Goal: Answer question/provide support: Share knowledge or assist other users

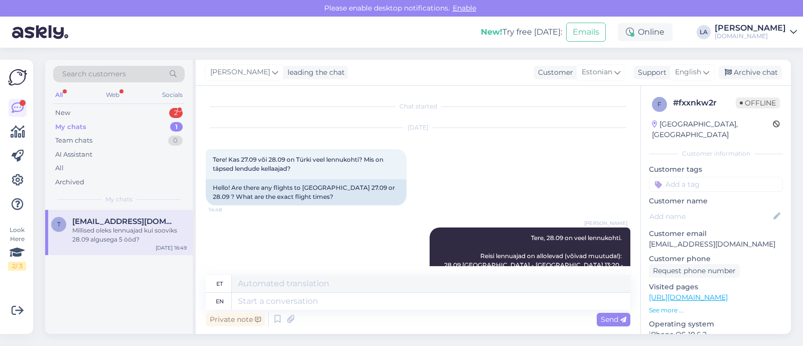
click at [176, 113] on div "2" at bounding box center [176, 113] width 14 height 10
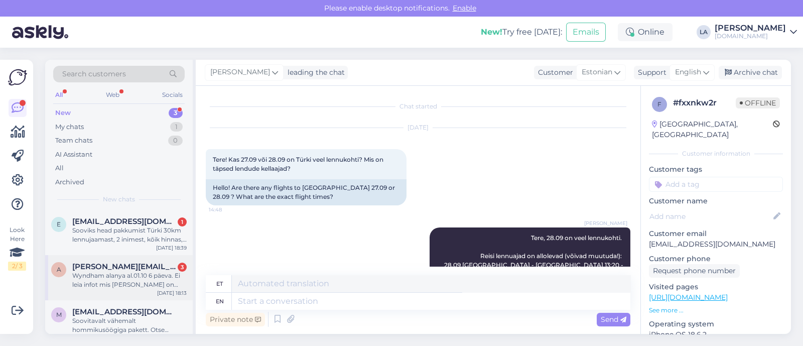
click at [155, 291] on div "A [PERSON_NAME][EMAIL_ADDRESS][DOMAIN_NAME] 3 Wyndham alanya al.01.10 6 päeva. …" at bounding box center [119, 277] width 148 height 45
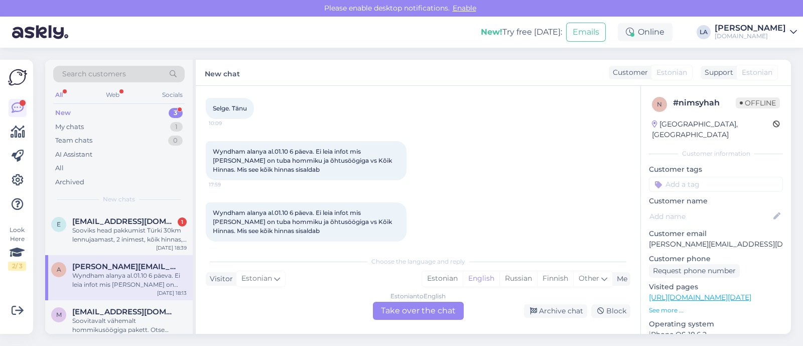
scroll to position [385, 0]
click at [141, 234] on div "Sooviks head pakkumist Türki 30km lennujaamast, 2 inimest, kõik hinnas, väljale…" at bounding box center [129, 235] width 114 height 18
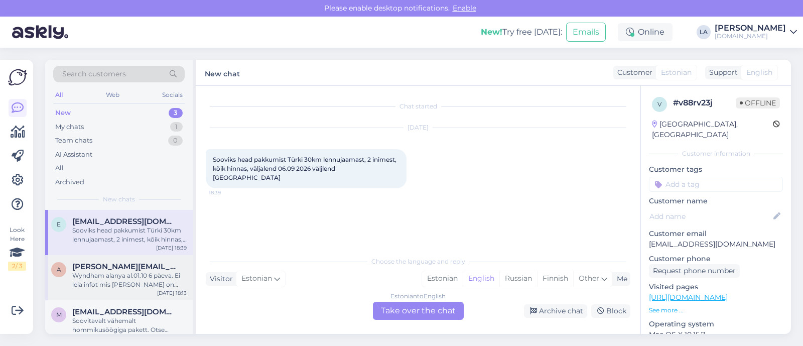
scroll to position [11, 0]
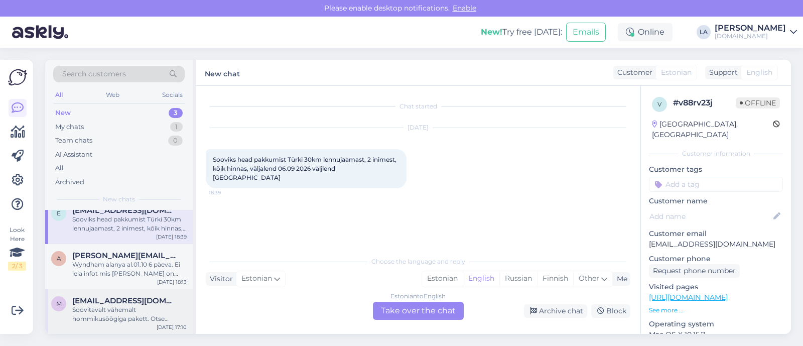
click at [142, 306] on div "Soovitavalt vähemalt hommikusöögiga pakett. Otse [GEOGRAPHIC_DATA] ka oluline" at bounding box center [129, 314] width 114 height 18
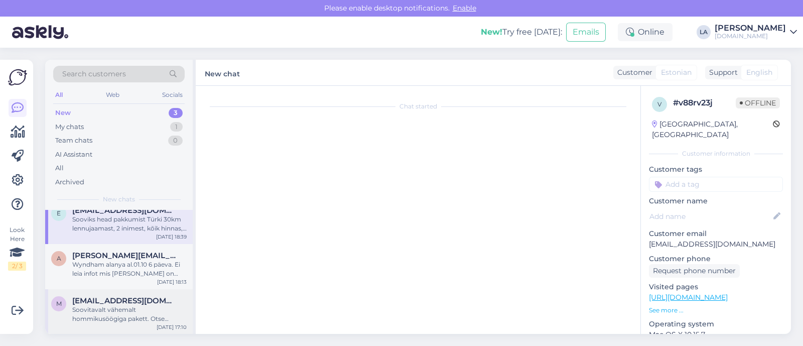
scroll to position [9, 0]
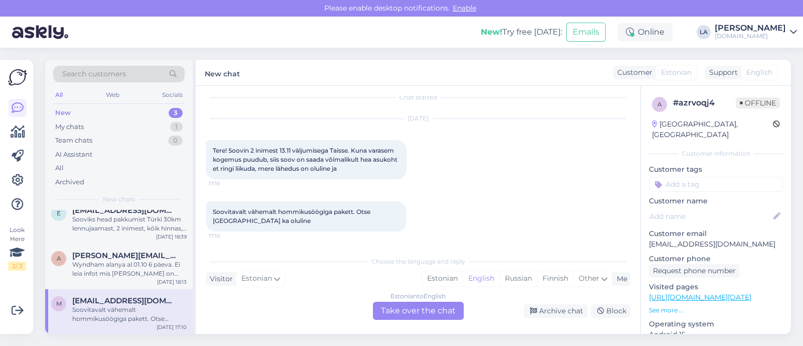
click at [450, 311] on div "Estonian to English Take over the chat" at bounding box center [418, 311] width 91 height 18
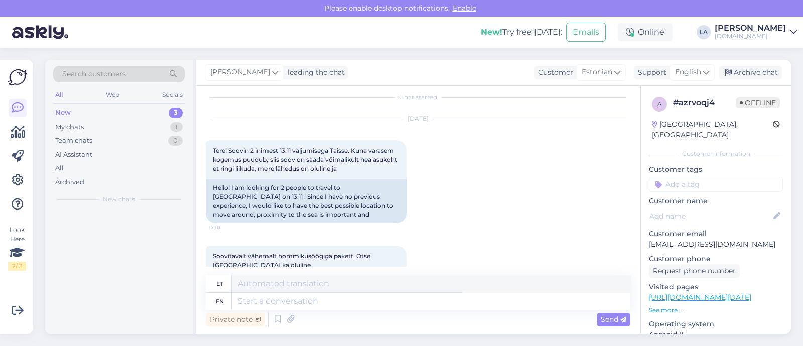
scroll to position [0, 0]
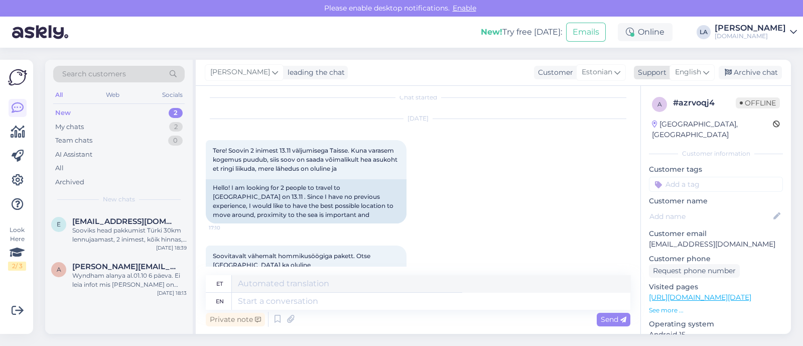
click at [695, 71] on span "English" at bounding box center [688, 72] width 26 height 11
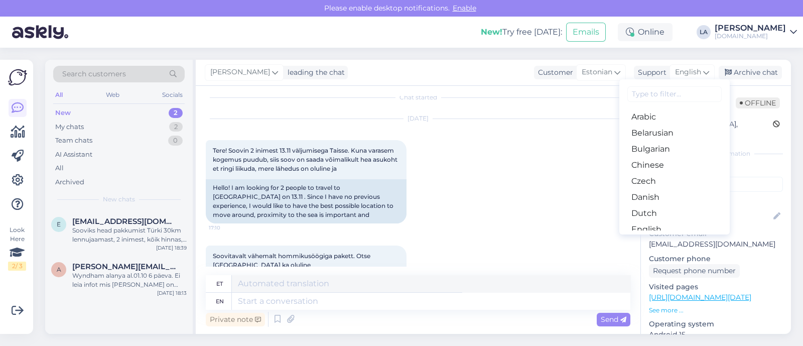
drag, startPoint x: 682, startPoint y: 200, endPoint x: 686, endPoint y: 194, distance: 7.2
click at [682, 237] on link "Estonian" at bounding box center [674, 245] width 110 height 16
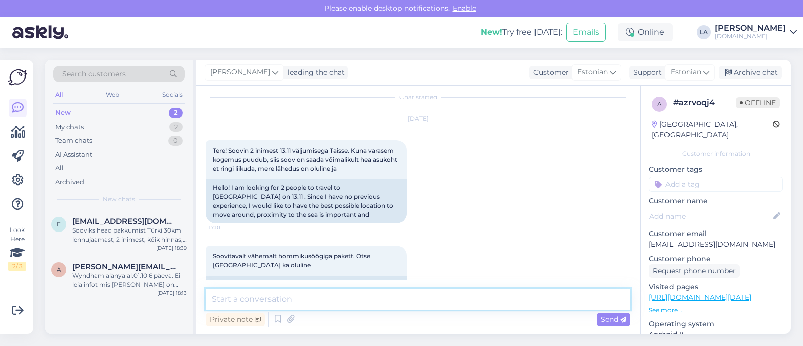
click at [422, 302] on textarea at bounding box center [418, 299] width 425 height 21
type textarea "Tere! Palun täpsustage ka maksimaalne eelarve reisija kohta. :)"
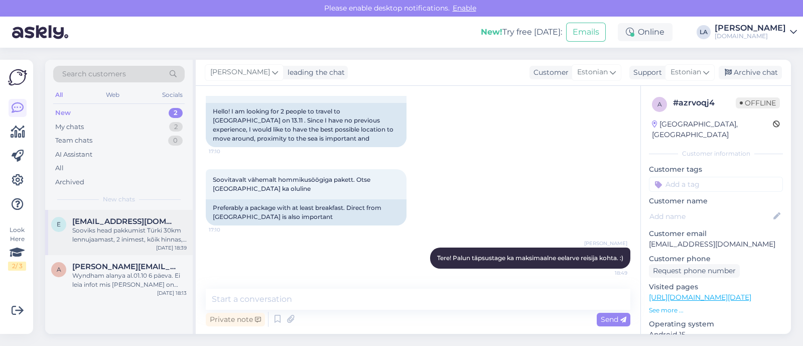
click at [161, 223] on div "[EMAIL_ADDRESS][DOMAIN_NAME]" at bounding box center [129, 221] width 114 height 9
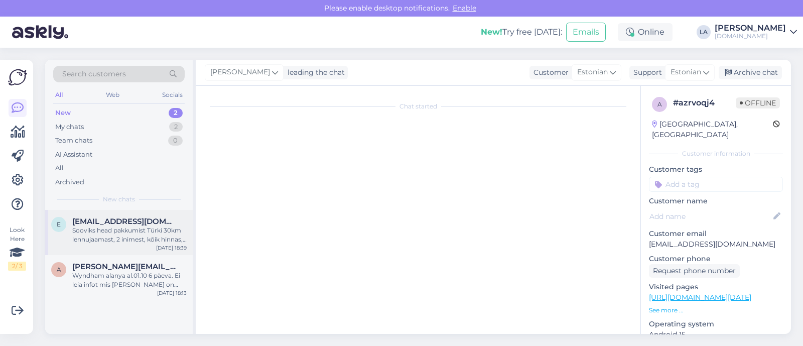
scroll to position [0, 0]
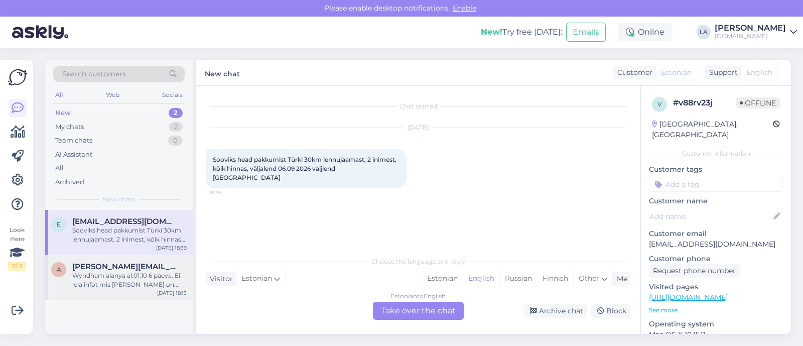
click at [120, 289] on div "A [PERSON_NAME][EMAIL_ADDRESS][DOMAIN_NAME] [PERSON_NAME] alanya al.01.10 6 päe…" at bounding box center [119, 277] width 148 height 45
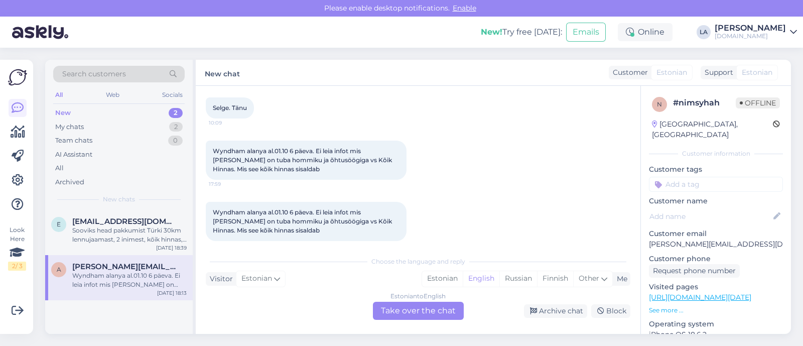
scroll to position [385, 0]
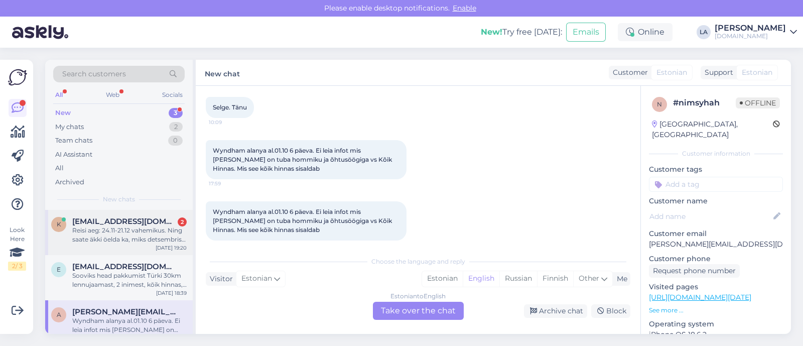
click at [174, 236] on div "Reisi aeg: 24.11-21.12 vahemikus. Ning saate äkki öelda ka, miks detsembris on …" at bounding box center [129, 235] width 114 height 18
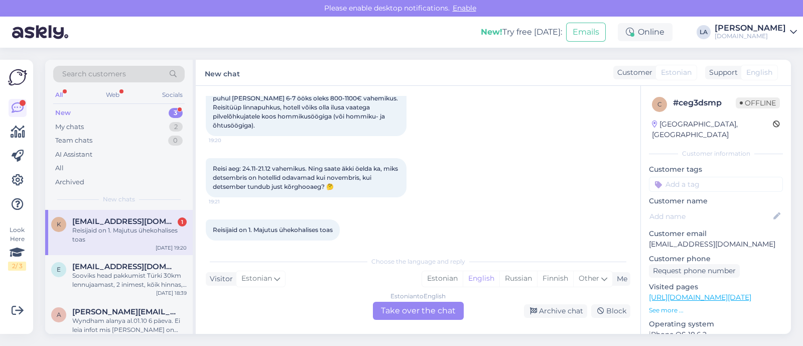
scroll to position [11, 0]
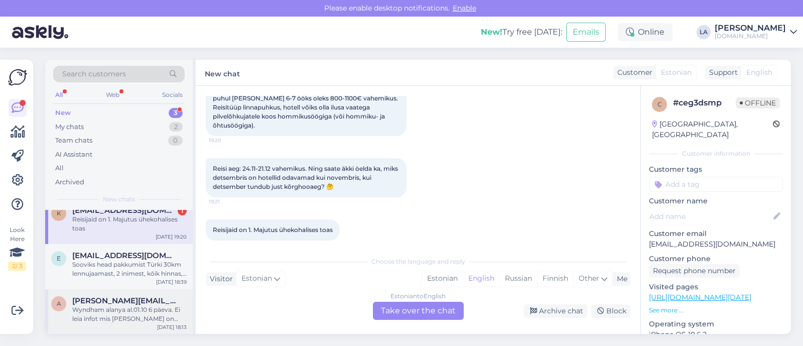
click at [132, 305] on div "Wyndham alanya al.01.10 6 päeva. Ei leia infot mis [PERSON_NAME] on tuba hommik…" at bounding box center [129, 314] width 114 height 18
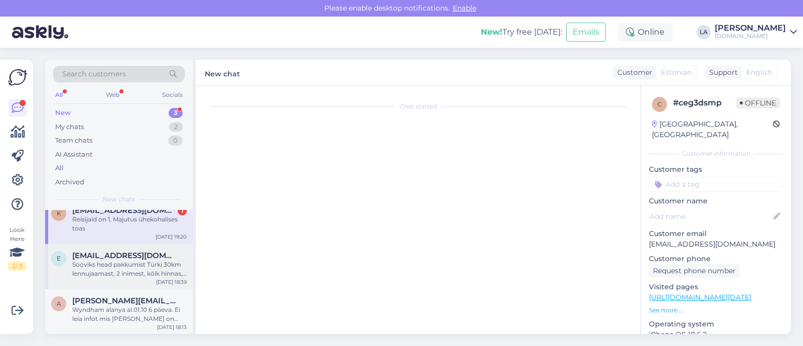
scroll to position [385, 0]
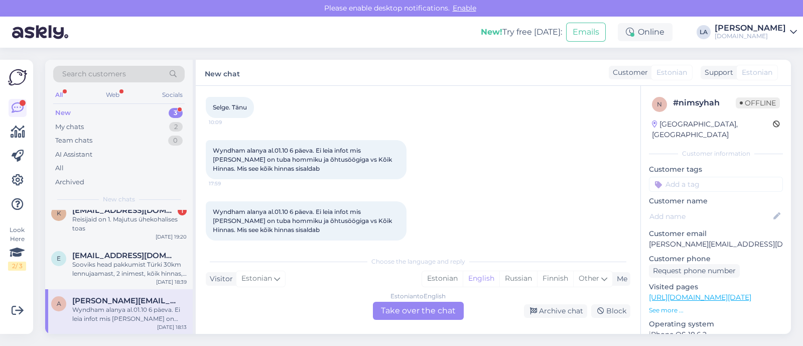
click at [415, 305] on div "Estonian to English Take over the chat" at bounding box center [418, 311] width 91 height 18
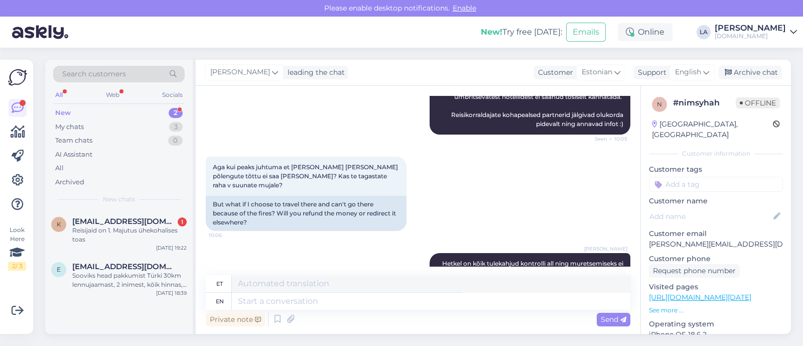
scroll to position [250, 0]
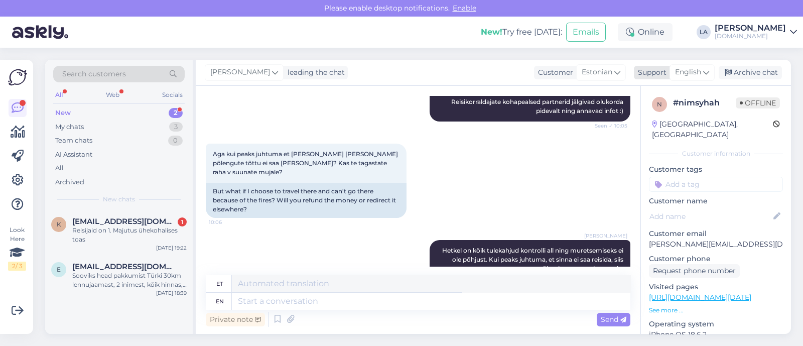
click at [685, 75] on span "English" at bounding box center [688, 72] width 26 height 11
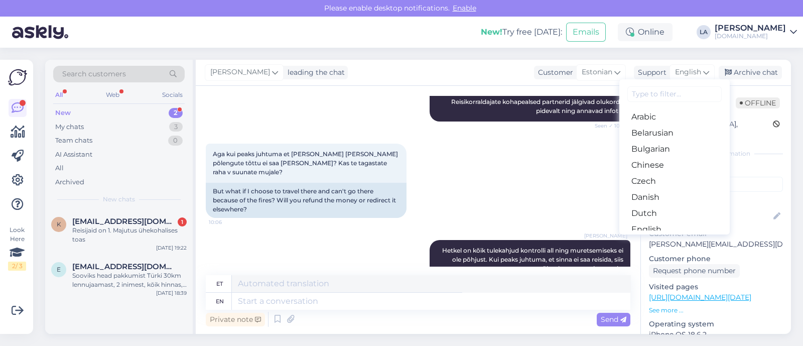
click at [644, 237] on link "Estonian" at bounding box center [674, 245] width 110 height 16
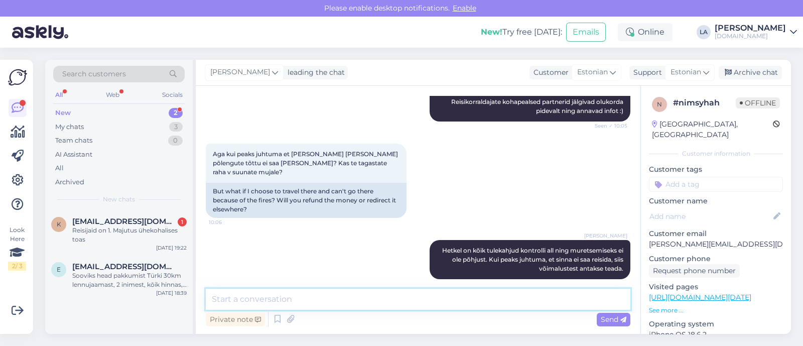
click at [388, 301] on textarea at bounding box center [418, 299] width 425 height 21
drag, startPoint x: 234, startPoint y: 300, endPoint x: 443, endPoint y: 299, distance: 208.7
click at [443, 299] on textarea "Tere! Hommiku- ja õhtusöökidega paketis on" at bounding box center [418, 299] width 425 height 21
paste textarea "B (Half Board) - poolpansion ehk hommiku- ja õhtusöök, tavaliselt Rootsi lauas,…"
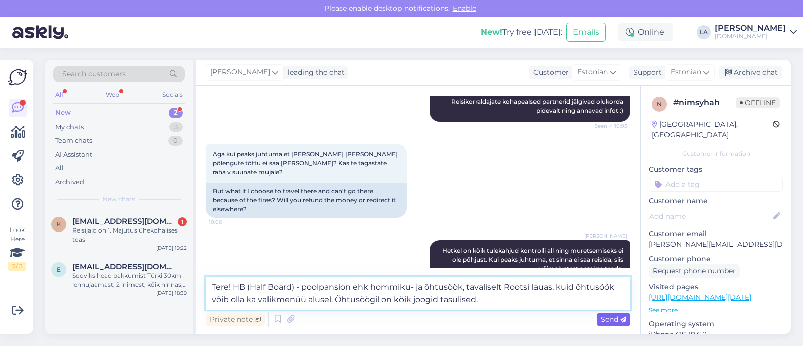
type textarea "Tere! HB (Half Board) - poolpansion ehk hommiku- ja õhtusöök, tavaliselt Rootsi…"
click at [613, 321] on span "Send" at bounding box center [614, 319] width 26 height 9
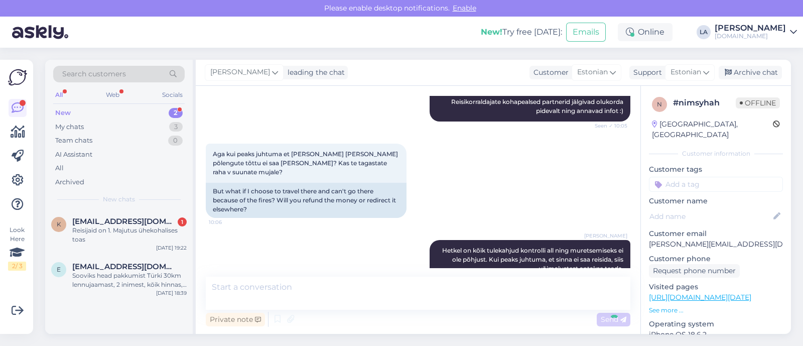
scroll to position [566, 0]
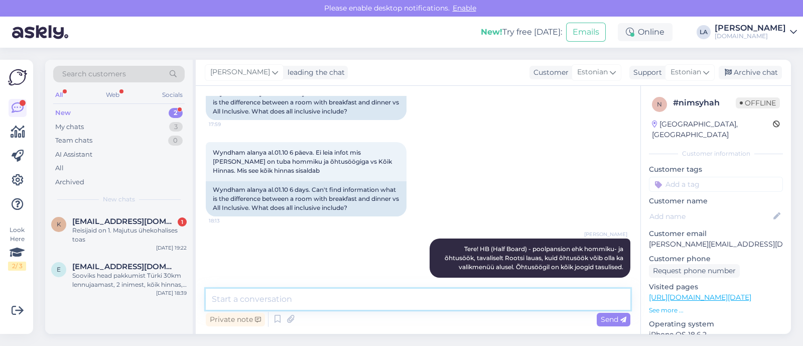
paste textarea "AI (All Inclusive) - kõik hinnas: hommiku-, [PERSON_NAME] õhtusöök, tavaliselt …"
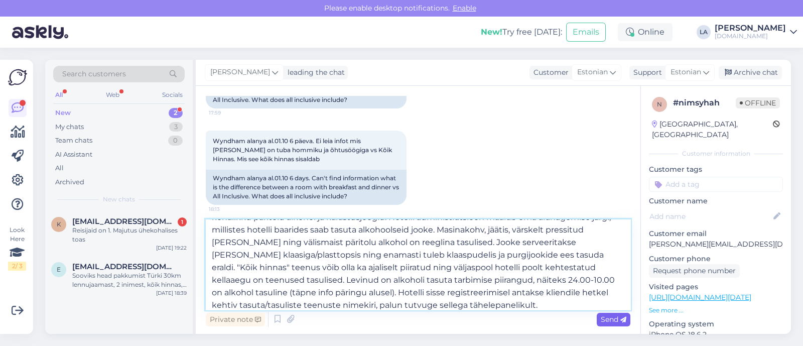
type textarea "AI (All Inclusive) - kõik hinnas: hommiku-, [PERSON_NAME] õhtusöök, tavaliselt …"
click at [605, 317] on span "Send" at bounding box center [614, 319] width 26 height 9
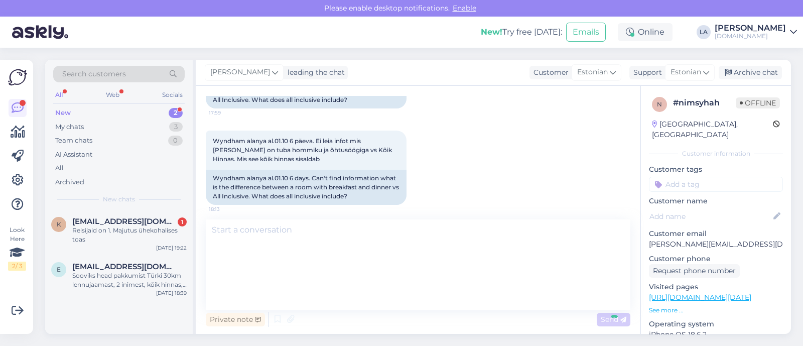
scroll to position [0, 0]
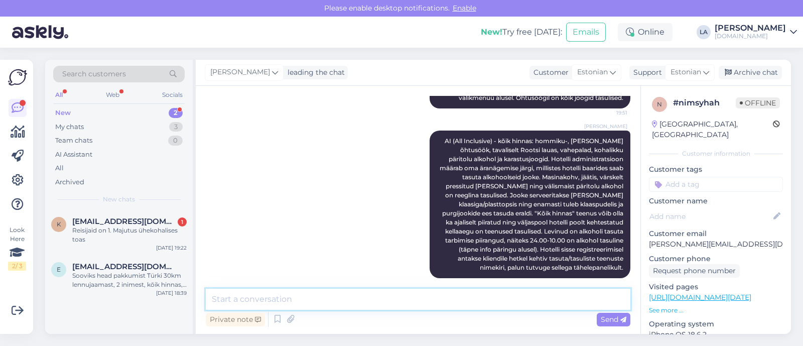
click at [557, 302] on textarea at bounding box center [418, 299] width 425 height 21
type textarea "Mitmekesi reisite, et [PERSON_NAME] Teile hinnad edastada? :)"
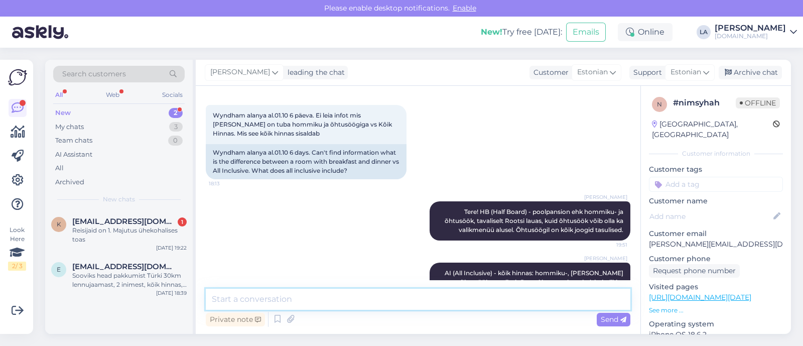
scroll to position [591, 0]
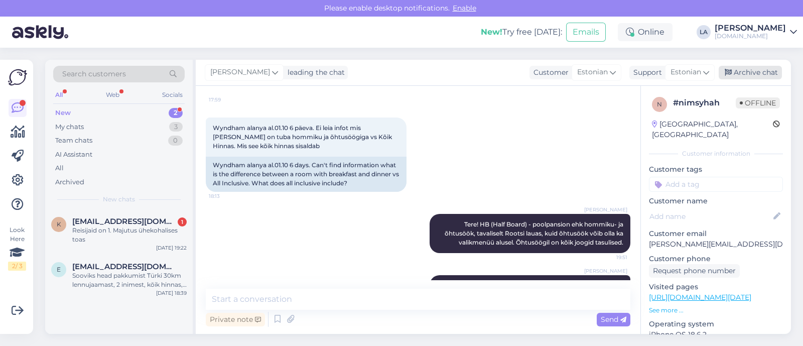
click at [750, 76] on div "Archive chat" at bounding box center [750, 73] width 63 height 14
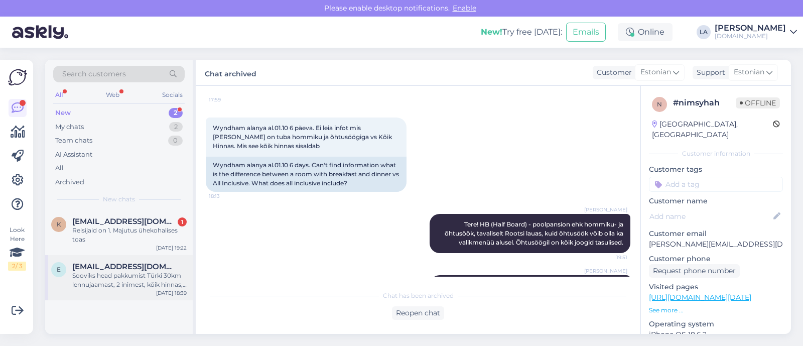
click at [140, 282] on div "Sooviks head pakkumist Türki 30km lennujaamast, 2 inimest, kõik hinnas, väljale…" at bounding box center [129, 280] width 114 height 18
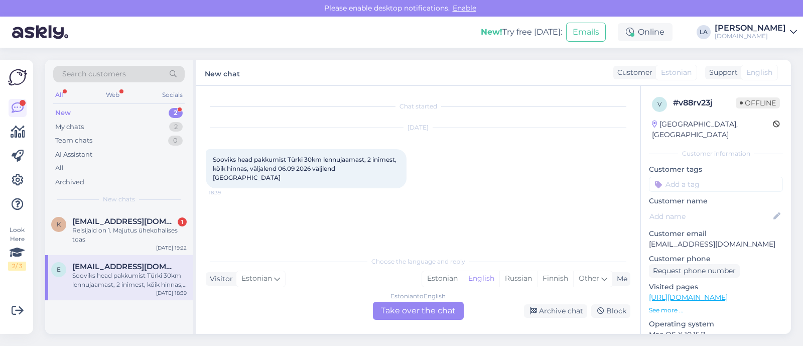
click at [422, 302] on div "Estonian to English Take over the chat" at bounding box center [418, 311] width 91 height 18
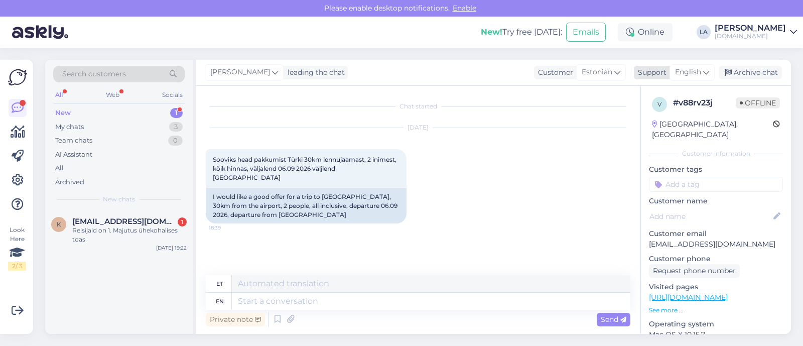
click at [694, 76] on span "English" at bounding box center [688, 72] width 26 height 11
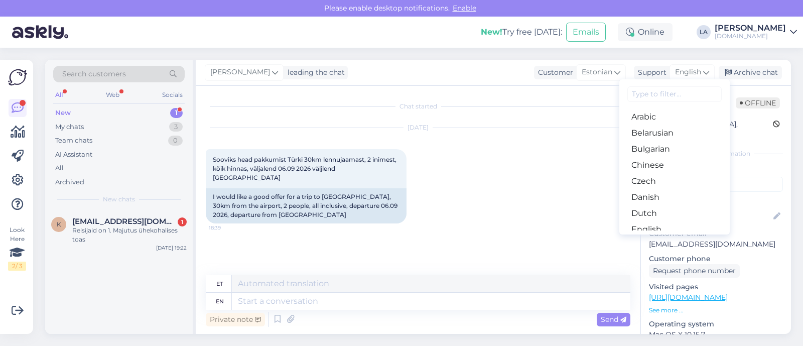
drag, startPoint x: 643, startPoint y: 206, endPoint x: 609, endPoint y: 234, distance: 44.2
click at [643, 237] on link "Estonian" at bounding box center [674, 245] width 110 height 16
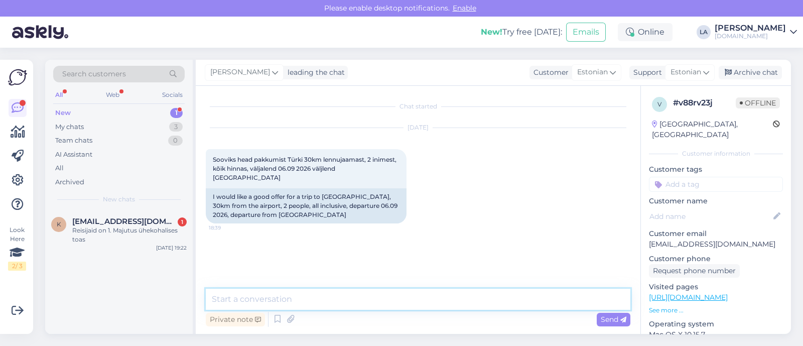
click at [398, 306] on textarea at bounding box center [418, 299] width 425 height 21
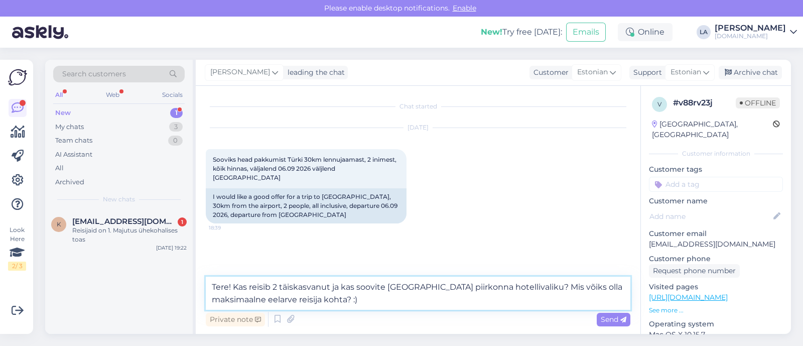
click at [502, 290] on textarea "Tere! Kas reisib 2 täiskasvanut ja kas soovite [GEOGRAPHIC_DATA] piirkonna hote…" at bounding box center [418, 292] width 425 height 33
click at [503, 300] on textarea "Tere! Kas reisib 2 täiskasvanut ja kas soovite [GEOGRAPHIC_DATA] piirkonna hote…" at bounding box center [418, 292] width 425 height 33
type textarea "Tere! Kas reisib 2 täiskasvanut ja kas soovite [GEOGRAPHIC_DATA] piirkonna hote…"
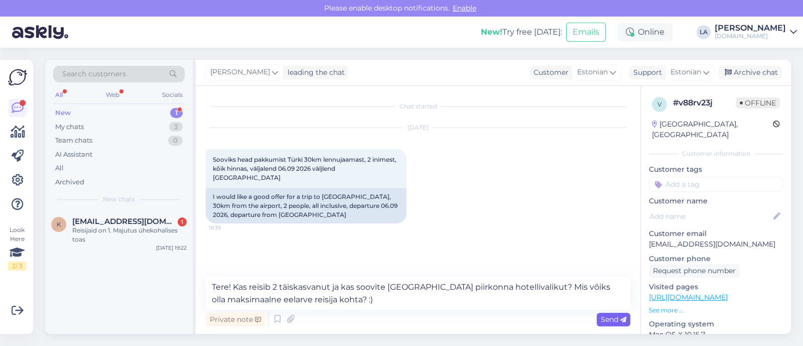
click at [607, 325] on div "Send" at bounding box center [614, 320] width 34 height 14
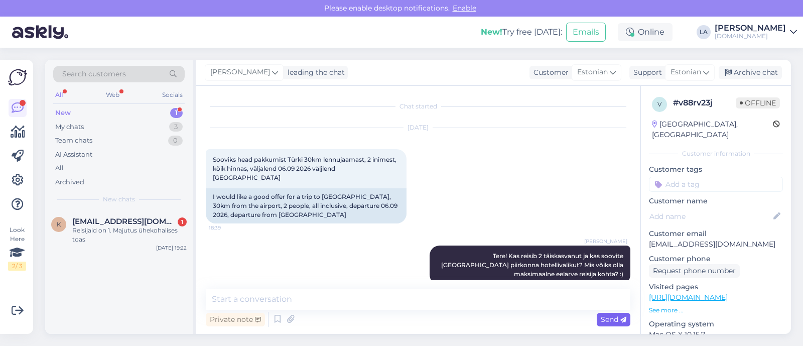
scroll to position [7, 0]
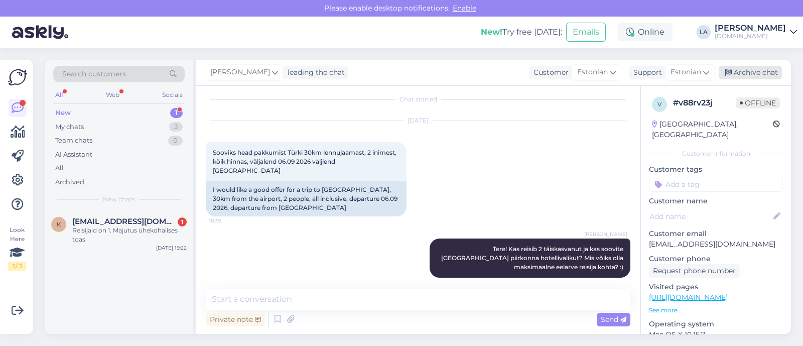
click at [761, 71] on div "Archive chat" at bounding box center [750, 73] width 63 height 14
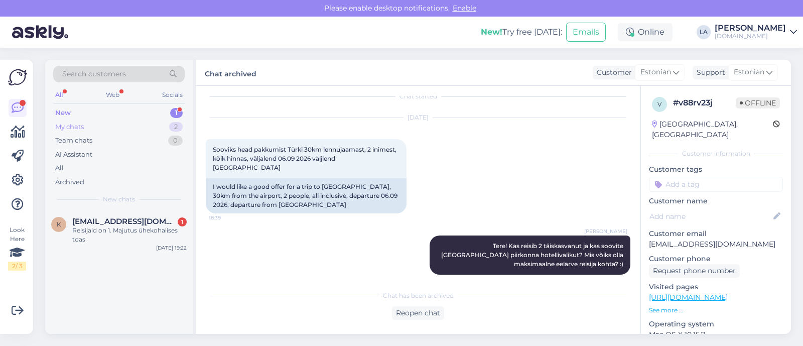
click at [137, 124] on div "My chats 2" at bounding box center [118, 127] width 131 height 14
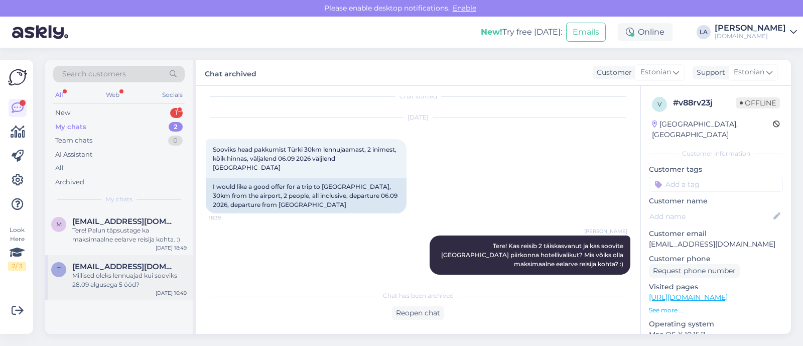
click at [135, 274] on div "Millised oleks lennuajad kui sooviks 28.09 algusega 5 ööd?" at bounding box center [129, 280] width 114 height 18
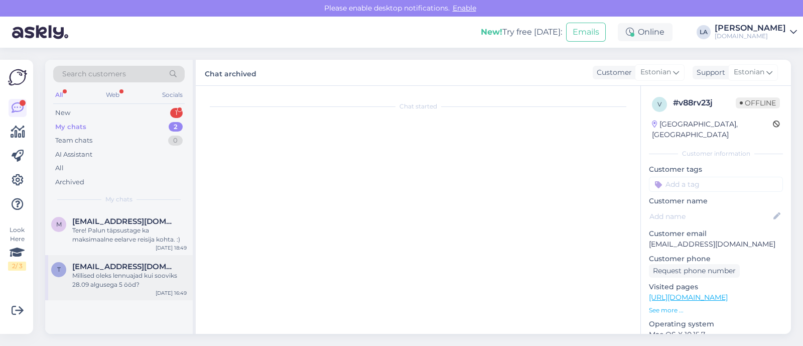
scroll to position [116, 0]
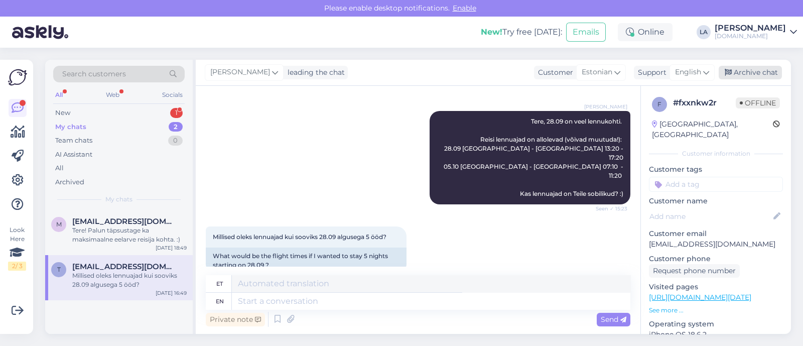
click at [748, 72] on div "Archive chat" at bounding box center [750, 73] width 63 height 14
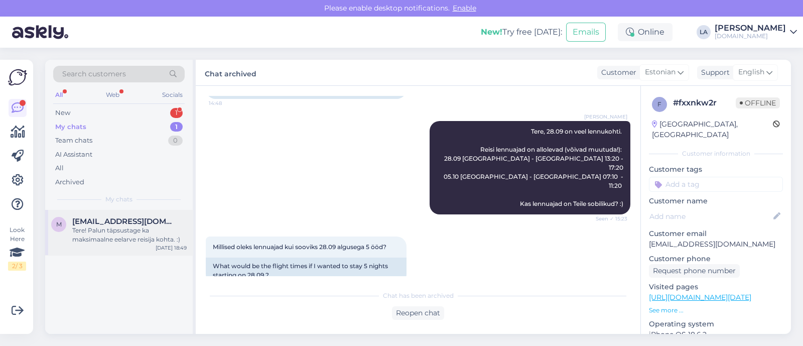
click at [113, 242] on div "Tere! Palun täpsustage ka maksimaalne eelarve reisija kohta. :)" at bounding box center [129, 235] width 114 height 18
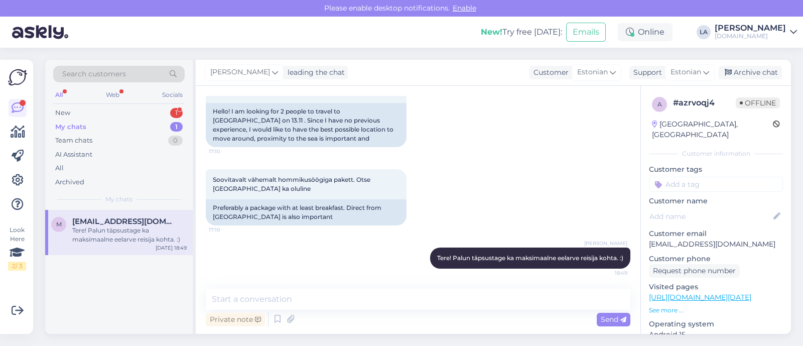
scroll to position [0, 0]
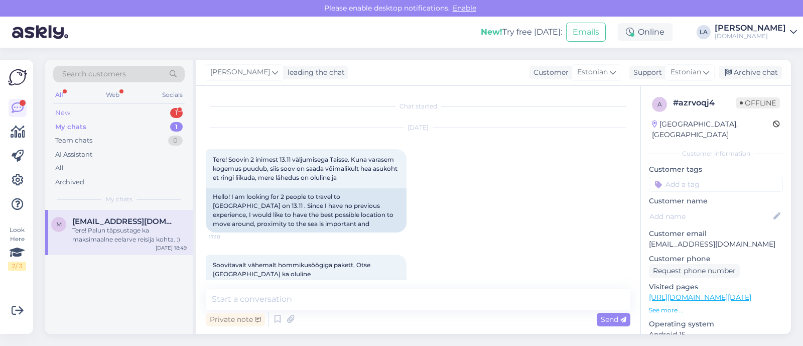
click at [134, 110] on div "New 1" at bounding box center [118, 113] width 131 height 14
click at [130, 227] on div "Reisijaid on 1. Majutus ühekohalises toas" at bounding box center [129, 235] width 114 height 18
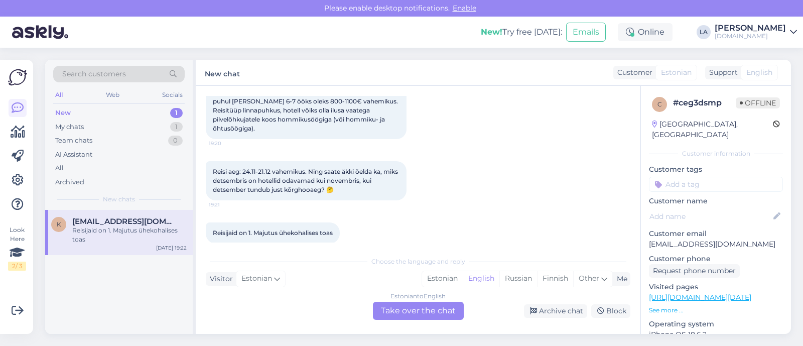
scroll to position [70, 0]
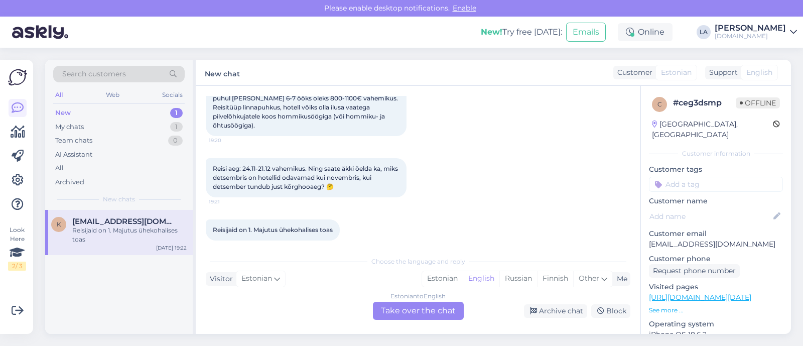
click at [422, 309] on div "Estonian to English Take over the chat" at bounding box center [418, 311] width 91 height 18
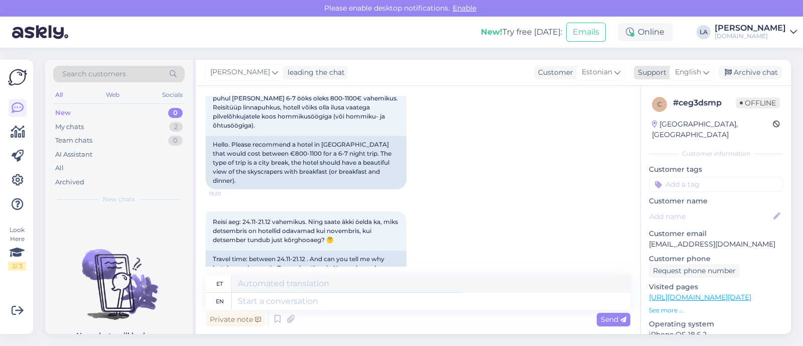
click at [692, 69] on span "English" at bounding box center [688, 72] width 26 height 11
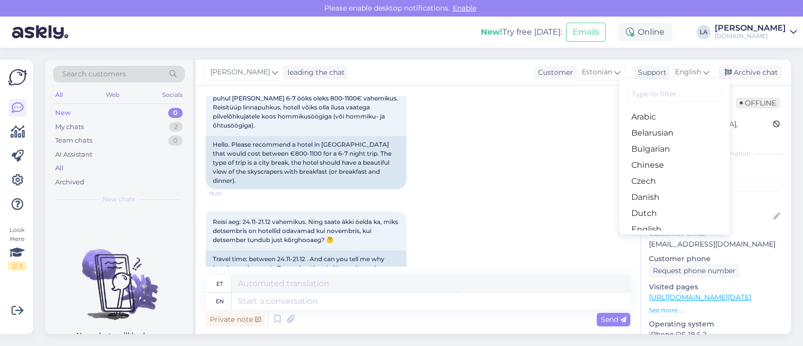
click at [640, 237] on link "Estonian" at bounding box center [674, 245] width 110 height 16
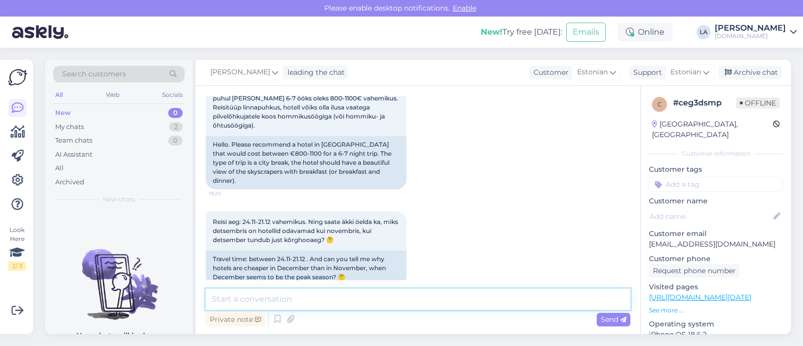
click at [340, 294] on textarea at bounding box center [418, 299] width 425 height 21
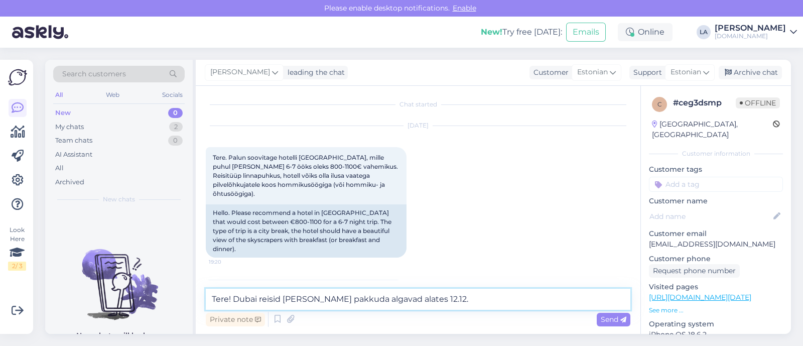
scroll to position [0, 0]
drag, startPoint x: 235, startPoint y: 300, endPoint x: 504, endPoint y: 302, distance: 269.5
click at [504, 302] on textarea "Tere! Dubai reisid [PERSON_NAME] pakkuda algavad alates 12.12." at bounding box center [418, 299] width 425 height 21
click at [506, 299] on textarea "Tere! Dubai reisid [PERSON_NAME] pakkuda algavad alates 12.12." at bounding box center [418, 299] width 425 height 21
click at [501, 300] on textarea "Tere! Dubai reisid [PERSON_NAME] pakkuda algavad alates 12.12." at bounding box center [418, 299] width 425 height 21
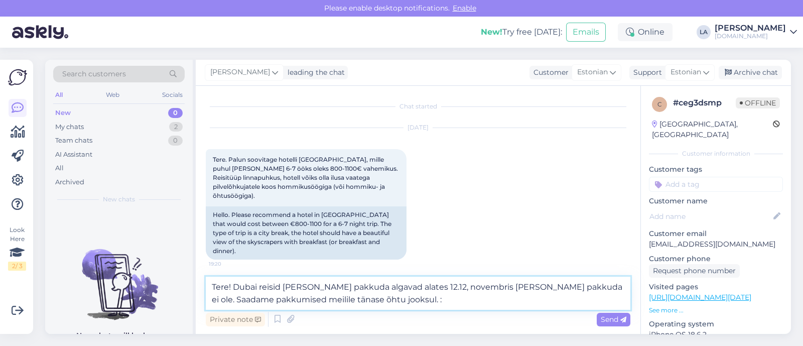
type textarea "Tere! Dubai reisid [PERSON_NAME] pakkuda algavad alates 12.12, novembris [PERSO…"
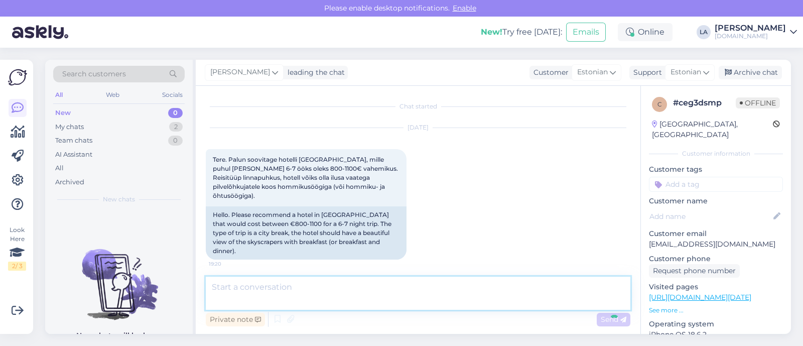
scroll to position [191, 0]
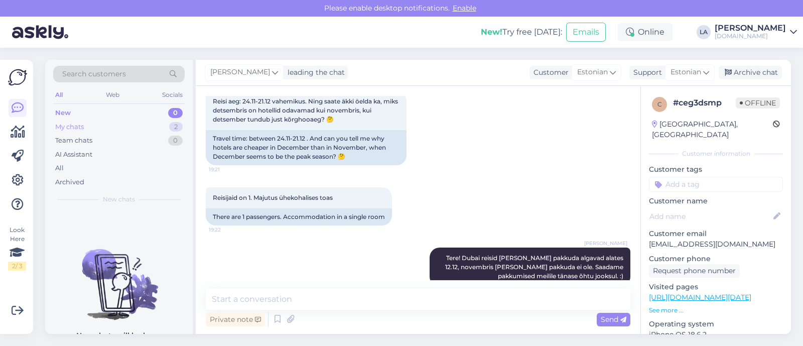
click at [165, 121] on div "My chats 2" at bounding box center [118, 127] width 131 height 14
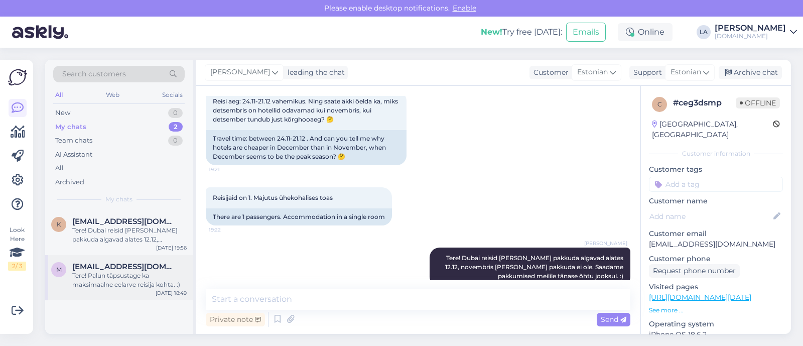
click at [142, 273] on div "Tere! Palun täpsustage ka maksimaalne eelarve reisija kohta. :)" at bounding box center [129, 280] width 114 height 18
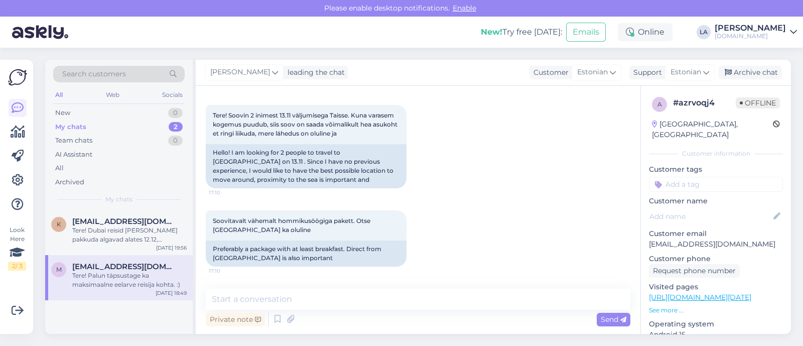
scroll to position [0, 0]
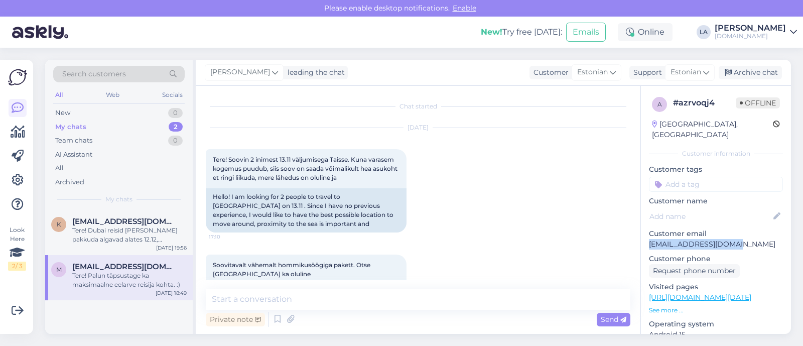
drag, startPoint x: 659, startPoint y: 232, endPoint x: 747, endPoint y: 236, distance: 87.4
click at [747, 236] on div "a # azrvoqj4 Offline [GEOGRAPHIC_DATA], [GEOGRAPHIC_DATA] Customer information …" at bounding box center [716, 297] width 150 height 423
copy p "[EMAIL_ADDRESS][DOMAIN_NAME]"
click at [169, 110] on div "New 1" at bounding box center [118, 113] width 131 height 14
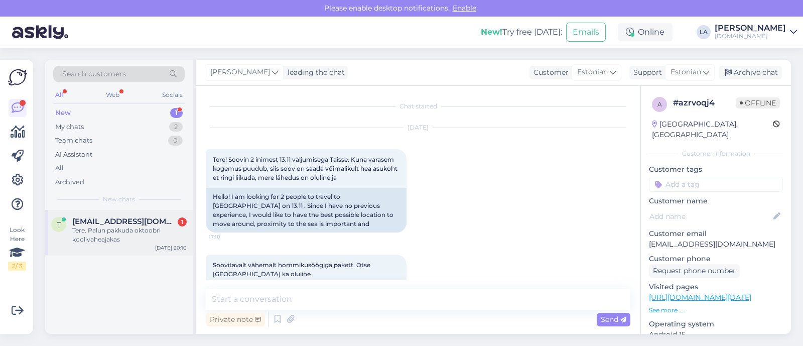
click at [128, 224] on span "[EMAIL_ADDRESS][DOMAIN_NAME]" at bounding box center [124, 221] width 104 height 9
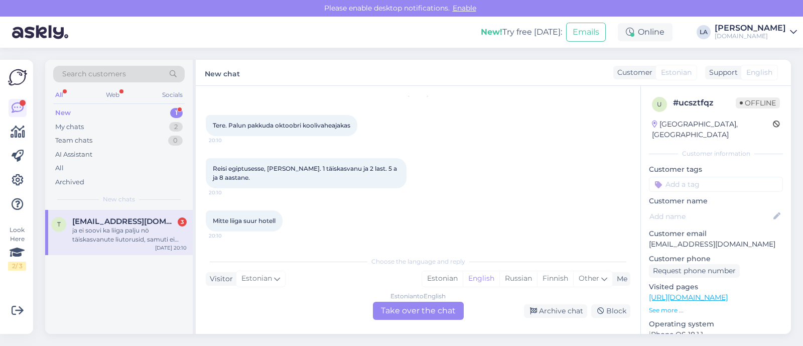
scroll to position [86, 0]
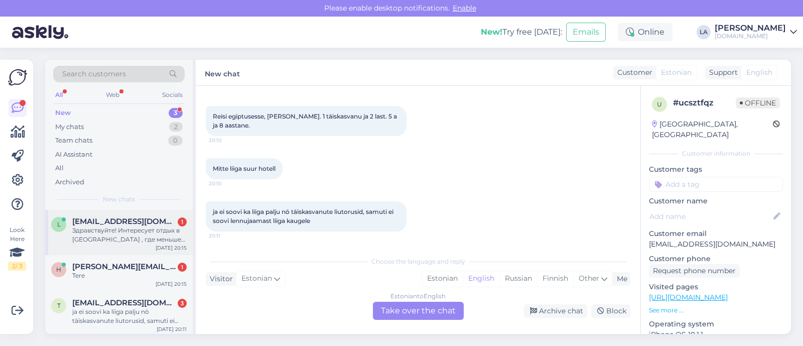
click at [125, 224] on span "[EMAIL_ADDRESS][DOMAIN_NAME]" at bounding box center [124, 221] width 104 height 9
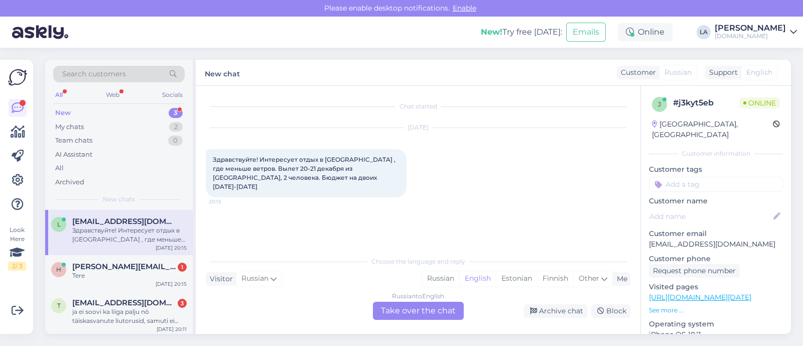
click at [394, 313] on div "Russian to English Take over the chat" at bounding box center [418, 311] width 91 height 18
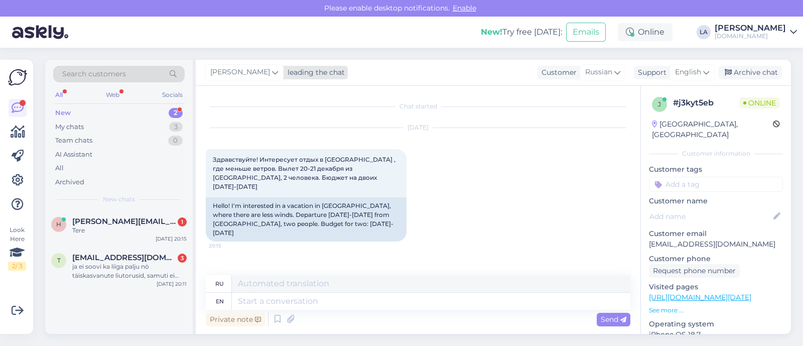
click at [234, 71] on span "[PERSON_NAME]" at bounding box center [240, 72] width 60 height 11
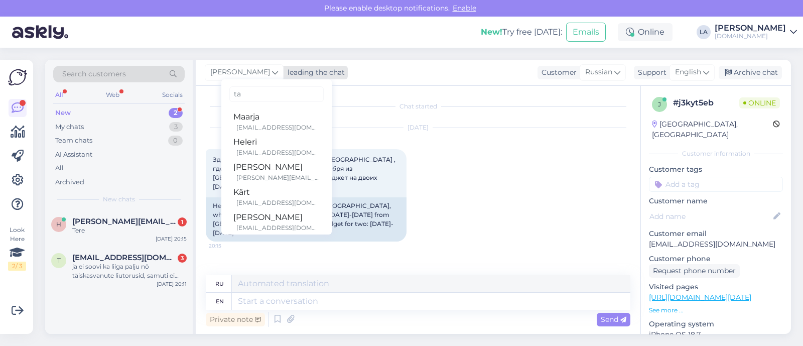
type input "tat"
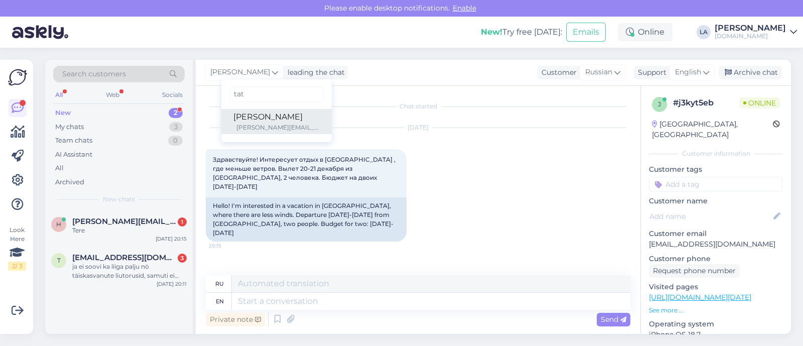
click at [243, 113] on div "[PERSON_NAME]" at bounding box center [276, 117] width 86 height 12
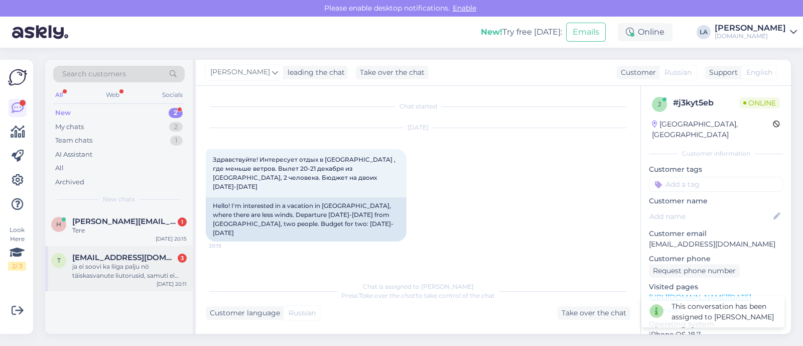
click at [139, 291] on div "h [PERSON_NAME][EMAIL_ADDRESS][DOMAIN_NAME] 1 Tere [DATE] 20:15 T [EMAIL_ADDRES…" at bounding box center [119, 272] width 148 height 124
click at [144, 272] on div "ja ei soovi ka liiga palju nö täiskasvanute liutorusid, samuti ei soovi lennuja…" at bounding box center [129, 271] width 114 height 18
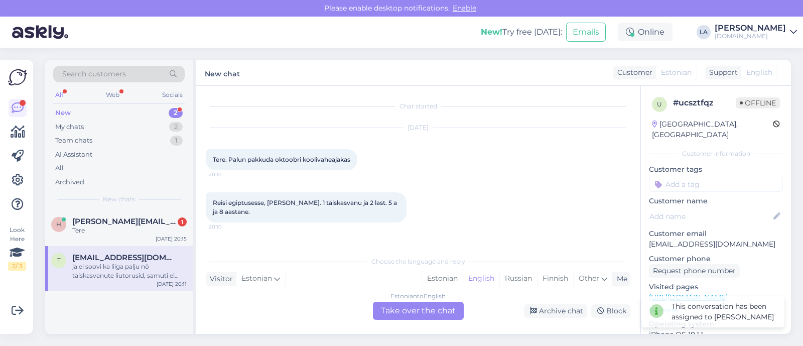
scroll to position [86, 0]
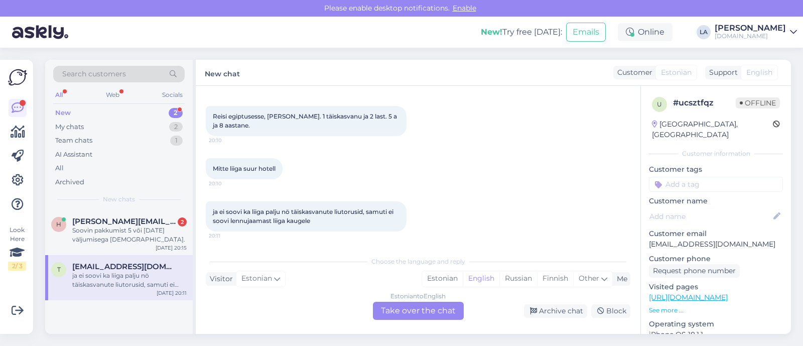
click at [447, 313] on div "Estonian to English Take over the chat" at bounding box center [418, 311] width 91 height 18
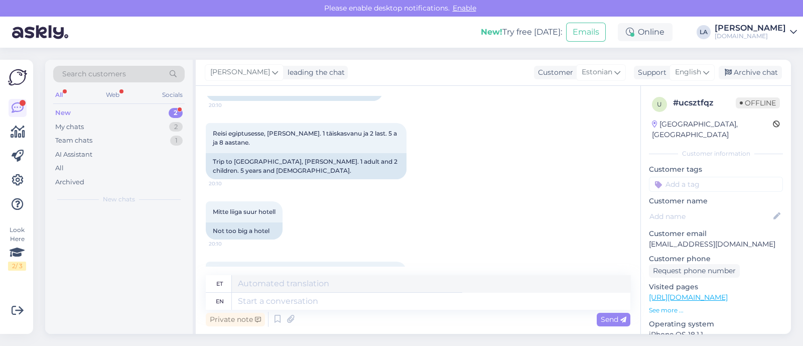
scroll to position [103, 0]
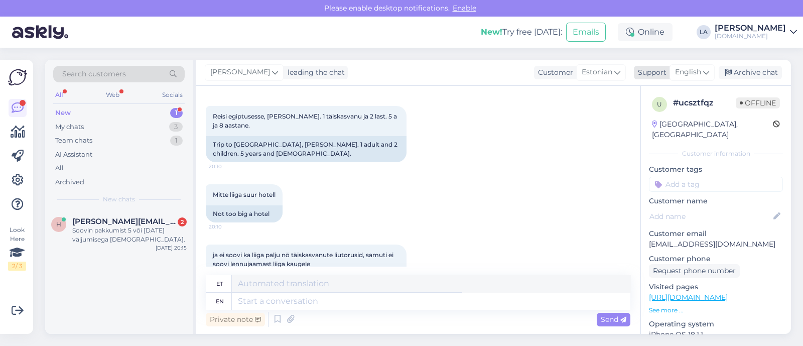
click at [693, 76] on span "English" at bounding box center [688, 72] width 26 height 11
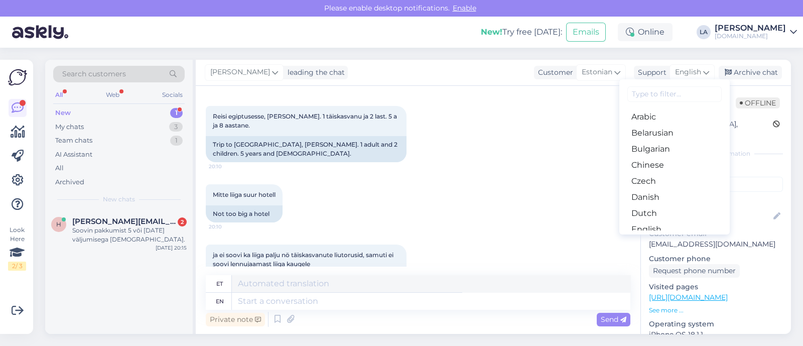
click at [643, 237] on link "Estonian" at bounding box center [674, 245] width 110 height 16
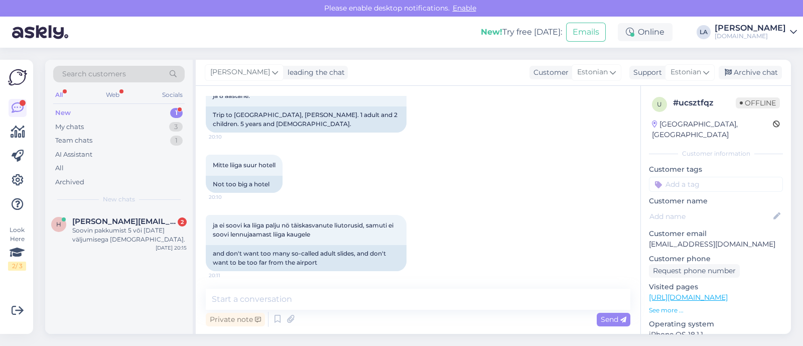
scroll to position [135, 0]
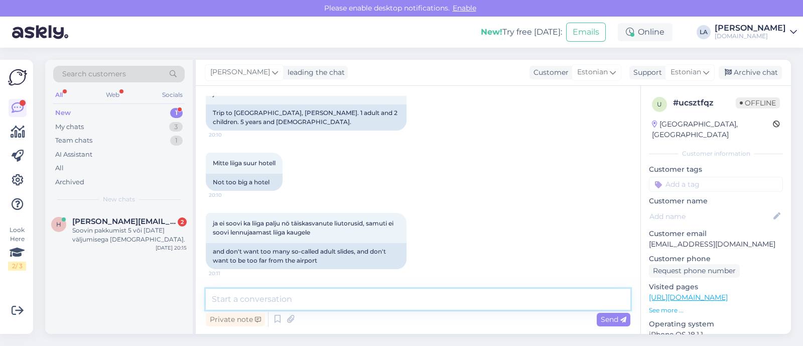
click at [307, 295] on textarea at bounding box center [418, 299] width 425 height 21
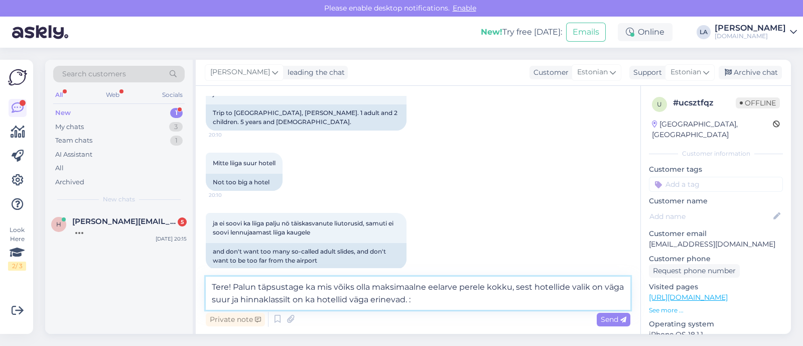
type textarea "Tere! Palun täpsustage ka mis võiks olla maksimaalne eelarve perele kokku, sest…"
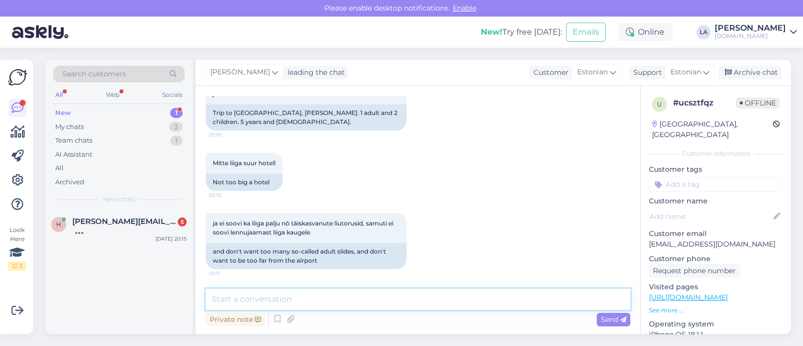
scroll to position [196, 0]
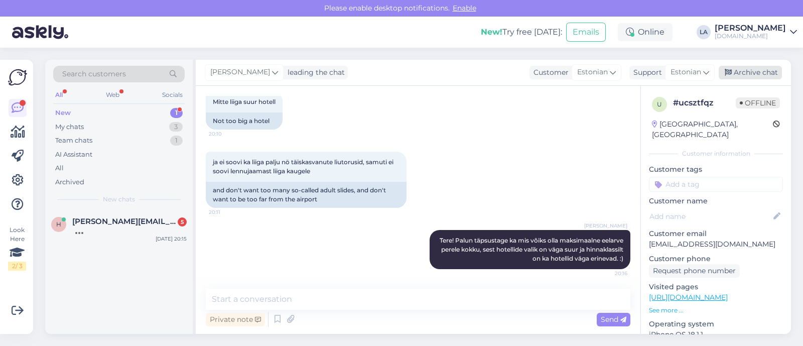
click at [735, 68] on div "Archive chat" at bounding box center [750, 73] width 63 height 14
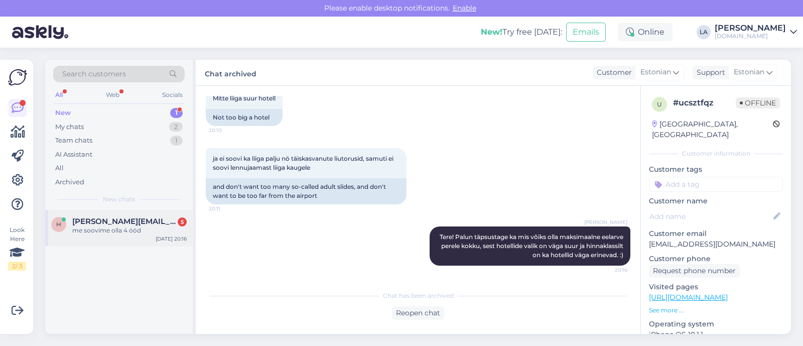
click at [141, 228] on div "me soovime olla 4 ööd" at bounding box center [129, 230] width 114 height 9
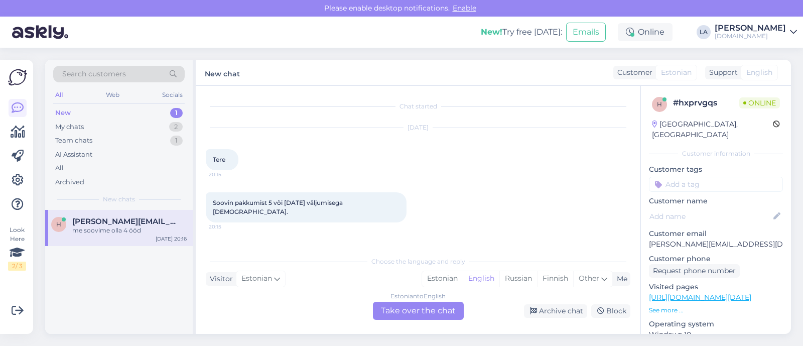
scroll to position [111, 0]
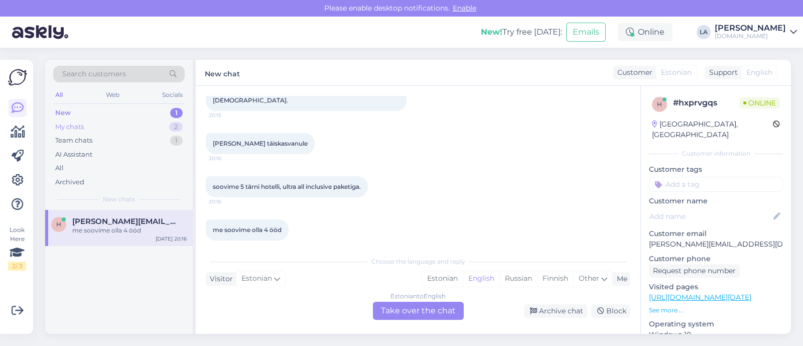
click at [164, 126] on div "My chats 2" at bounding box center [118, 127] width 131 height 14
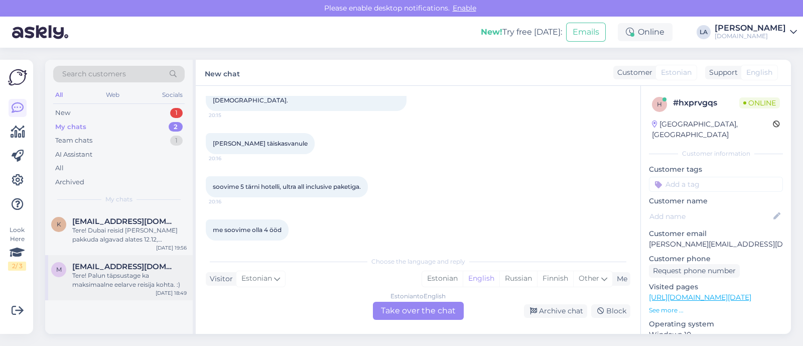
click at [127, 273] on div "Tere! Palun täpsustage ka maksimaalne eelarve reisija kohta. :)" at bounding box center [129, 280] width 114 height 18
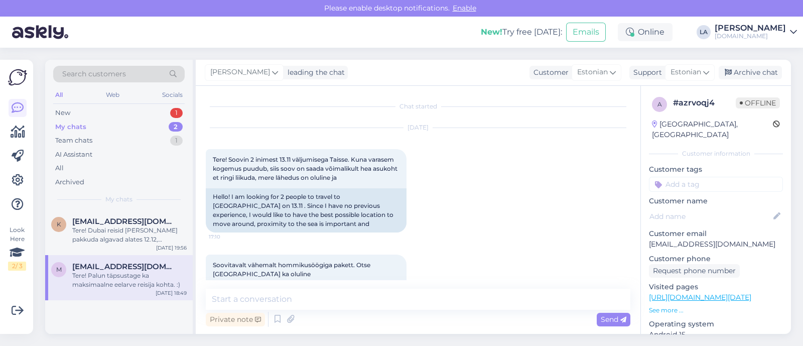
scroll to position [94, 0]
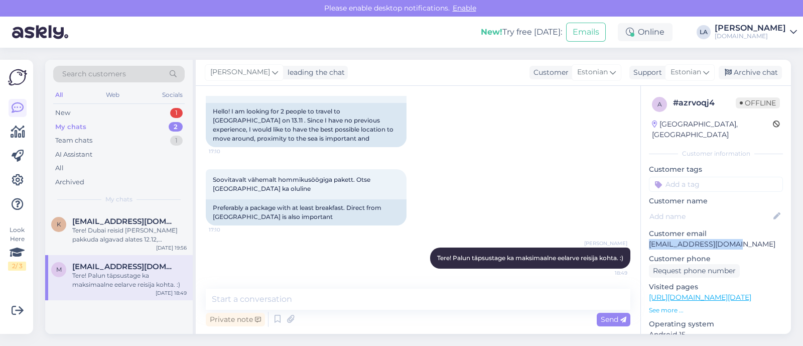
drag, startPoint x: 649, startPoint y: 232, endPoint x: 777, endPoint y: 239, distance: 127.6
click at [777, 239] on div "a # azrvoqj4 Offline [GEOGRAPHIC_DATA], [GEOGRAPHIC_DATA] Customer information …" at bounding box center [716, 297] width 150 height 423
copy p "[EMAIL_ADDRESS][DOMAIN_NAME]"
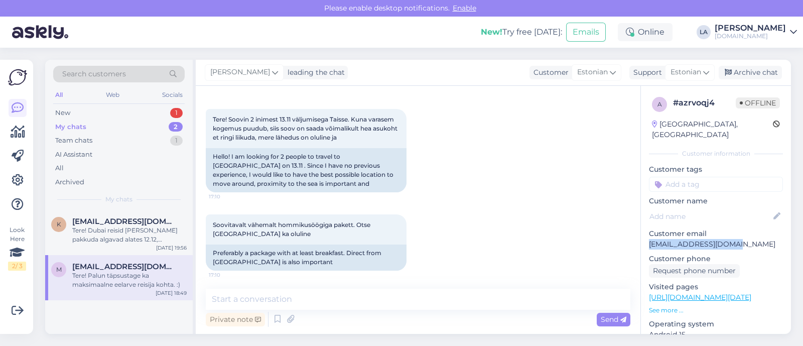
scroll to position [0, 0]
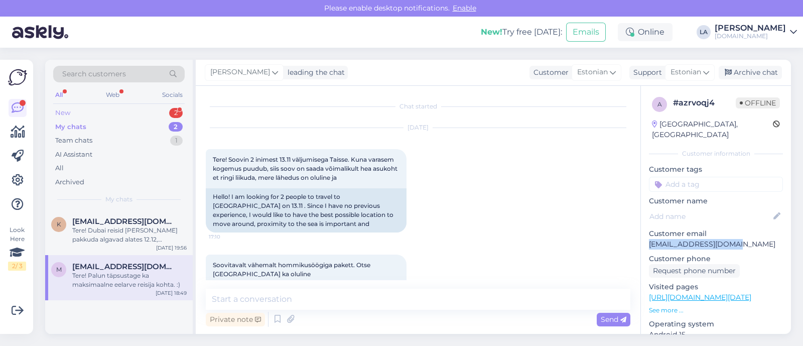
click at [165, 112] on div "New 2" at bounding box center [118, 113] width 131 height 14
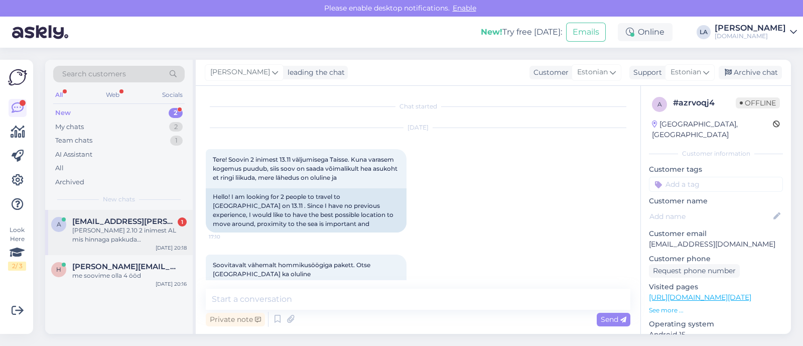
click at [147, 228] on div "[PERSON_NAME] 2.10 2 inimest AL mis hinnaga pakkuda [PERSON_NAME] kuhu" at bounding box center [129, 235] width 114 height 18
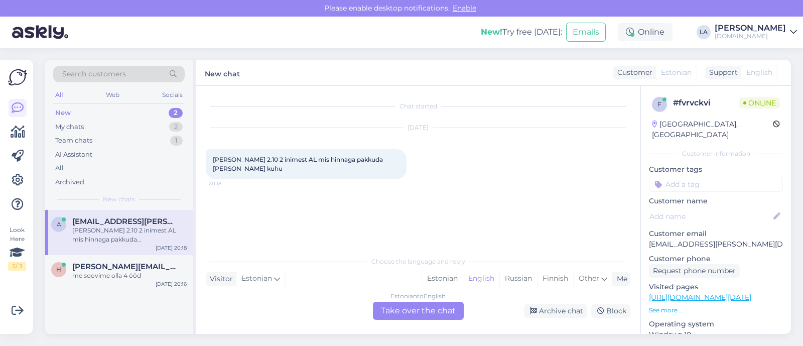
click at [388, 310] on div "Estonian to English Take over the chat" at bounding box center [418, 311] width 91 height 18
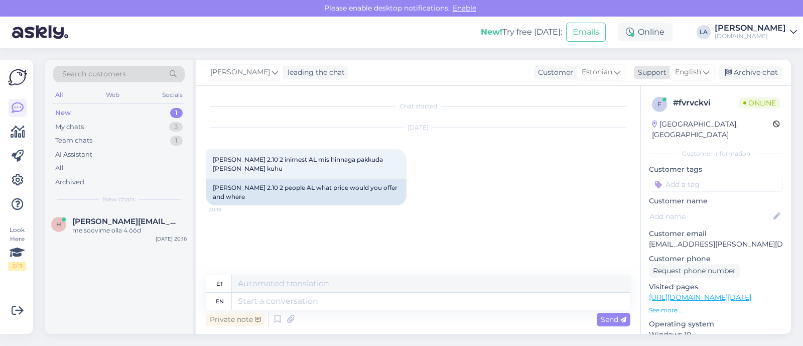
click at [687, 69] on span "English" at bounding box center [688, 72] width 26 height 11
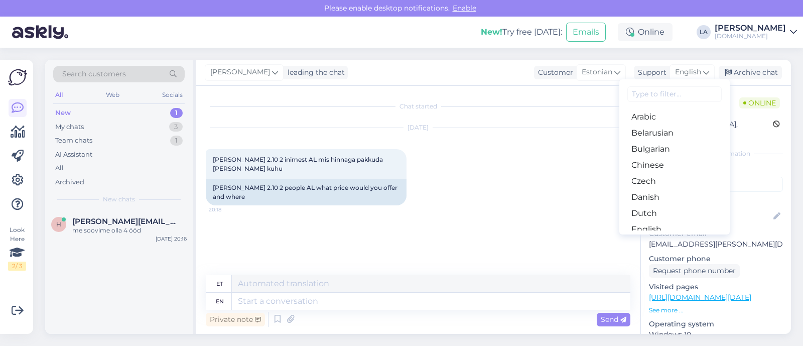
click at [668, 237] on link "Estonian" at bounding box center [674, 245] width 110 height 16
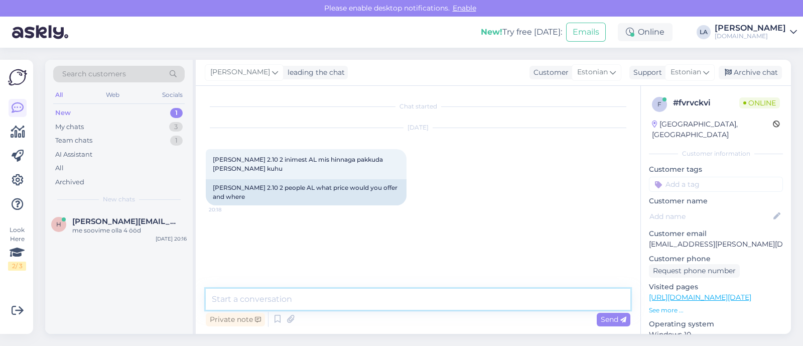
click at [432, 300] on textarea at bounding box center [418, 299] width 425 height 21
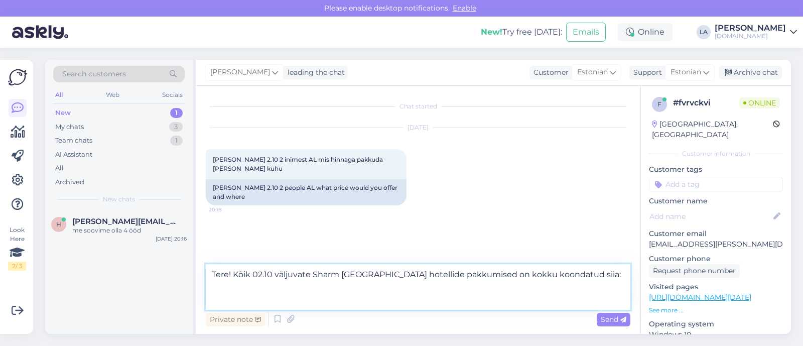
paste textarea "[URL][DOMAIN_NAME][DATE]"
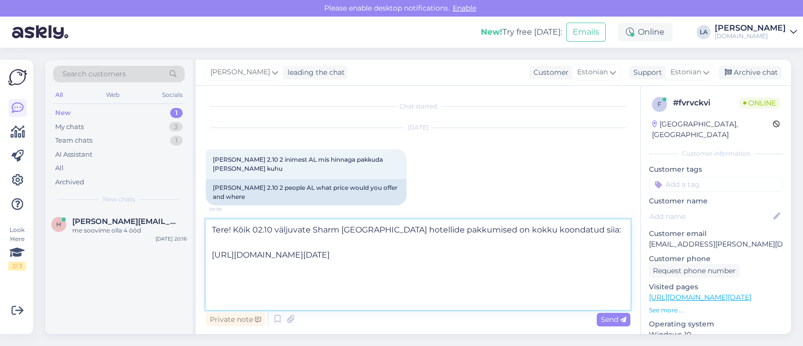
scroll to position [25, 0]
type textarea "Tere! Kõik 02.10 väljuvate Sharm [GEOGRAPHIC_DATA] hotellide pakkumised on kokk…"
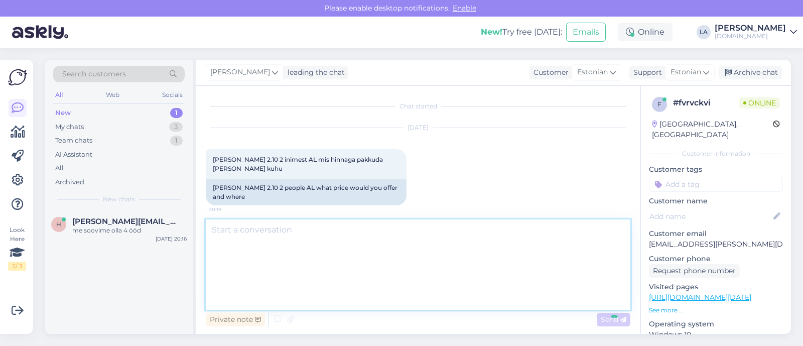
scroll to position [0, 0]
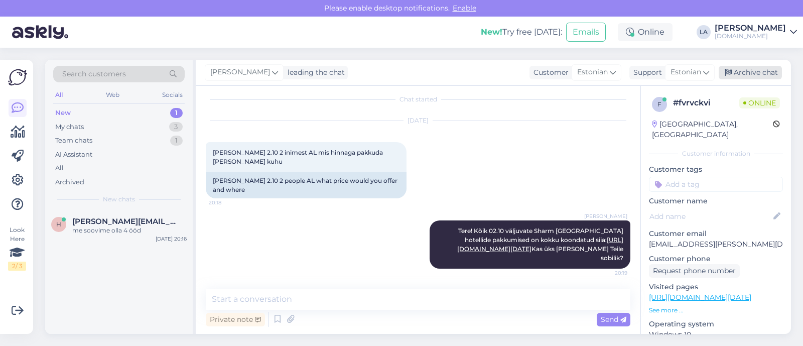
click at [747, 77] on div "Archive chat" at bounding box center [750, 73] width 63 height 14
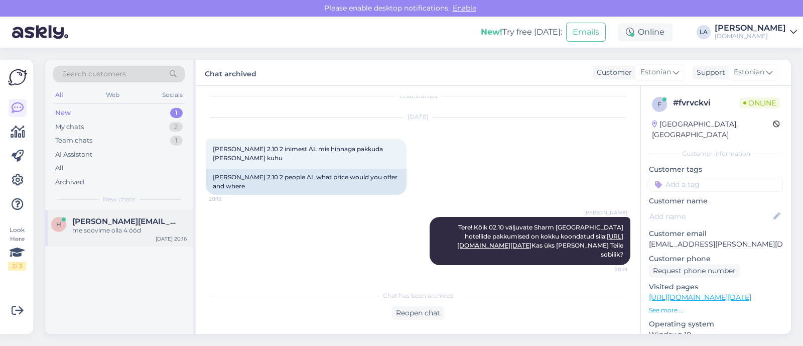
click at [109, 234] on div "me soovime olla 4 ööd" at bounding box center [129, 230] width 114 height 9
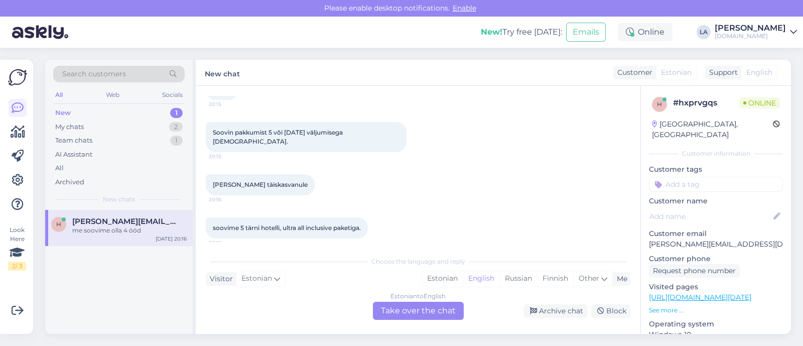
scroll to position [111, 0]
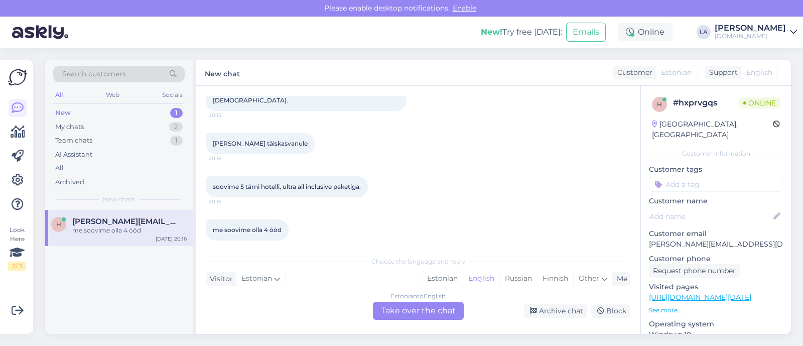
click at [430, 319] on div "Estonian to English Take over the chat" at bounding box center [418, 311] width 91 height 18
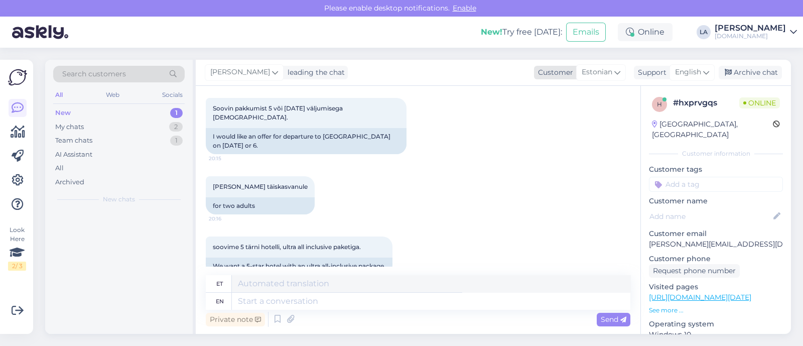
scroll to position [155, 0]
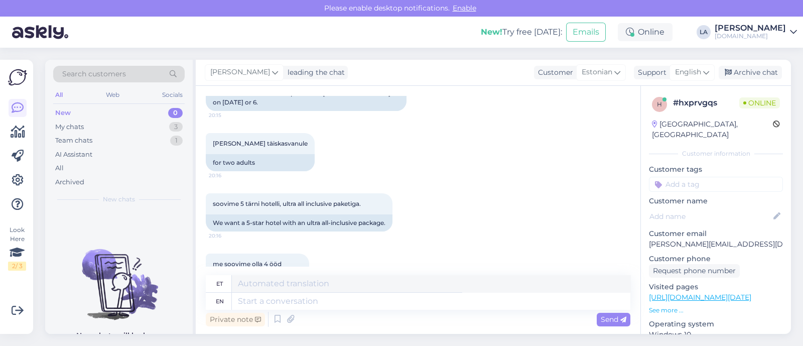
click at [689, 77] on span "English" at bounding box center [688, 72] width 26 height 11
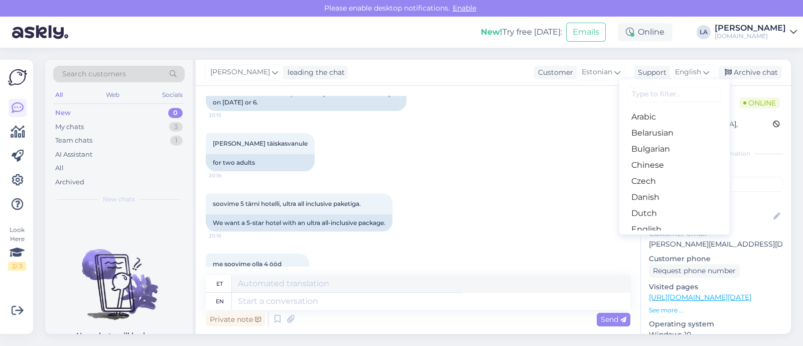
click at [650, 237] on link "Estonian" at bounding box center [674, 245] width 110 height 16
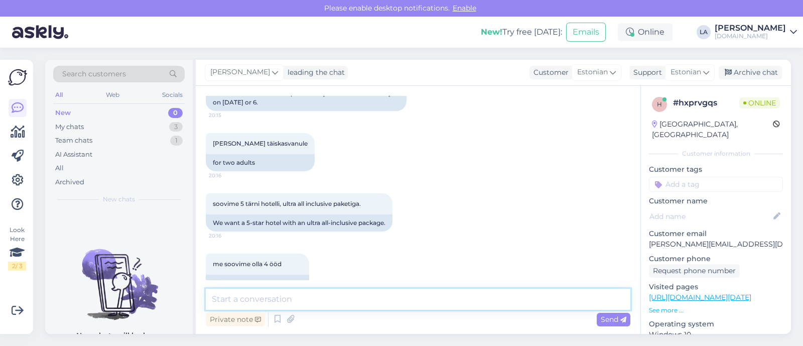
click at [383, 300] on textarea at bounding box center [418, 299] width 425 height 21
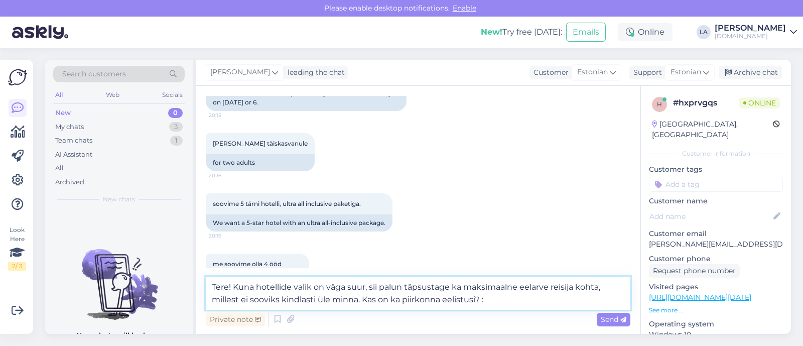
type textarea "Tere! Kuna hotellide valik on väga suur, sii palun täpsustage ka maksimaalne ee…"
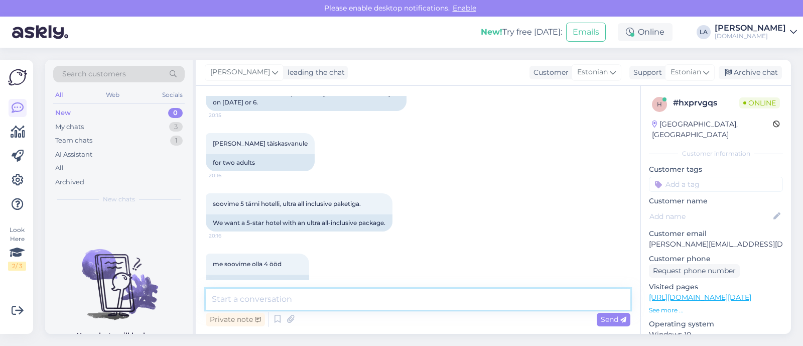
scroll to position [230, 0]
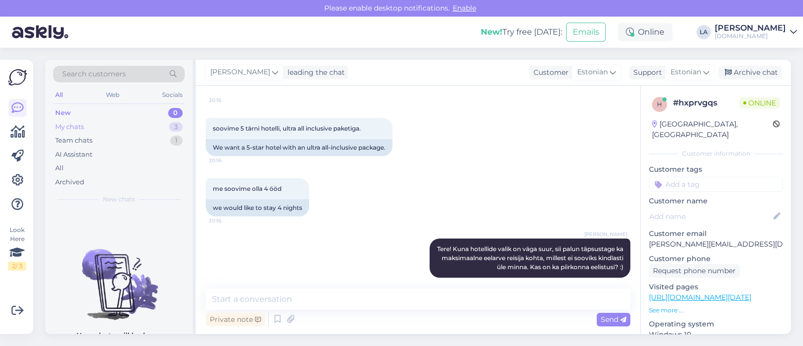
click at [160, 128] on div "My chats 3" at bounding box center [118, 127] width 131 height 14
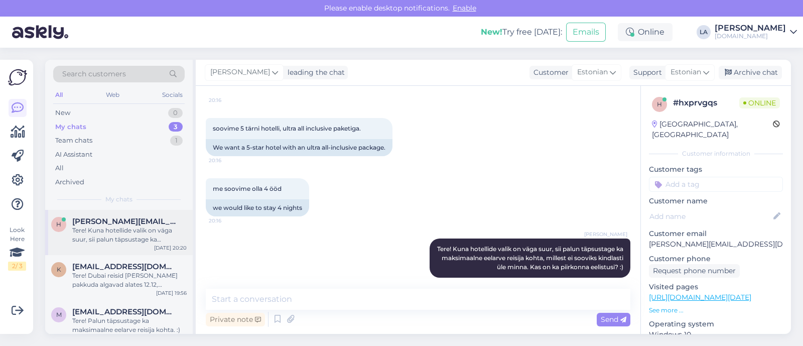
click at [130, 228] on div "Tere! Kuna hotellide valik on väga suur, sii palun täpsustage ka maksimaalne ee…" at bounding box center [129, 235] width 114 height 18
click at [138, 262] on span "[EMAIL_ADDRESS][DOMAIN_NAME]" at bounding box center [124, 266] width 104 height 9
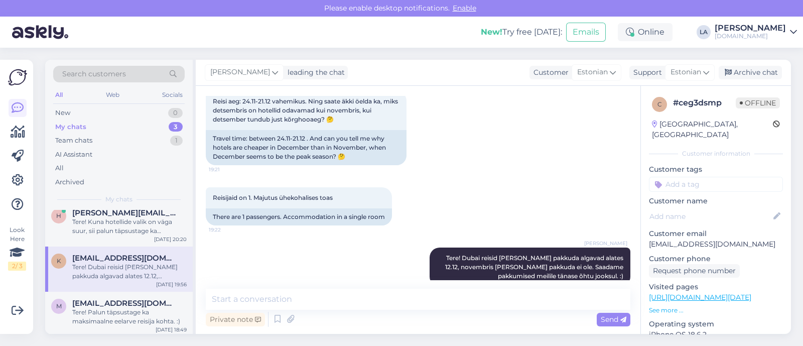
scroll to position [11, 0]
click at [138, 297] on span "[EMAIL_ADDRESS][DOMAIN_NAME]" at bounding box center [124, 300] width 104 height 9
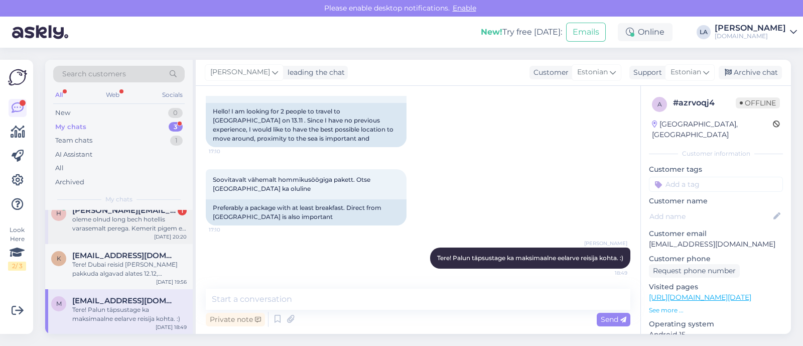
click at [145, 227] on div "oleme olnud long bech hotellis varasemalt perega. Kemerit pigem ei sooviks. või…" at bounding box center [129, 224] width 114 height 18
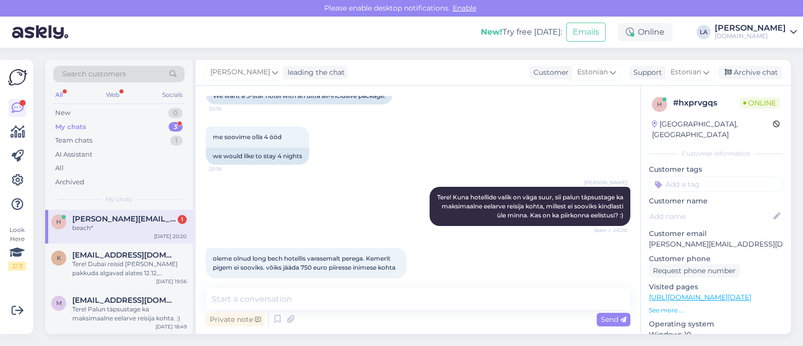
scroll to position [2, 0]
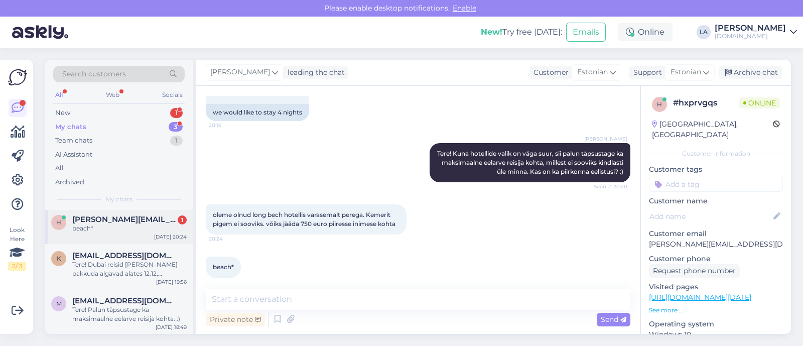
click at [139, 218] on span "[PERSON_NAME][EMAIL_ADDRESS][DOMAIN_NAME]" at bounding box center [124, 219] width 104 height 9
click at [164, 112] on div "New 1" at bounding box center [118, 113] width 131 height 14
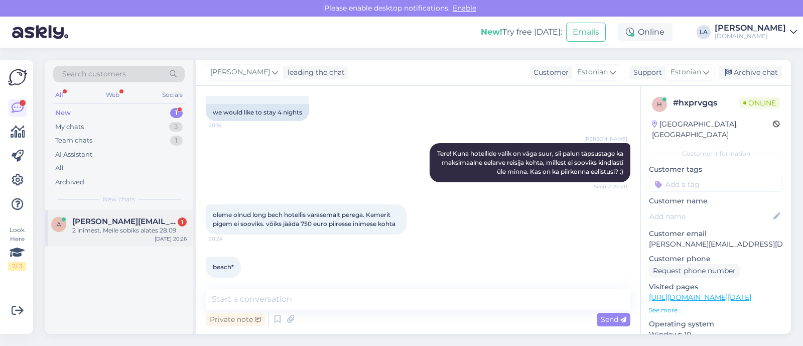
click at [143, 235] on div "A [EMAIL_ADDRESS][DOMAIN_NAME] 1 2 inimest. Meile sobiks alates 28.09 [DATE] 20…" at bounding box center [119, 228] width 148 height 36
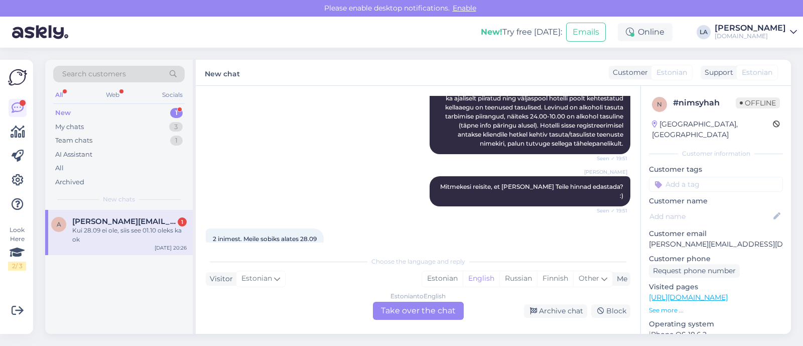
scroll to position [902, 0]
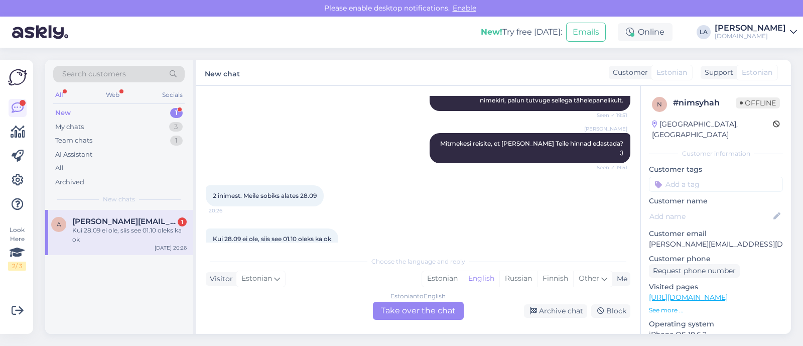
click at [432, 310] on div "Estonian to English Take over the chat" at bounding box center [418, 311] width 91 height 18
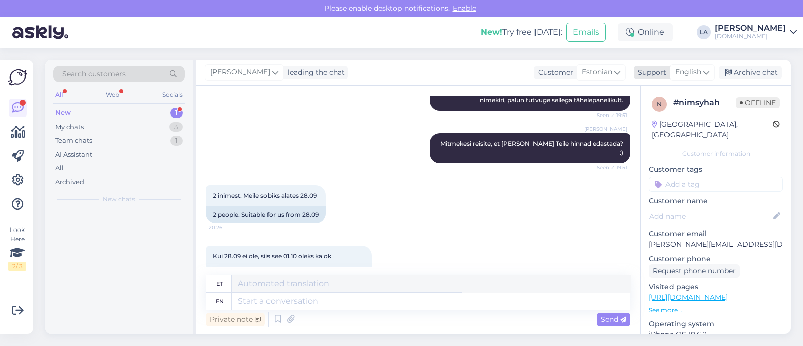
click at [703, 75] on div "English" at bounding box center [691, 72] width 45 height 16
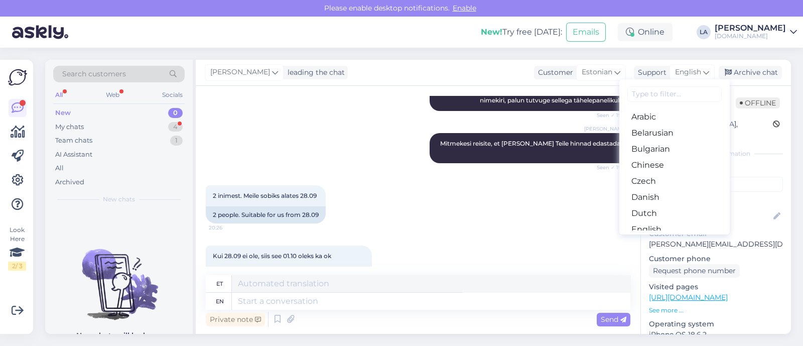
click at [652, 237] on link "Estonian" at bounding box center [674, 245] width 110 height 16
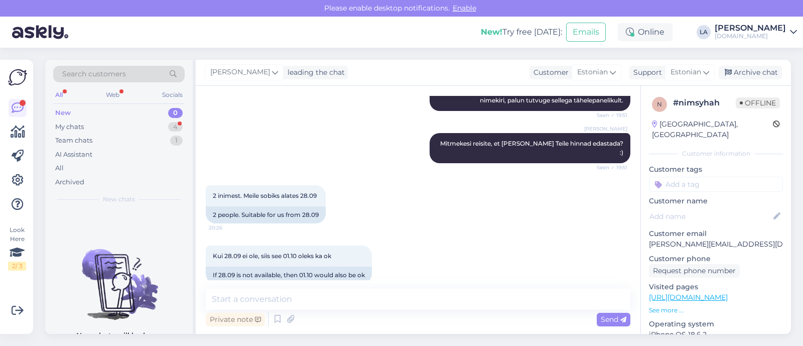
scroll to position [899, 0]
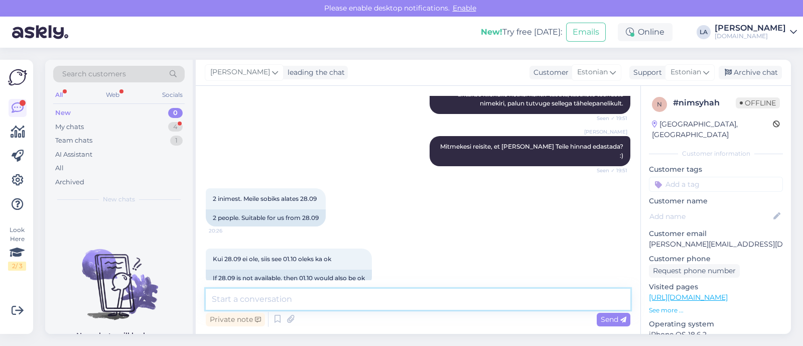
click at [358, 299] on textarea at bounding box center [418, 299] width 425 height 21
type textarea "[PERSON_NAME] toitlustuspakett?"
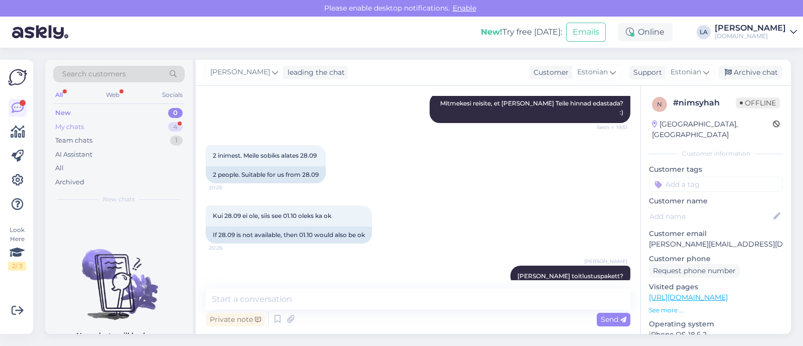
click at [140, 127] on div "My chats 4" at bounding box center [118, 127] width 131 height 14
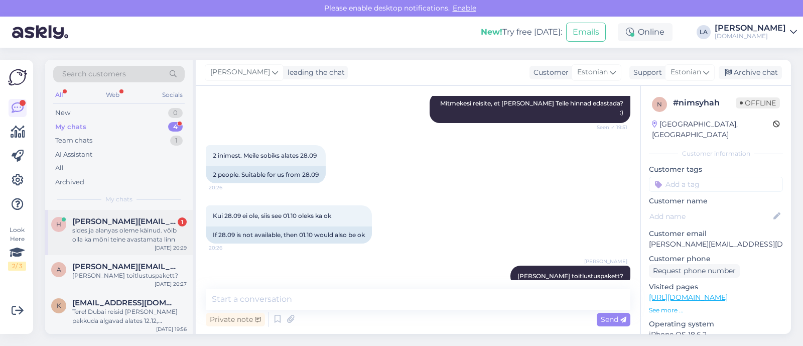
click at [152, 239] on div "sides ja alanyas oleme käinud. võib olla ka mõni teine avastamata linn" at bounding box center [129, 235] width 114 height 18
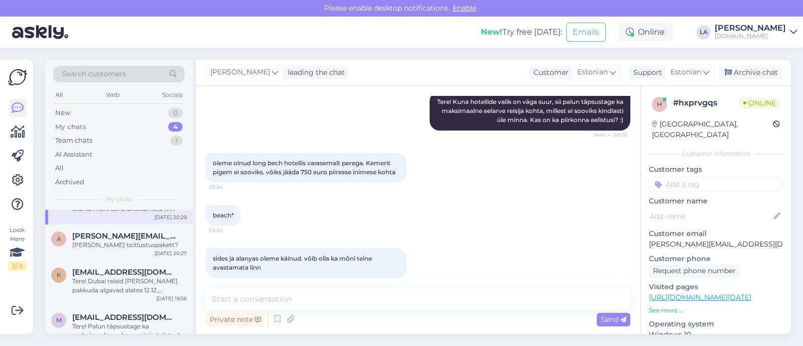
scroll to position [47, 0]
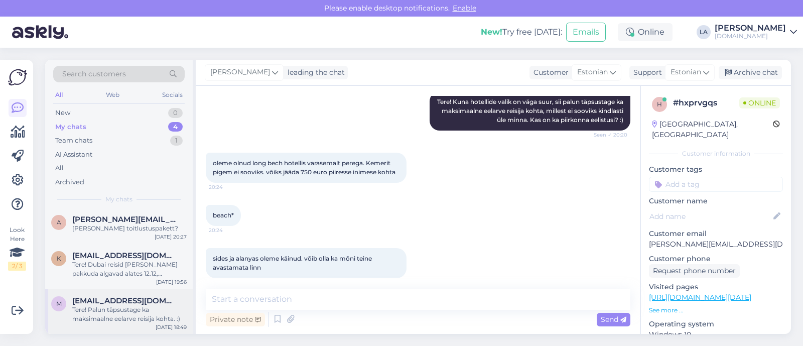
click at [146, 306] on div "Tere! Palun täpsustage ka maksimaalne eelarve reisija kohta. :)" at bounding box center [129, 314] width 114 height 18
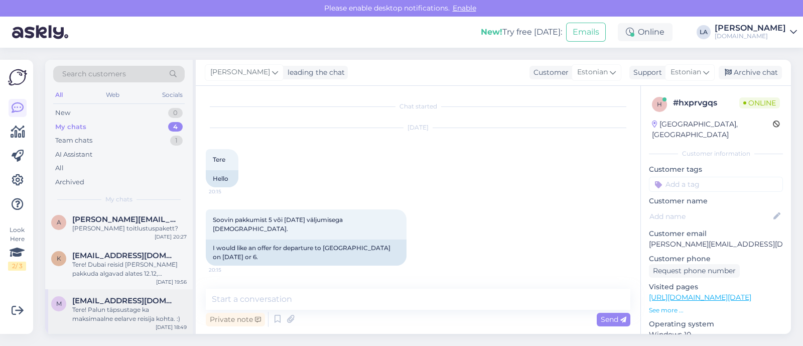
scroll to position [94, 0]
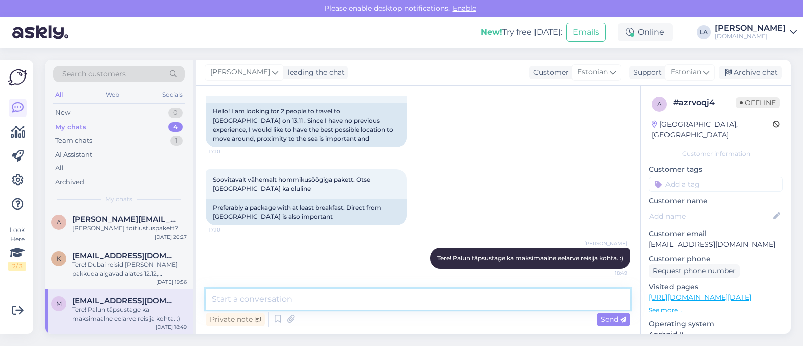
click at [339, 300] on textarea at bounding box center [418, 299] width 425 height 21
type textarea "Pakkumised on saadetud meilile. :)"
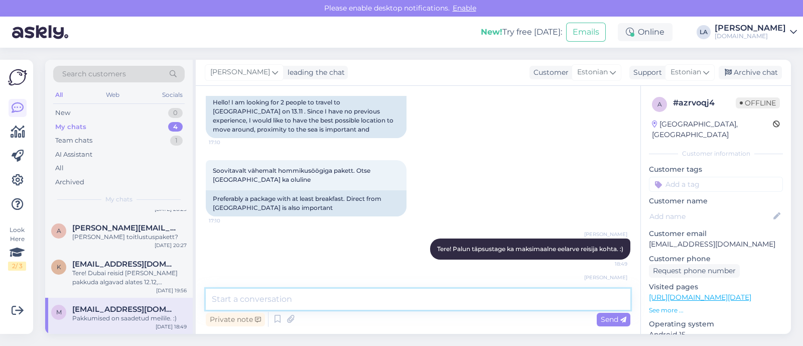
scroll to position [38, 0]
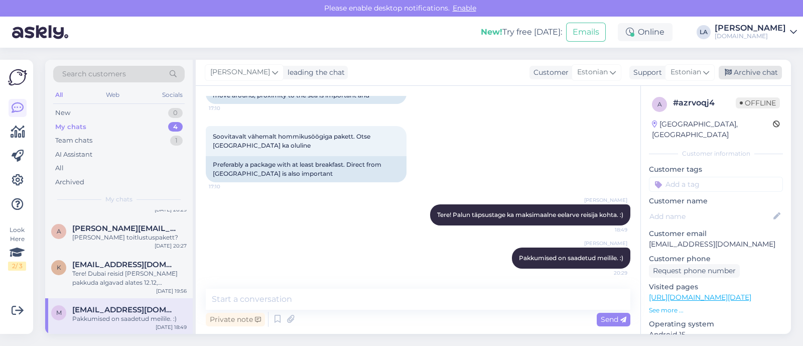
click at [737, 75] on div "Archive chat" at bounding box center [750, 73] width 63 height 14
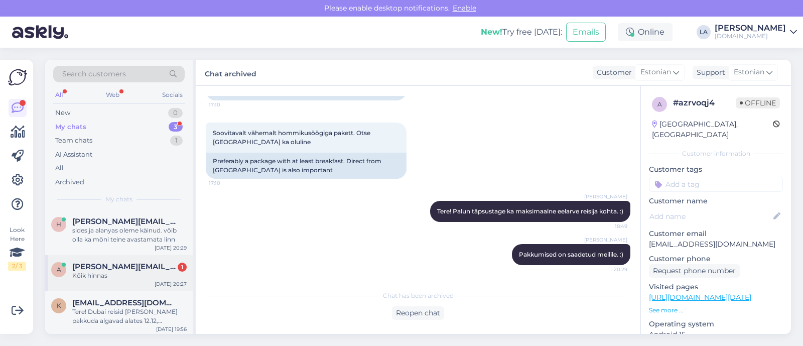
click at [131, 274] on div "Kõik hinnas" at bounding box center [129, 275] width 114 height 9
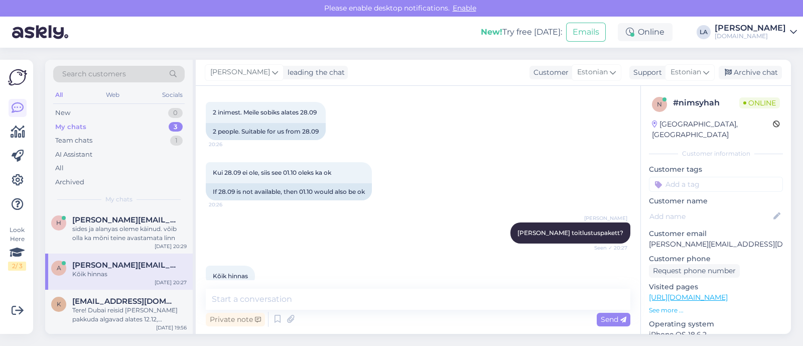
scroll to position [2, 0]
click at [129, 298] on span "[EMAIL_ADDRESS][DOMAIN_NAME]" at bounding box center [124, 300] width 104 height 9
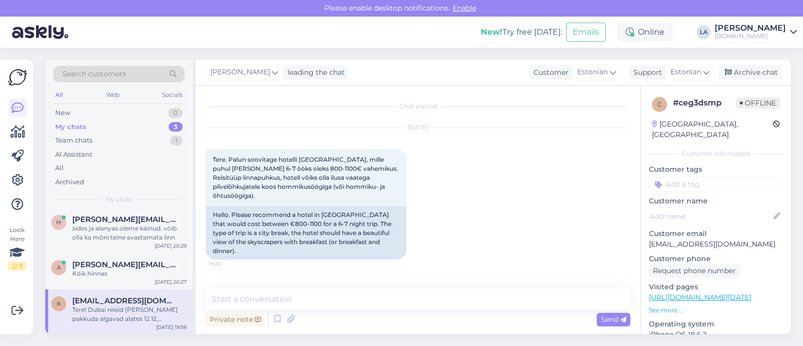
scroll to position [191, 0]
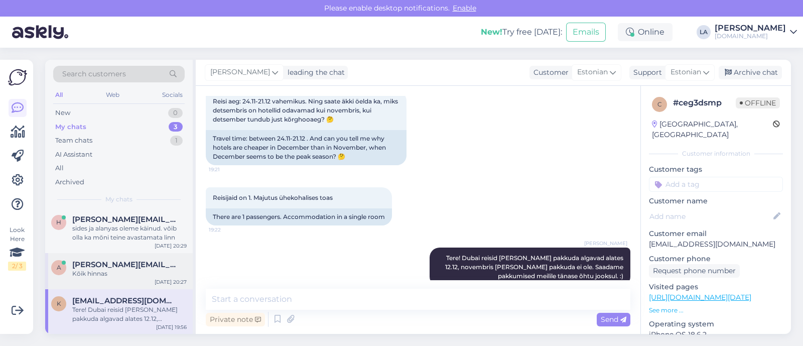
click at [135, 263] on span "[PERSON_NAME][EMAIL_ADDRESS][DOMAIN_NAME]" at bounding box center [124, 264] width 104 height 9
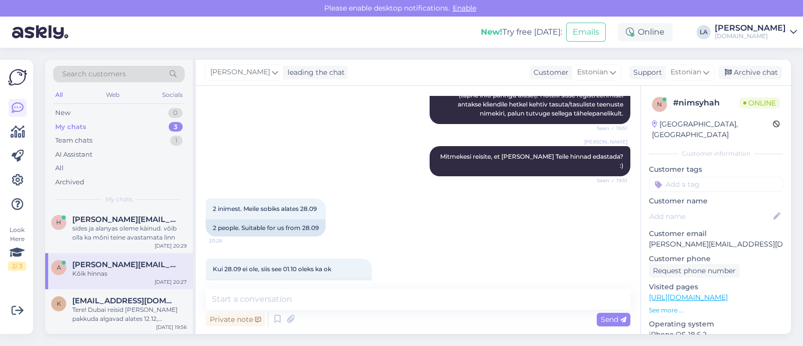
scroll to position [985, 0]
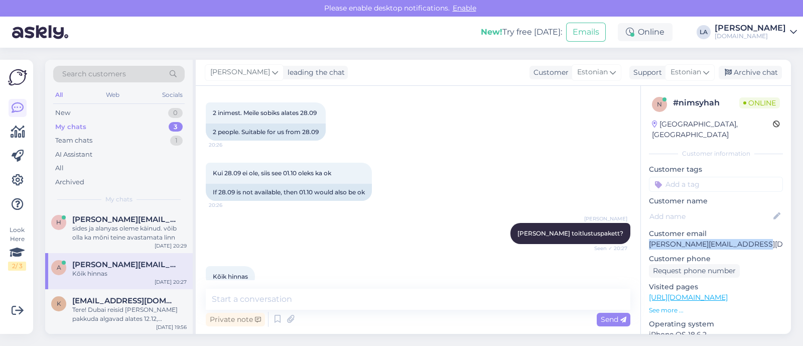
drag, startPoint x: 665, startPoint y: 229, endPoint x: 769, endPoint y: 231, distance: 103.9
click at [770, 231] on div "n # nimsyhah Online [GEOGRAPHIC_DATA], [GEOGRAPHIC_DATA] Customer information C…" at bounding box center [716, 297] width 150 height 423
copy p "[PERSON_NAME][EMAIL_ADDRESS][DOMAIN_NAME]"
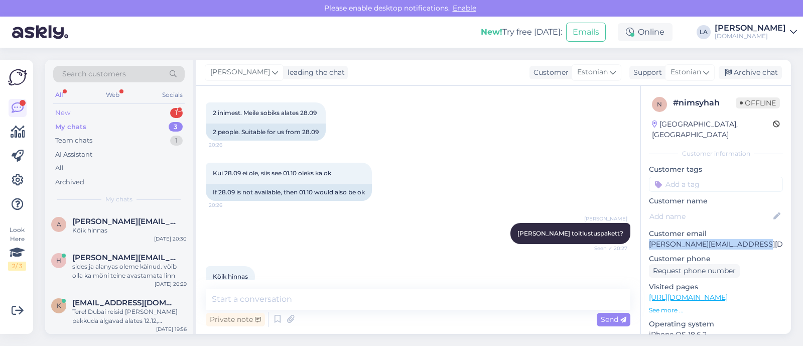
click at [178, 111] on div "1" at bounding box center [176, 113] width 13 height 10
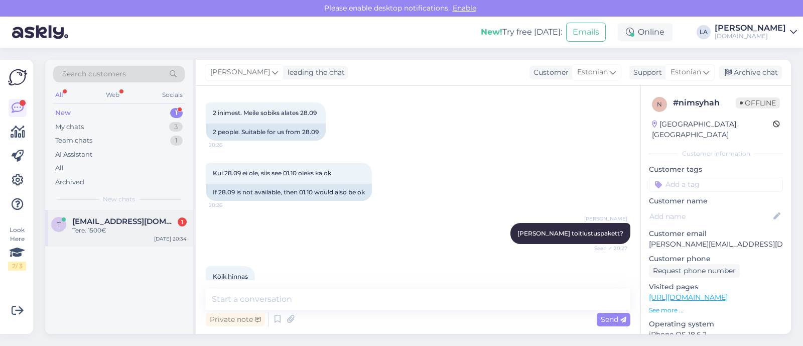
click at [153, 220] on div "[EMAIL_ADDRESS][DOMAIN_NAME] 1" at bounding box center [129, 221] width 114 height 9
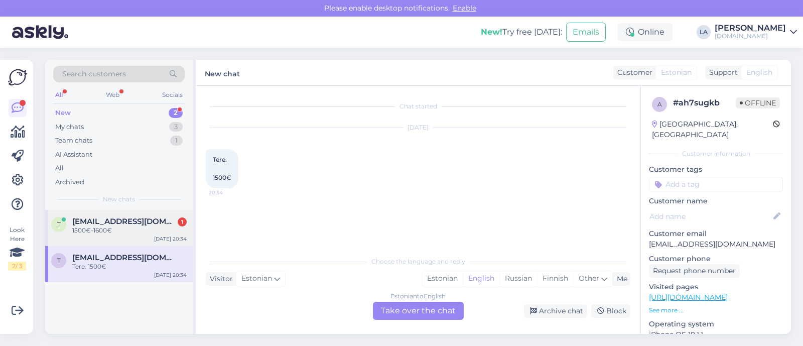
click at [135, 218] on span "[EMAIL_ADDRESS][DOMAIN_NAME]" at bounding box center [124, 221] width 104 height 9
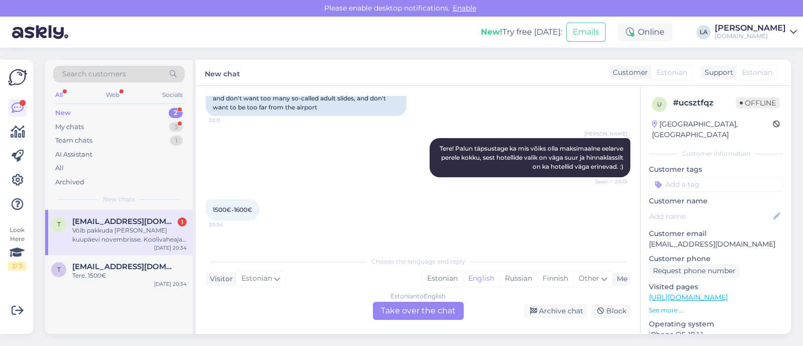
scroll to position [329, 0]
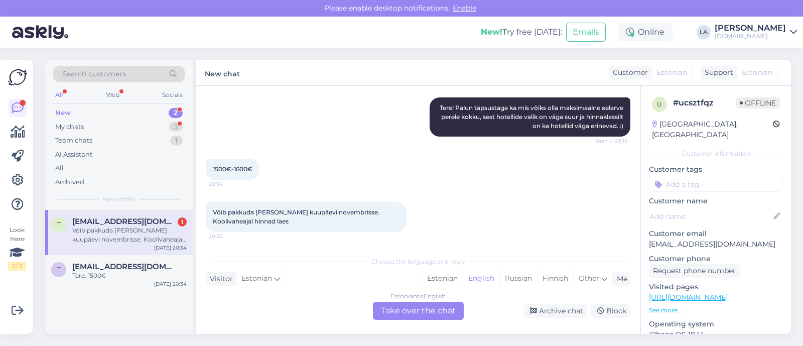
click at [406, 312] on div "Estonian to English Take over the chat" at bounding box center [418, 311] width 91 height 18
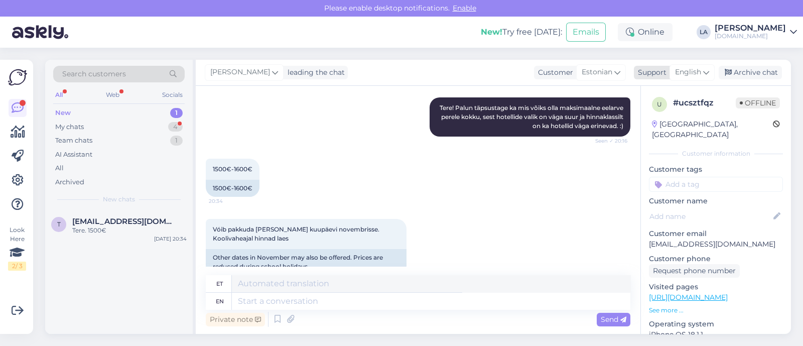
click at [678, 78] on span "English" at bounding box center [688, 72] width 26 height 11
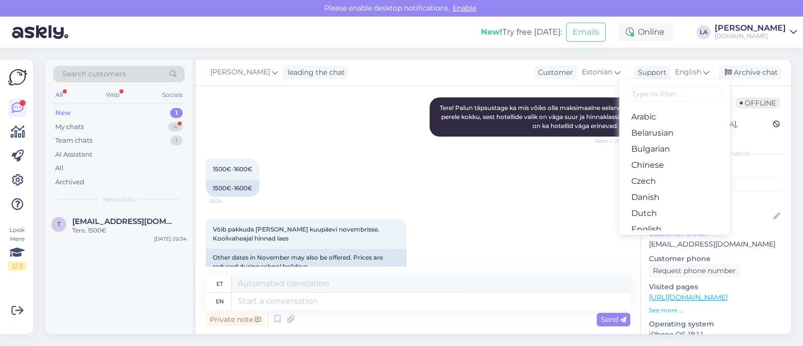
click at [666, 237] on link "Estonian" at bounding box center [674, 245] width 110 height 16
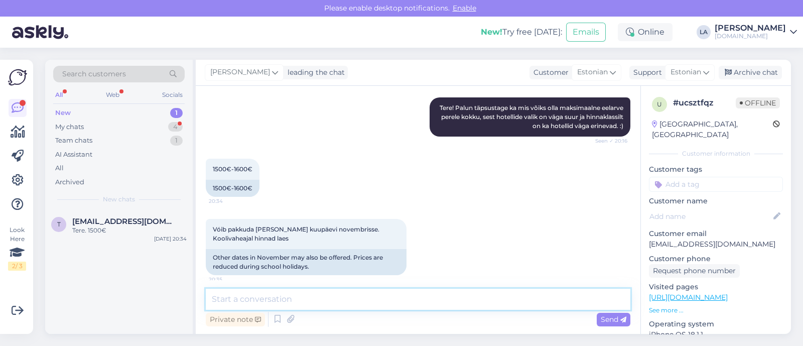
click at [497, 295] on textarea at bounding box center [418, 299] width 425 height 21
type textarea "Siis palun täpsustage ka novembri sobilikud kuupäevad."
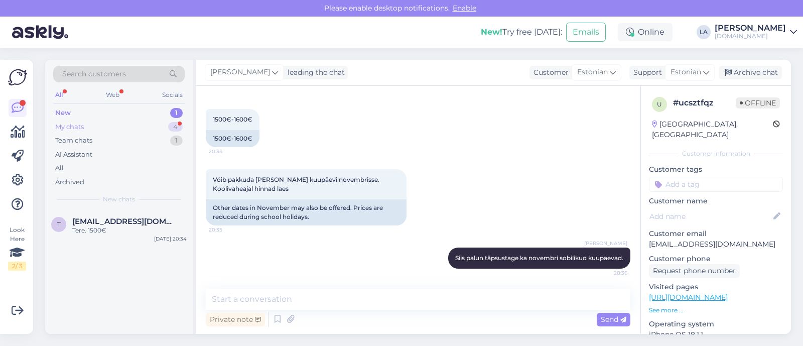
click at [124, 127] on div "My chats 4" at bounding box center [118, 127] width 131 height 14
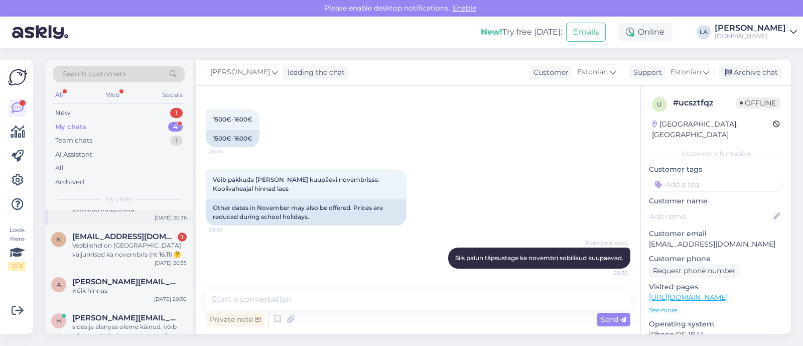
scroll to position [47, 0]
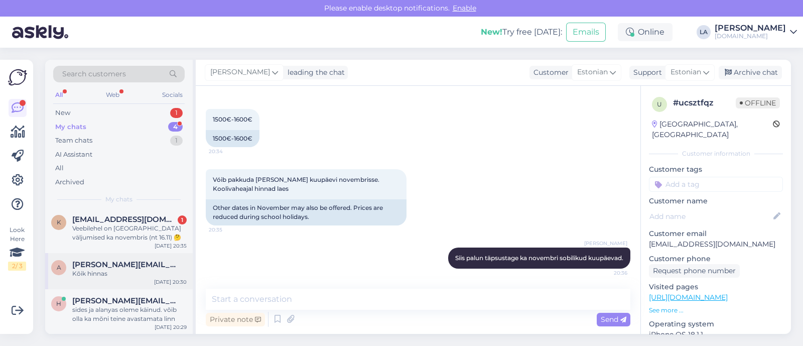
click at [139, 269] on div "Kõik hinnas" at bounding box center [129, 273] width 114 height 9
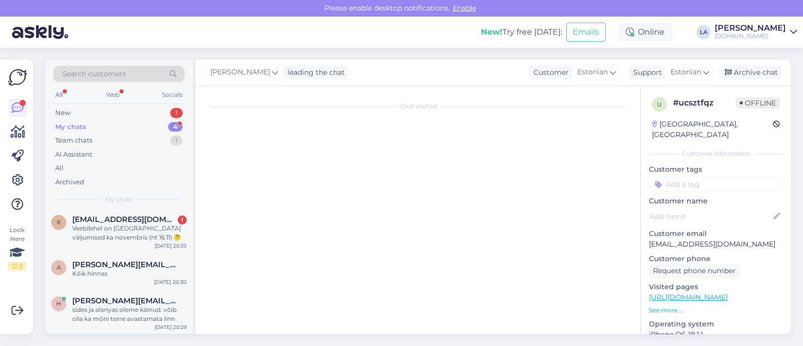
scroll to position [986, 0]
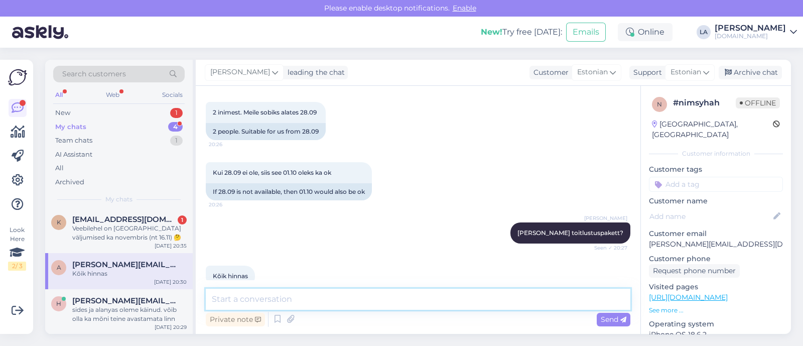
click at [289, 294] on textarea at bounding box center [418, 299] width 425 height 21
type textarea "P"
type textarea "Saatsin Teile meilile. :)"
click at [609, 318] on span "Send" at bounding box center [614, 319] width 26 height 9
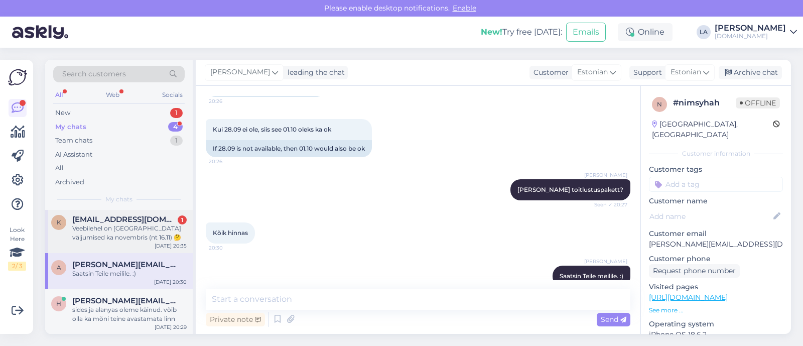
click at [123, 234] on div "Veebilehel on [GEOGRAPHIC_DATA] väljumised ka novembris (nt 16.11) 🤔" at bounding box center [129, 233] width 114 height 18
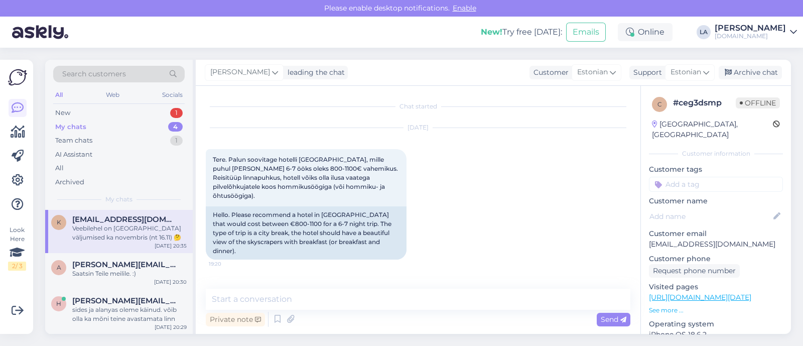
scroll to position [233, 0]
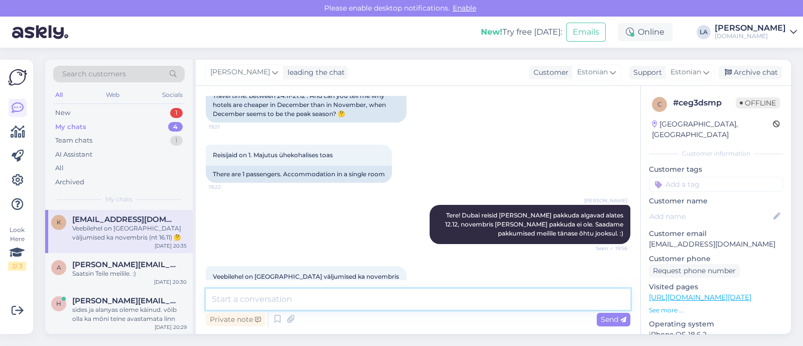
click at [316, 302] on textarea at bounding box center [418, 299] width 425 height 21
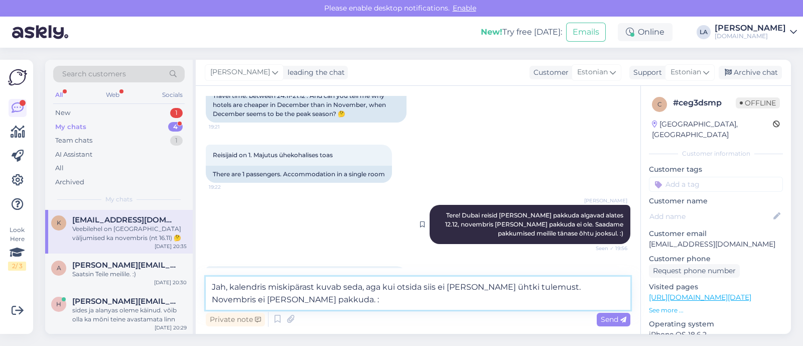
type textarea "Jah, kalendris miskipärast kuvab seda, aga kui otsida siis ei [PERSON_NAME] üht…"
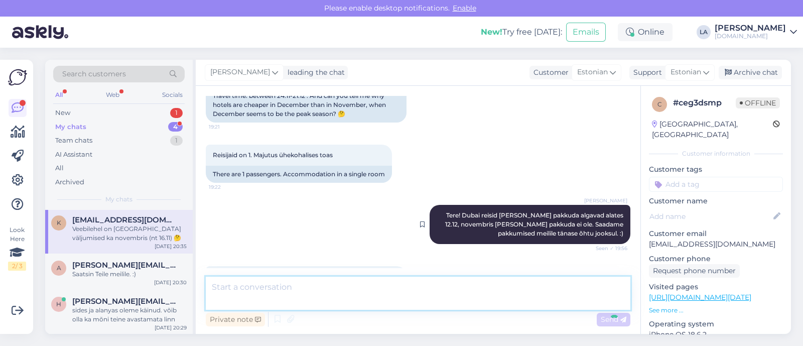
scroll to position [286, 0]
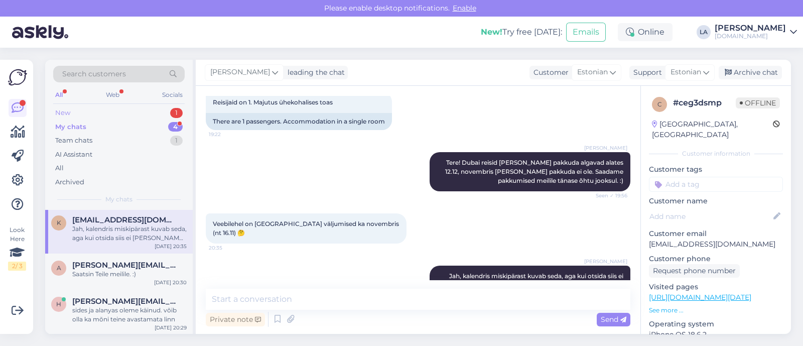
click at [168, 110] on div "New 1" at bounding box center [118, 113] width 131 height 14
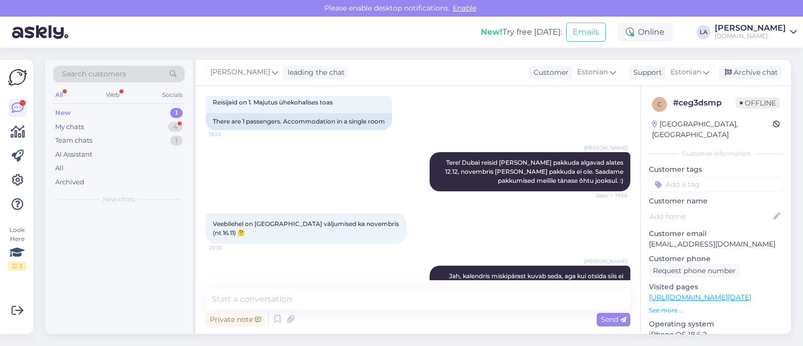
scroll to position [0, 0]
click at [175, 124] on div "4" at bounding box center [175, 127] width 15 height 10
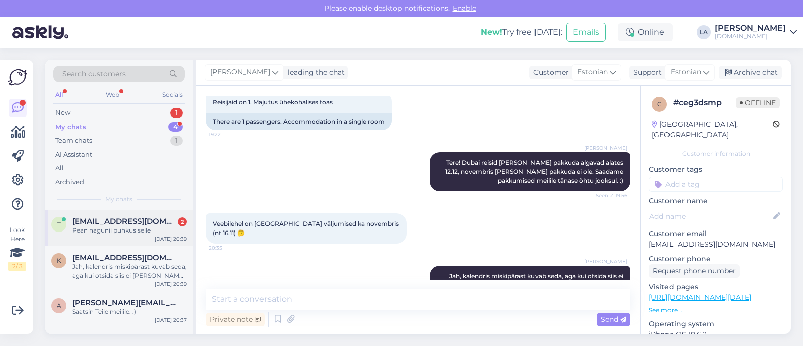
click at [143, 220] on span "[EMAIL_ADDRESS][DOMAIN_NAME]" at bounding box center [124, 221] width 104 height 9
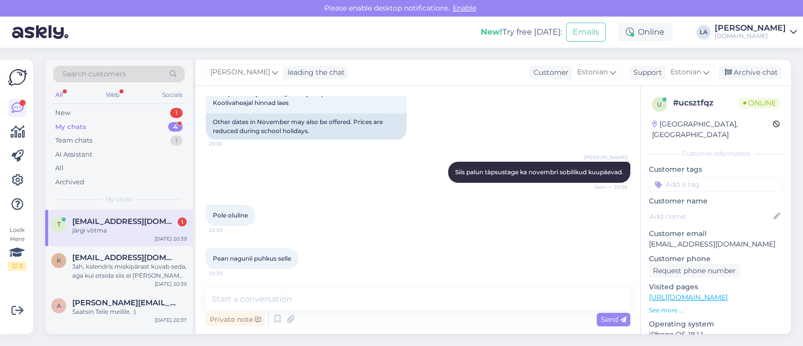
scroll to position [507, 0]
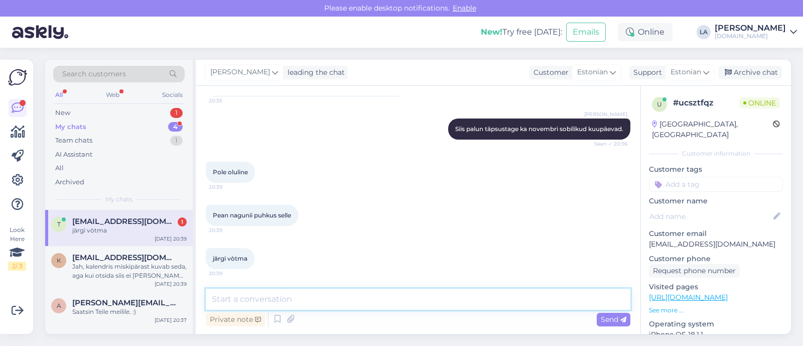
click at [355, 304] on textarea at bounding box center [418, 299] width 425 height 21
click at [109, 254] on span "[EMAIL_ADDRESS][DOMAIN_NAME]" at bounding box center [124, 257] width 104 height 9
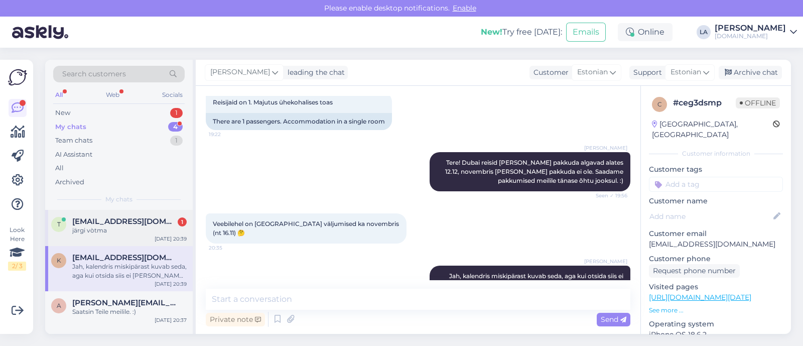
click at [108, 236] on div "T [EMAIL_ADDRESS][DOMAIN_NAME] 1 järgi vòtma [DATE] 20:39" at bounding box center [119, 228] width 148 height 36
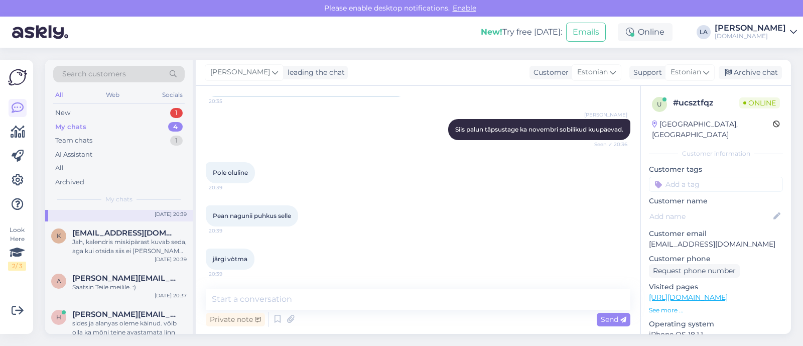
scroll to position [38, 0]
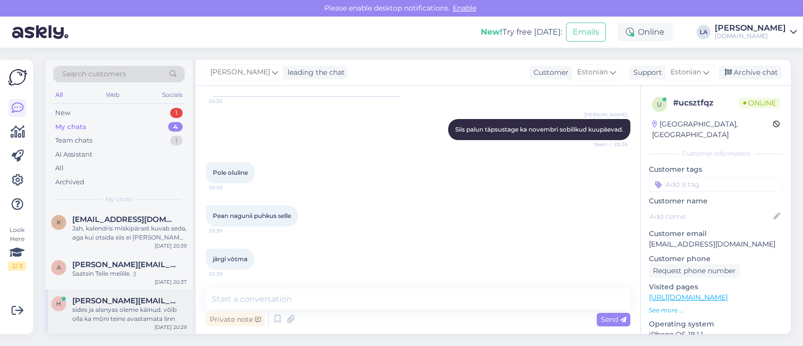
click at [124, 310] on div "sides ja alanyas oleme käinud. võib olla ka mõni teine avastamata linn" at bounding box center [129, 314] width 114 height 18
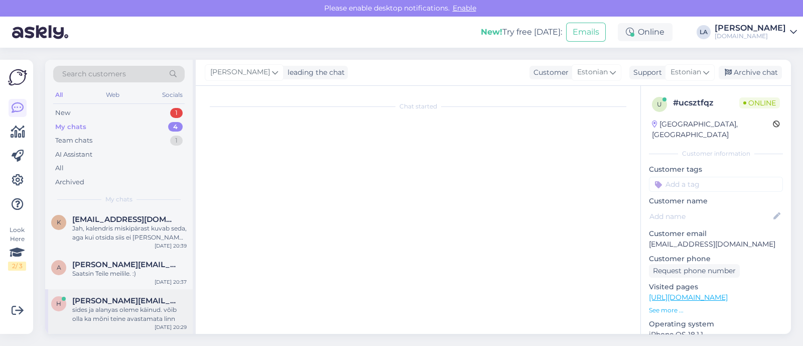
scroll to position [377, 0]
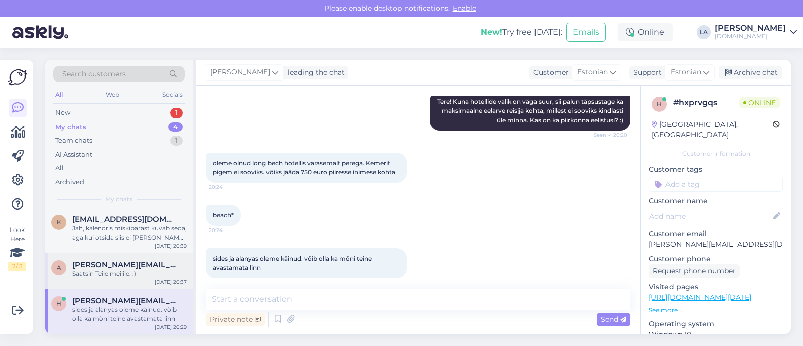
click at [123, 280] on div "A [PERSON_NAME][EMAIL_ADDRESS][DOMAIN_NAME] Saatsin Teile meilile. :) [DATE] 20…" at bounding box center [119, 271] width 148 height 36
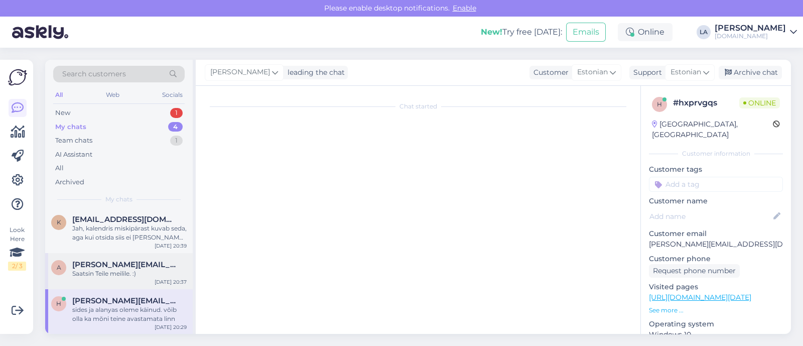
scroll to position [1029, 0]
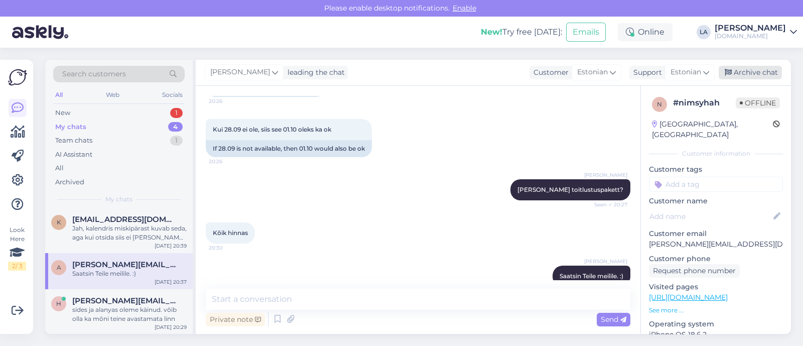
click at [765, 77] on div "Archive chat" at bounding box center [750, 73] width 63 height 14
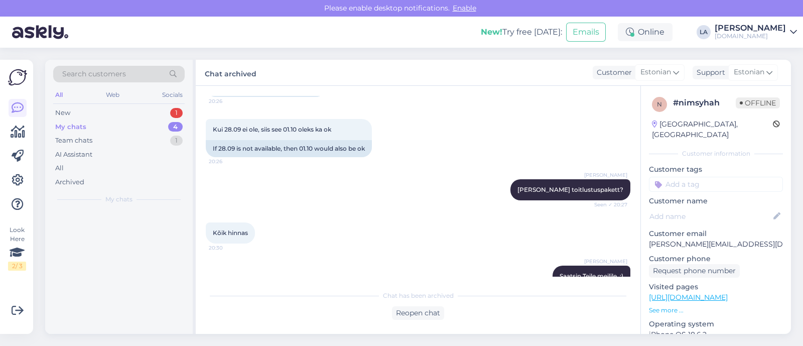
scroll to position [0, 0]
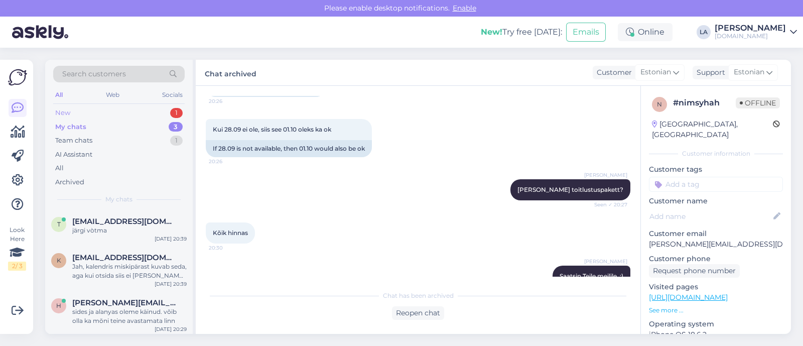
click at [118, 111] on div "New 1" at bounding box center [118, 113] width 131 height 14
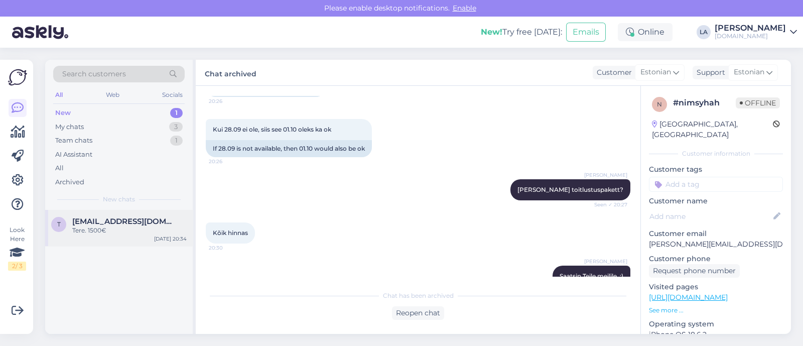
click at [110, 237] on div "T [EMAIL_ADDRESS][DOMAIN_NAME] Tere. 1500€ [DATE] 20:34" at bounding box center [119, 228] width 148 height 36
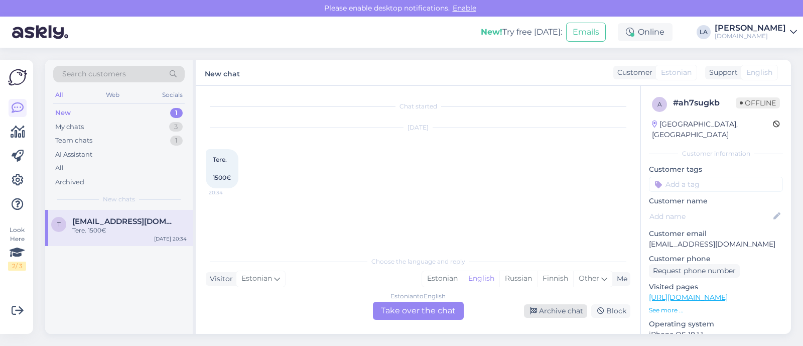
click at [575, 312] on div "Archive chat" at bounding box center [555, 311] width 63 height 14
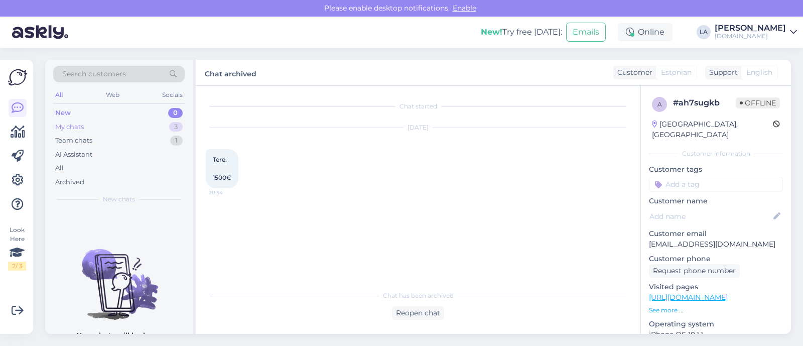
click at [177, 130] on div "3" at bounding box center [176, 127] width 14 height 10
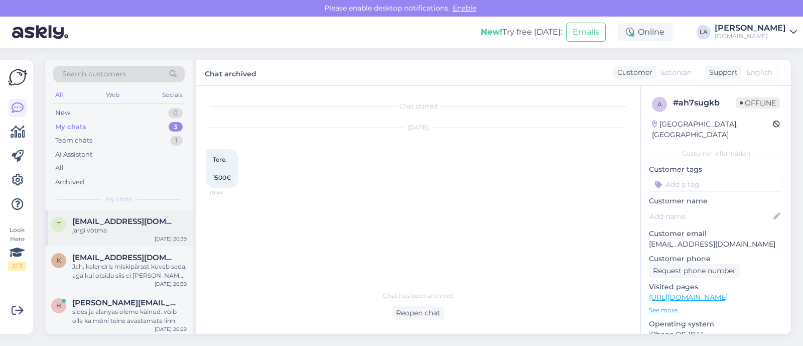
click at [127, 220] on span "[EMAIL_ADDRESS][DOMAIN_NAME]" at bounding box center [124, 221] width 104 height 9
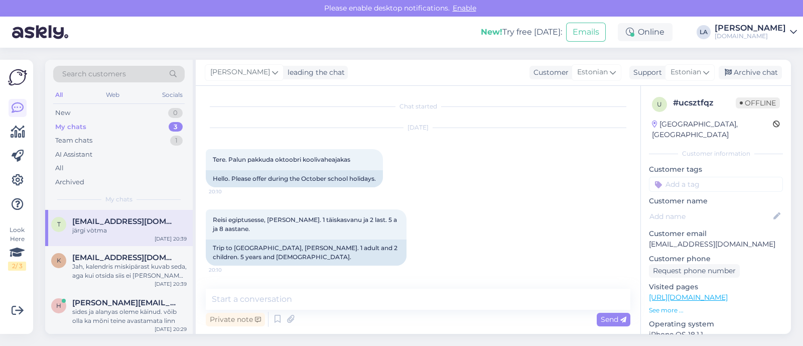
scroll to position [507, 0]
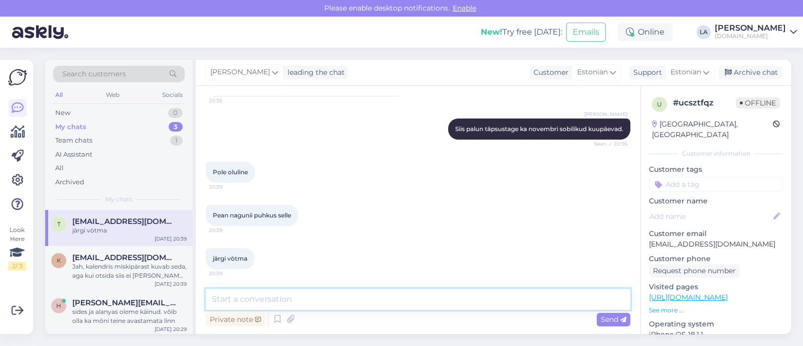
click at [309, 295] on textarea at bounding box center [418, 299] width 425 height 21
type textarea "Vaatame pakumised [PERSON_NAME] saadame esimesel võimalusel meilile."
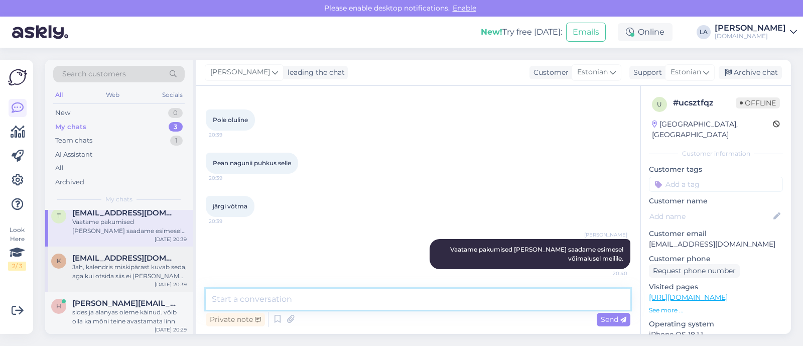
scroll to position [11, 0]
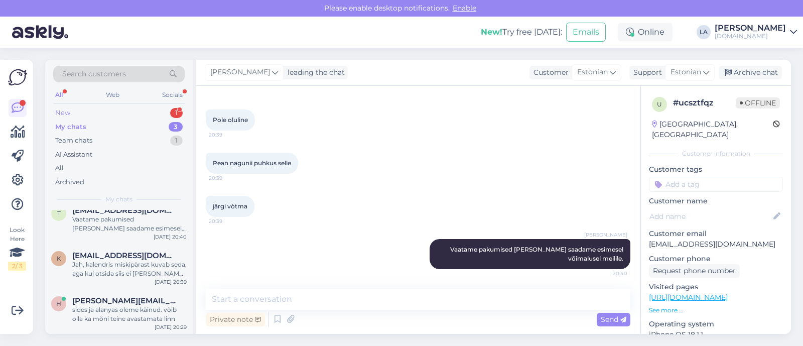
click at [158, 116] on div "New 1" at bounding box center [118, 113] width 131 height 14
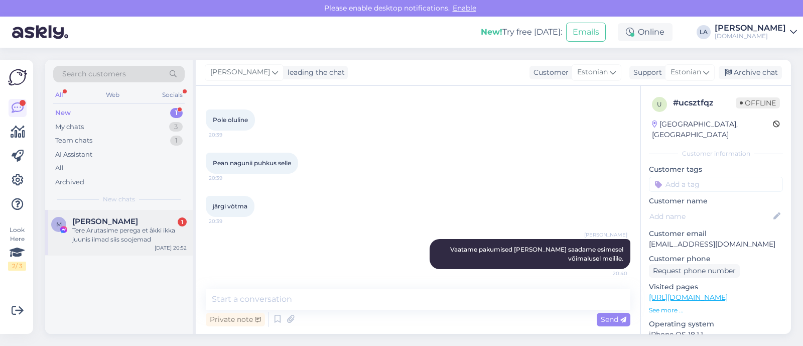
click at [178, 233] on div "Tere Arutasime perega et åkki ikka juunis ilmad siis soojemad" at bounding box center [129, 235] width 114 height 18
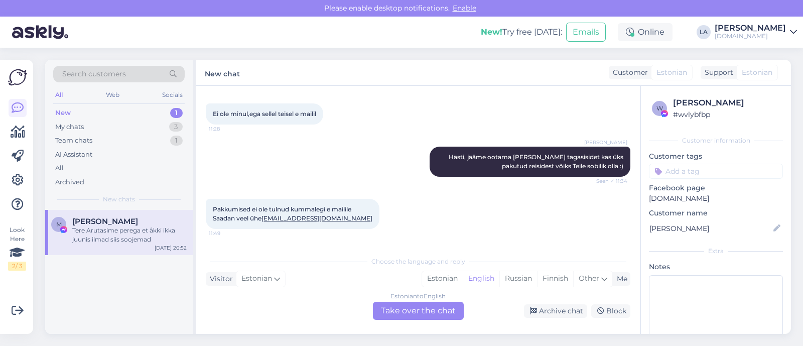
scroll to position [1196, 0]
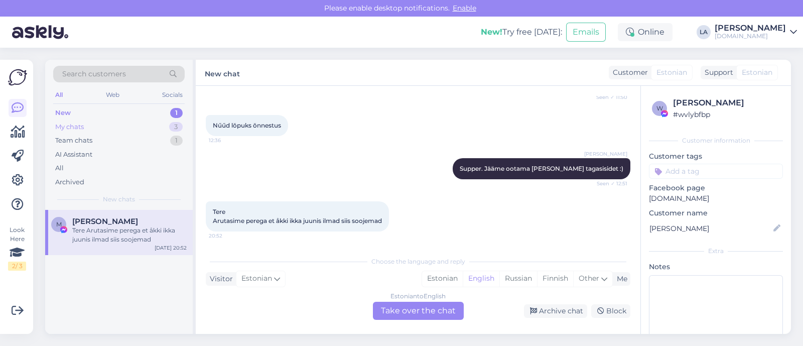
click at [146, 125] on div "My chats 3" at bounding box center [118, 127] width 131 height 14
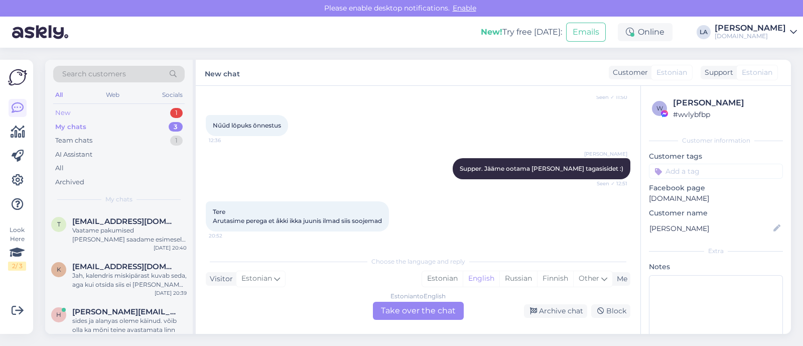
click at [168, 111] on div "New 1" at bounding box center [118, 113] width 131 height 14
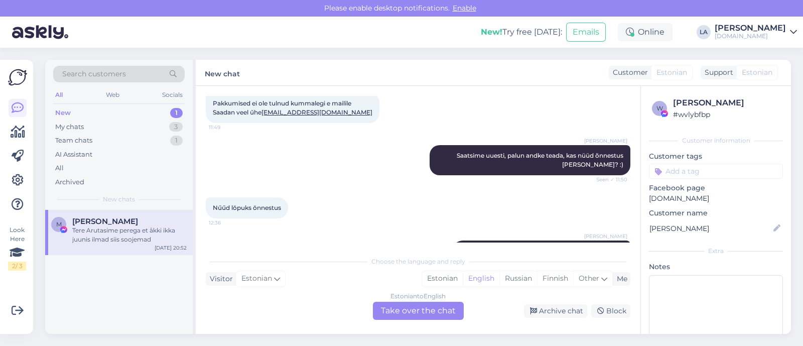
scroll to position [1133, 0]
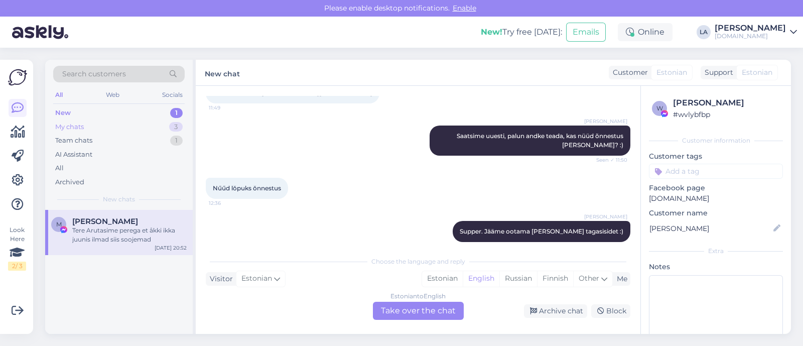
click at [153, 124] on div "My chats 3" at bounding box center [118, 127] width 131 height 14
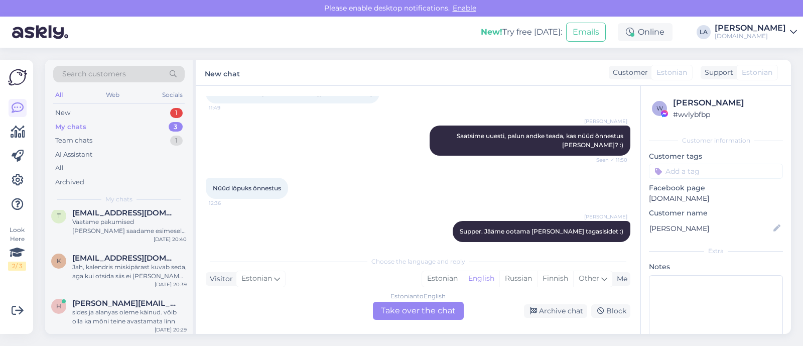
scroll to position [11, 0]
click at [134, 315] on div "sides ja alanyas oleme käinud. võib olla ka mõni teine avastamata linn" at bounding box center [129, 314] width 114 height 18
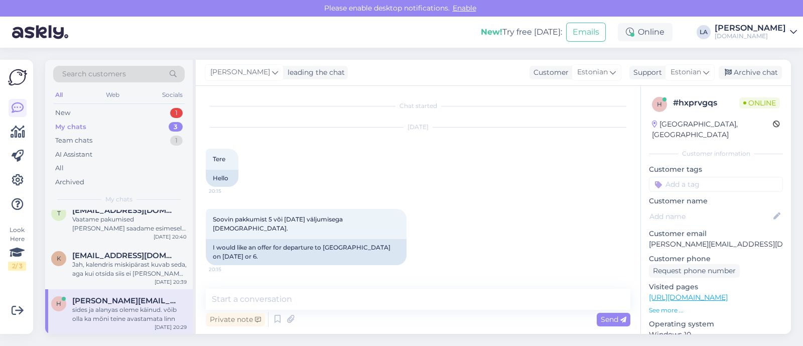
scroll to position [0, 0]
drag, startPoint x: 650, startPoint y: 234, endPoint x: 733, endPoint y: 233, distance: 82.3
click at [733, 233] on div "h # hxprvgqs Online [GEOGRAPHIC_DATA], [GEOGRAPHIC_DATA] Customer information C…" at bounding box center [716, 297] width 150 height 423
copy p "[PERSON_NAME][EMAIL_ADDRESS][DOMAIN_NAME]"
click at [78, 106] on div "New 1" at bounding box center [118, 113] width 131 height 14
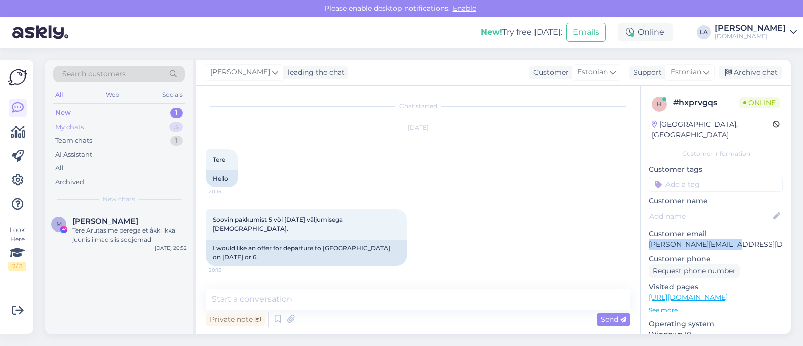
click at [161, 124] on div "My chats 3" at bounding box center [118, 127] width 131 height 14
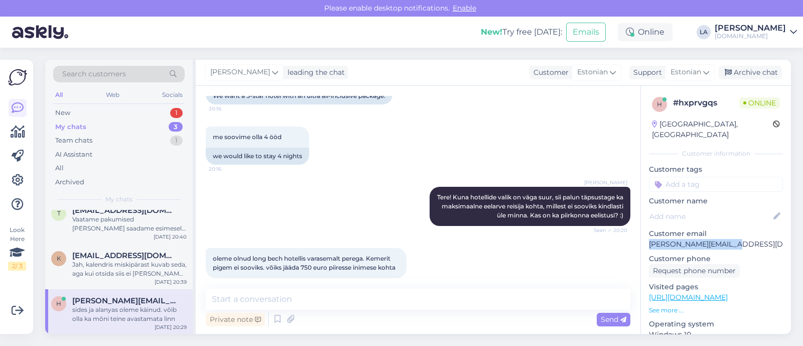
scroll to position [189, 0]
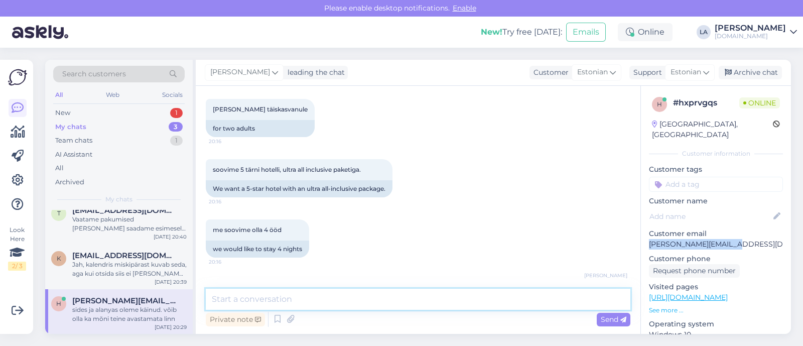
click at [288, 301] on textarea at bounding box center [418, 299] width 425 height 21
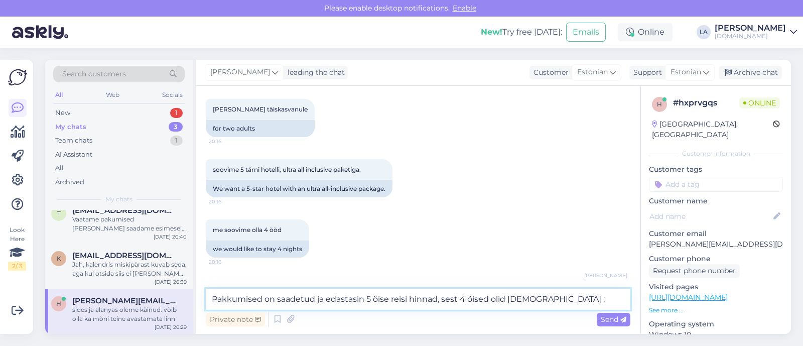
type textarea "Pakkumised on saadetud ja edastasin 5 öise reisi hinnad, sest 4 öised olid kall…"
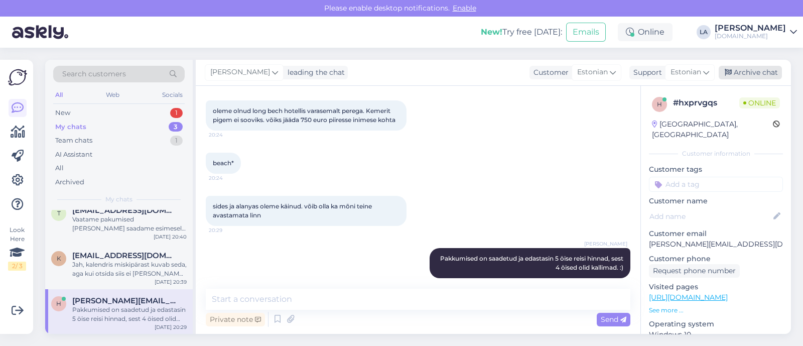
click at [740, 72] on div "Archive chat" at bounding box center [750, 73] width 63 height 14
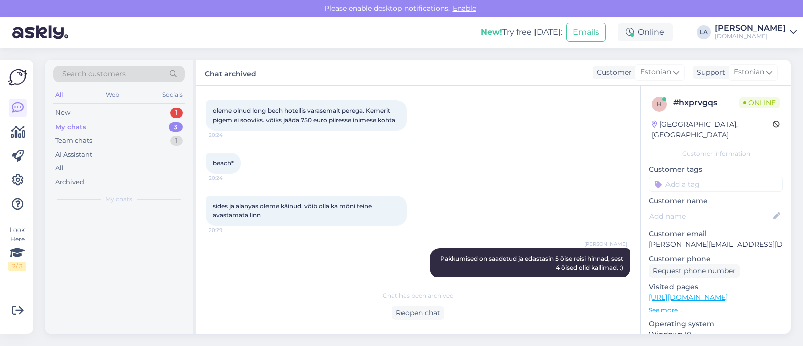
scroll to position [0, 0]
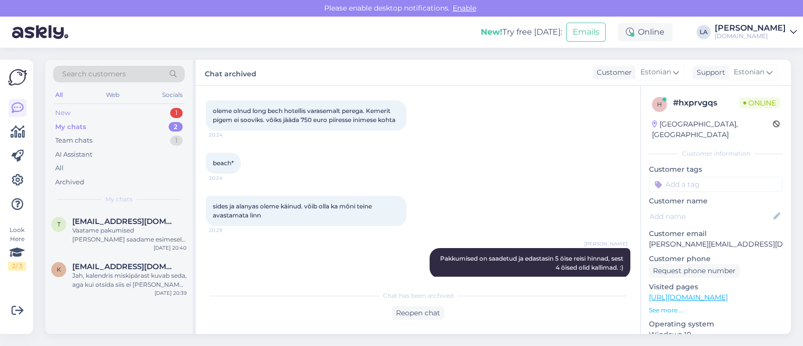
click at [168, 111] on div "New 1" at bounding box center [118, 113] width 131 height 14
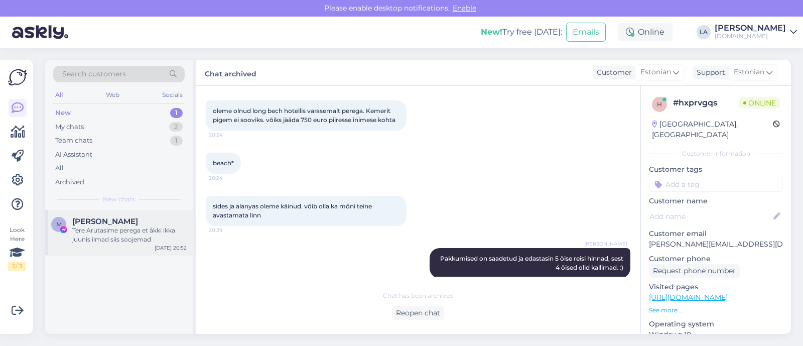
click at [148, 235] on div "Tere Arutasime perega et åkki ikka juunis ilmad siis soojemad" at bounding box center [129, 235] width 114 height 18
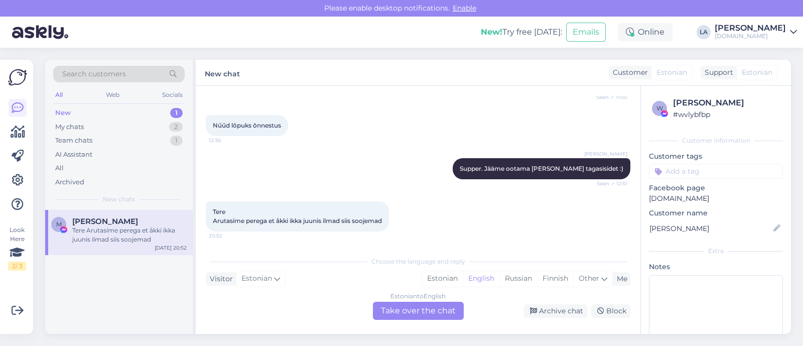
click at [442, 310] on div "Estonian to English Take over the chat" at bounding box center [418, 311] width 91 height 18
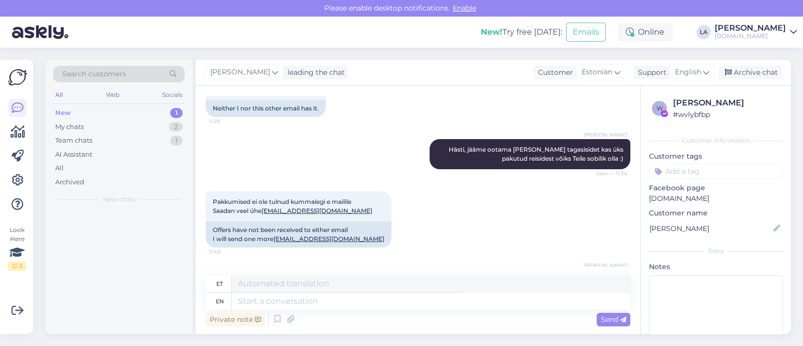
scroll to position [1421, 0]
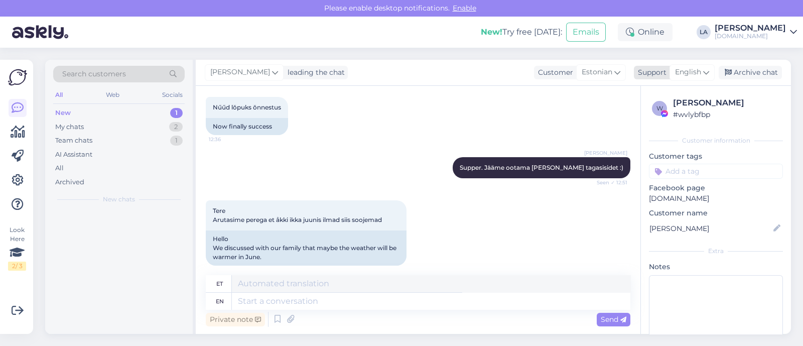
click at [686, 70] on span "English" at bounding box center [688, 72] width 26 height 11
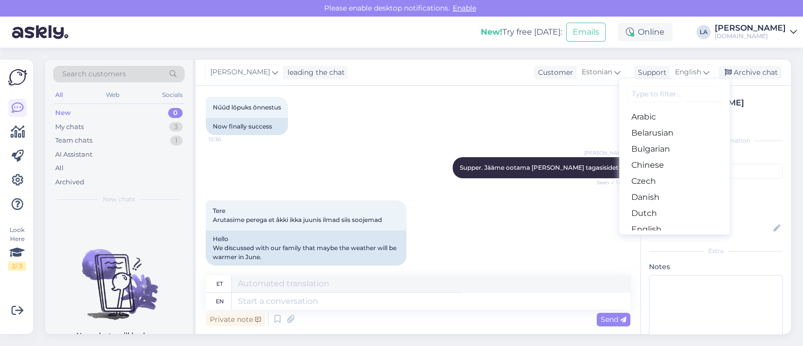
click at [670, 237] on link "Estonian" at bounding box center [674, 245] width 110 height 16
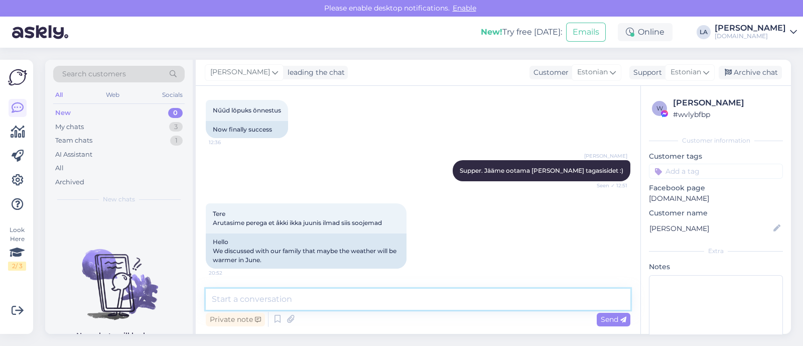
click at [371, 297] on textarea at bounding box center [418, 299] width 425 height 21
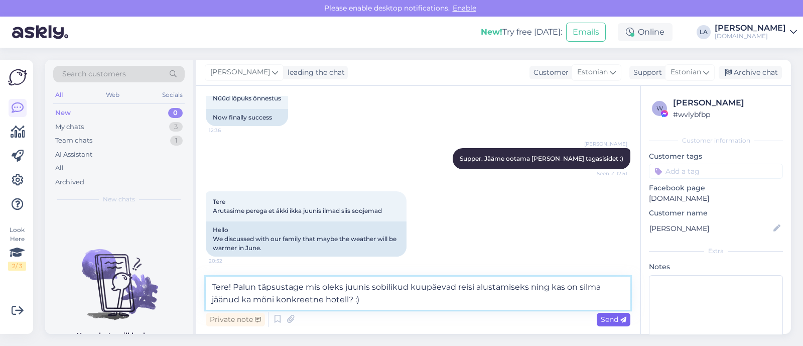
type textarea "Tere! Palun täpsustage mis oleks juunis sobilikud kuupäevad reisi alustamiseks …"
click at [614, 322] on span "Send" at bounding box center [614, 319] width 26 height 9
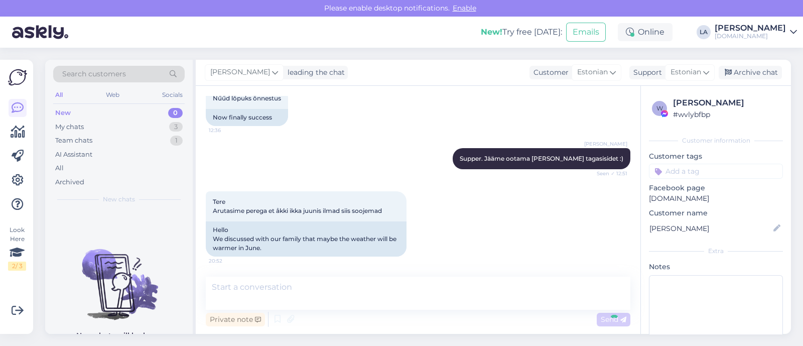
scroll to position [1496, 0]
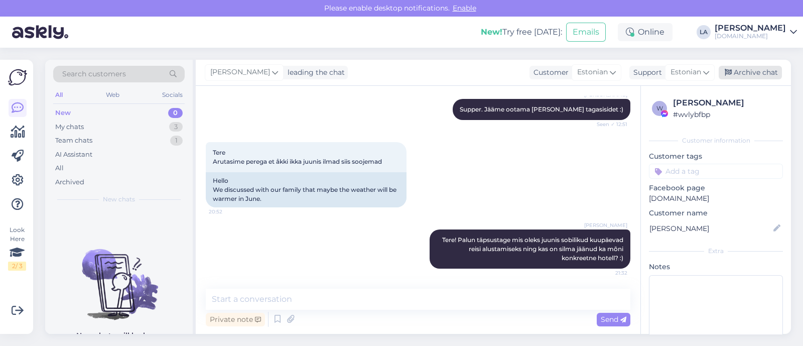
click at [752, 74] on div "Archive chat" at bounding box center [750, 73] width 63 height 14
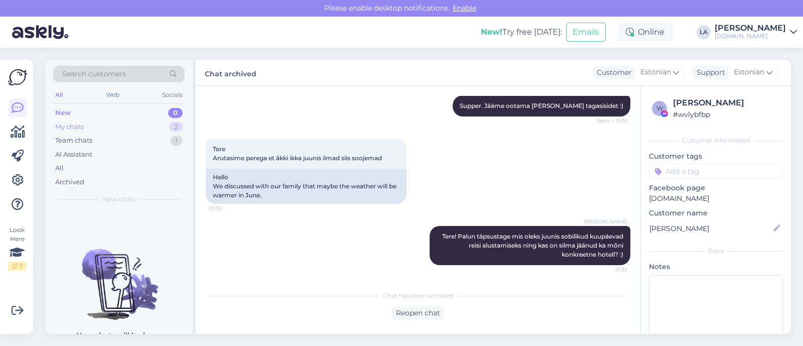
click at [183, 131] on div "My chats 2" at bounding box center [118, 127] width 131 height 14
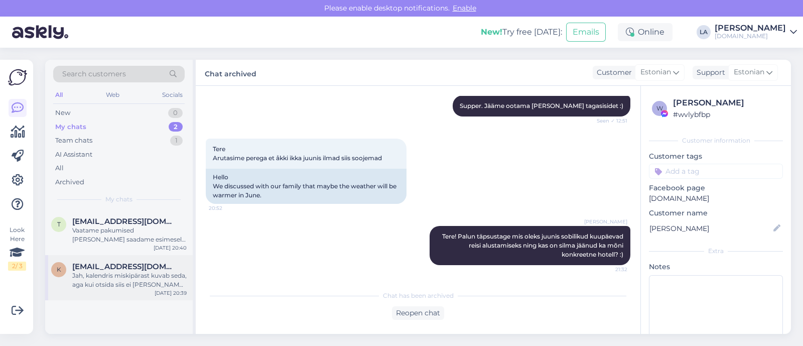
click at [114, 267] on span "[EMAIL_ADDRESS][DOMAIN_NAME]" at bounding box center [124, 266] width 104 height 9
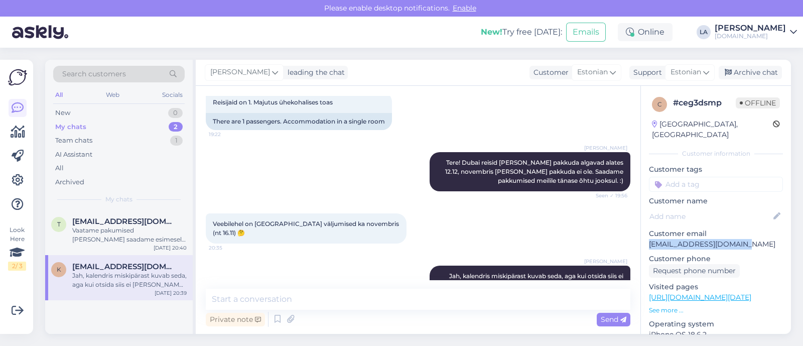
drag, startPoint x: 649, startPoint y: 229, endPoint x: 759, endPoint y: 227, distance: 110.4
click at [759, 239] on p "[EMAIL_ADDRESS][DOMAIN_NAME]" at bounding box center [716, 244] width 134 height 11
copy p "[EMAIL_ADDRESS][DOMAIN_NAME]"
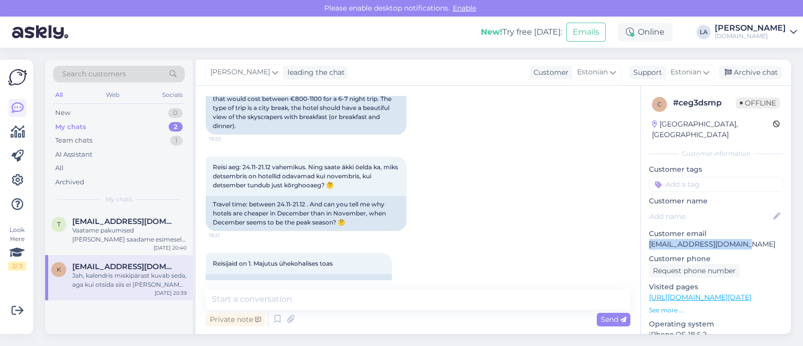
scroll to position [125, 0]
click at [145, 108] on div "New 1" at bounding box center [118, 113] width 131 height 14
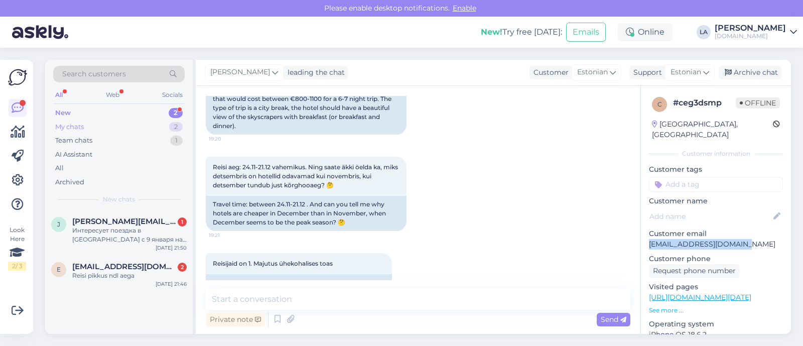
click at [171, 128] on div "2" at bounding box center [176, 127] width 14 height 10
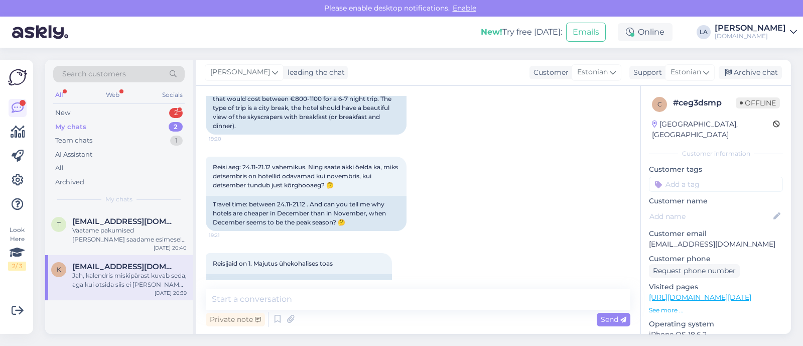
click at [136, 271] on div "Jah, kalendris miskipärast kuvab seda, aga kui otsida siis ei [PERSON_NAME] üht…" at bounding box center [129, 280] width 114 height 18
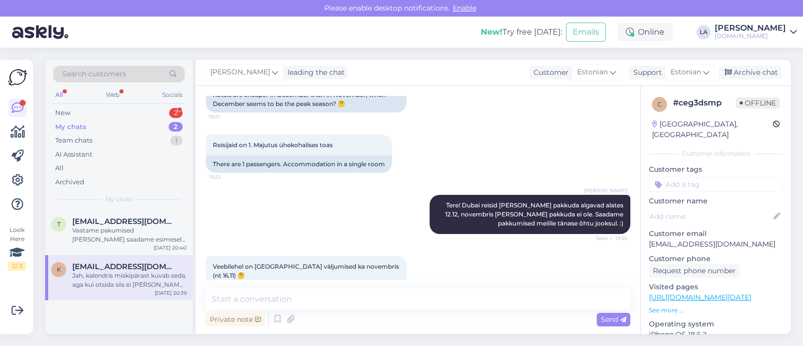
scroll to position [286, 0]
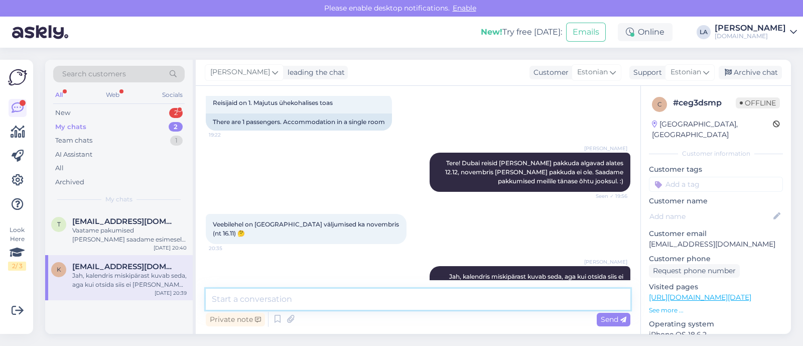
click at [292, 307] on textarea at bounding box center [418, 299] width 425 height 21
click at [302, 299] on textarea "Pakkumised saadetud.:)" at bounding box center [418, 299] width 425 height 21
click at [304, 302] on textarea "Pakkumised saadetud.:)" at bounding box center [418, 299] width 425 height 21
type textarea "Pakkumised saadetud. :)"
click at [613, 323] on div "Send" at bounding box center [614, 320] width 34 height 14
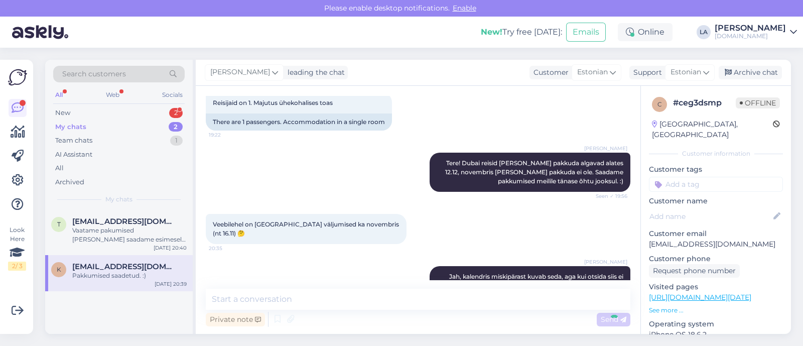
scroll to position [329, 0]
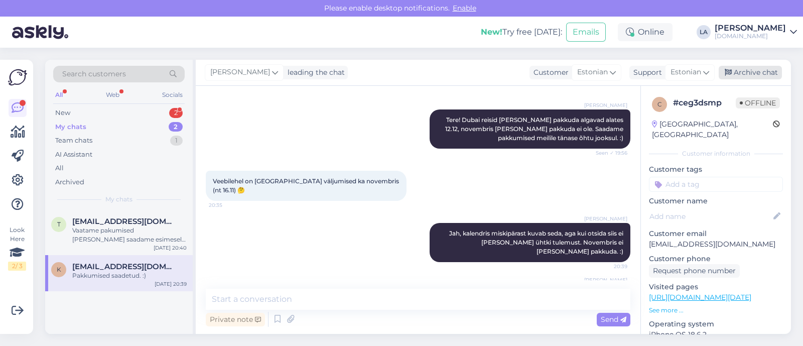
click at [770, 71] on div "Archive chat" at bounding box center [750, 73] width 63 height 14
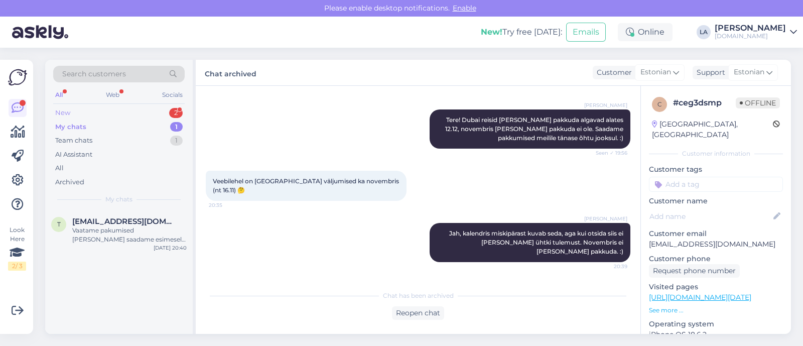
click at [179, 112] on div "2" at bounding box center [176, 113] width 14 height 10
click at [138, 125] on div "My chats 1" at bounding box center [118, 127] width 131 height 14
click at [146, 238] on div "Vaatame pakumised [PERSON_NAME] saadame esimesel võimalusel meilile." at bounding box center [129, 235] width 114 height 18
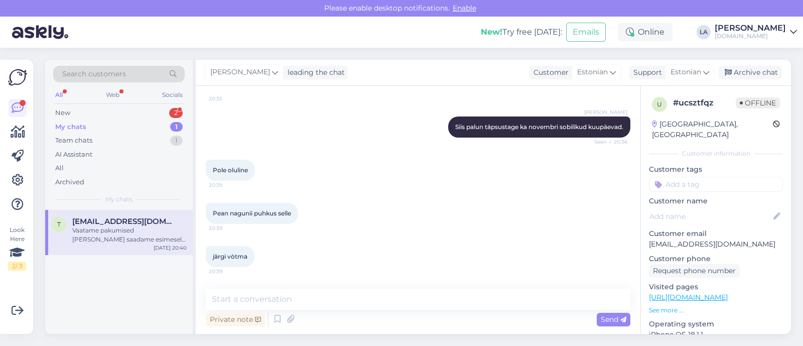
scroll to position [559, 0]
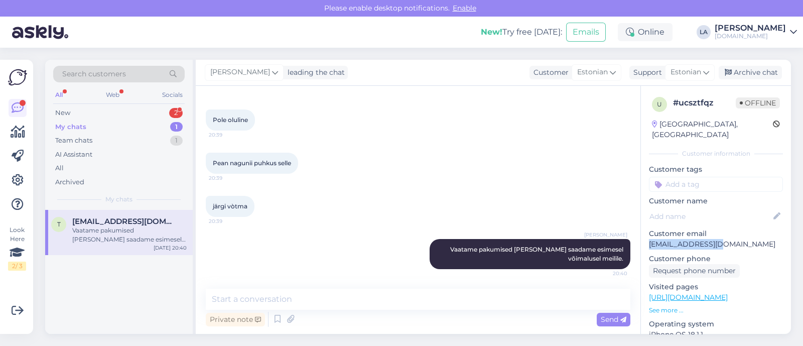
drag, startPoint x: 647, startPoint y: 231, endPoint x: 711, endPoint y: 233, distance: 63.8
click at [738, 233] on div "u # ucsztfqz Offline [GEOGRAPHIC_DATA], [GEOGRAPHIC_DATA] Customer information …" at bounding box center [716, 297] width 150 height 423
copy p "[EMAIL_ADDRESS][DOMAIN_NAME]"
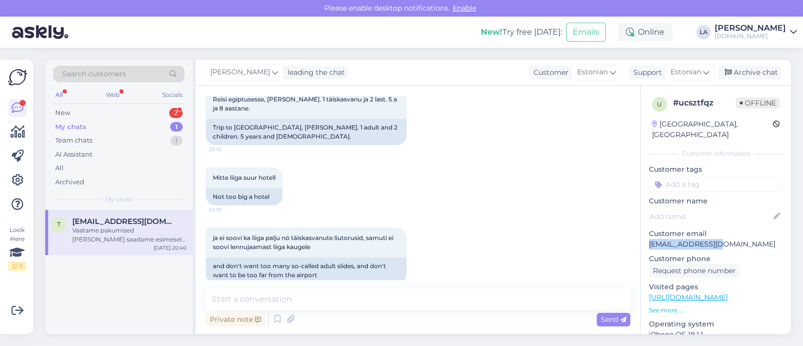
scroll to position [120, 0]
click at [135, 123] on div "My chats 1" at bounding box center [118, 127] width 131 height 14
click at [151, 220] on div "[EMAIL_ADDRESS][DOMAIN_NAME]" at bounding box center [129, 221] width 114 height 9
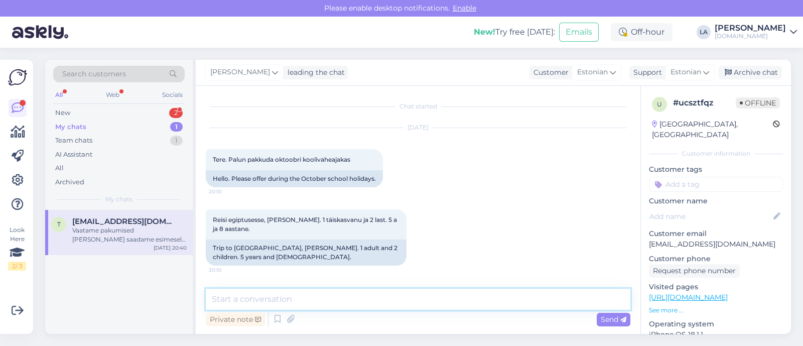
click at [305, 297] on textarea at bounding box center [418, 299] width 425 height 21
type textarea "Pakkumised saadetud. :)"
click at [623, 321] on icon at bounding box center [623, 320] width 6 height 6
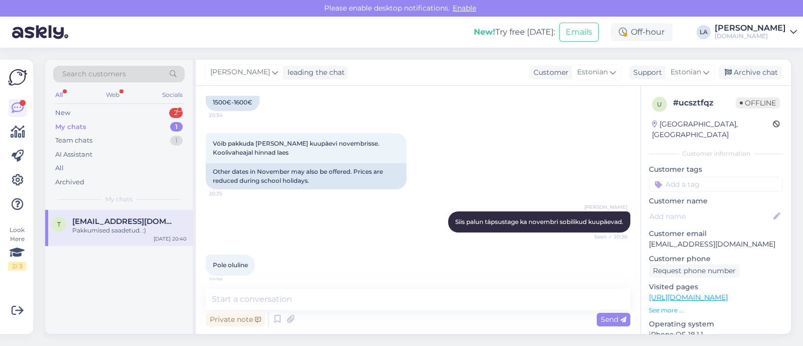
scroll to position [352, 0]
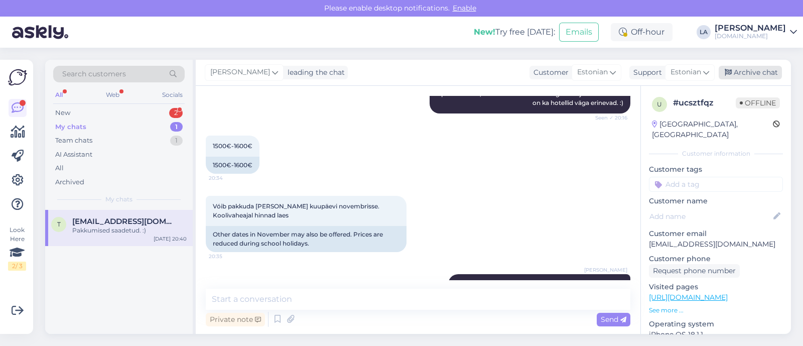
click at [737, 72] on div "Archive chat" at bounding box center [750, 73] width 63 height 14
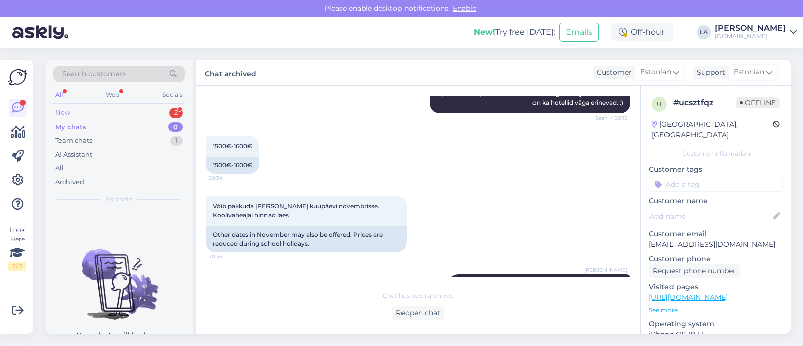
click at [165, 106] on div "New 2" at bounding box center [118, 113] width 131 height 14
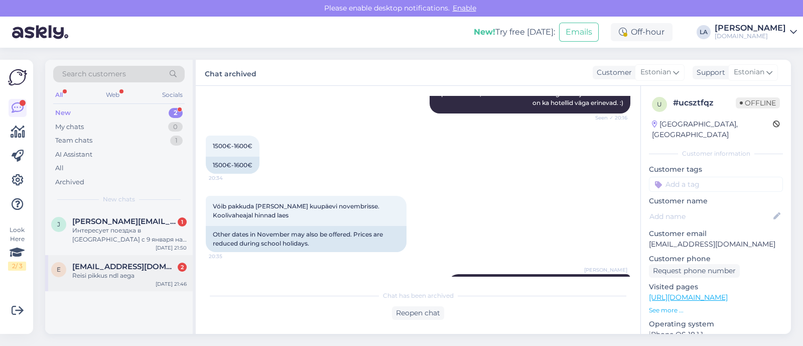
click at [133, 271] on div "Reisi pikkus ndl aega" at bounding box center [129, 275] width 114 height 9
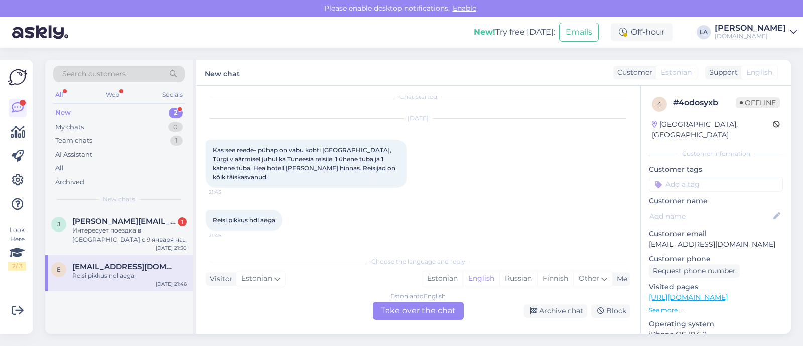
scroll to position [0, 0]
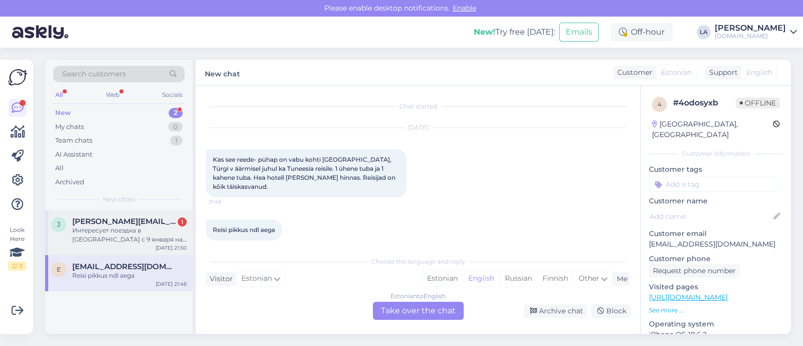
click at [183, 233] on div "Интересует поездка в [GEOGRAPHIC_DATA] с 9 января на 7 ночей. Все включено,перв…" at bounding box center [129, 235] width 114 height 18
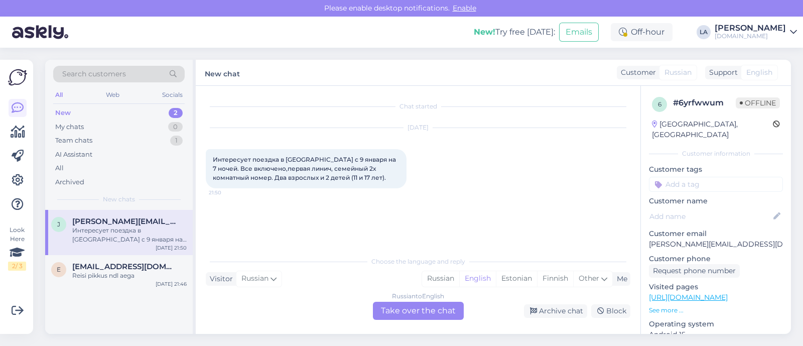
click at [393, 308] on div "Russian to English Take over the chat" at bounding box center [418, 311] width 91 height 18
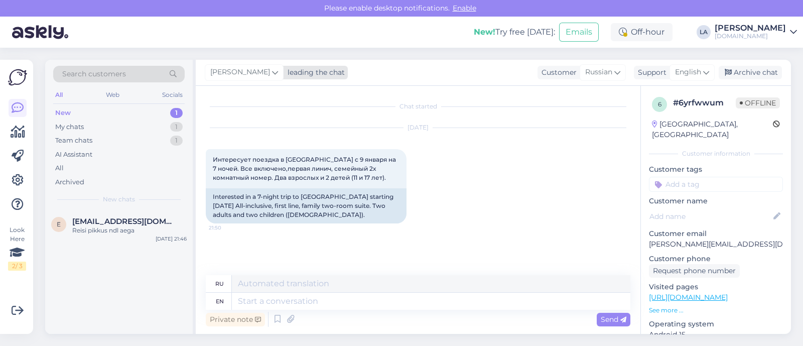
click at [242, 77] on span "[PERSON_NAME]" at bounding box center [240, 72] width 60 height 11
type input "tat"
click at [246, 116] on div "[PERSON_NAME]" at bounding box center [276, 117] width 86 height 12
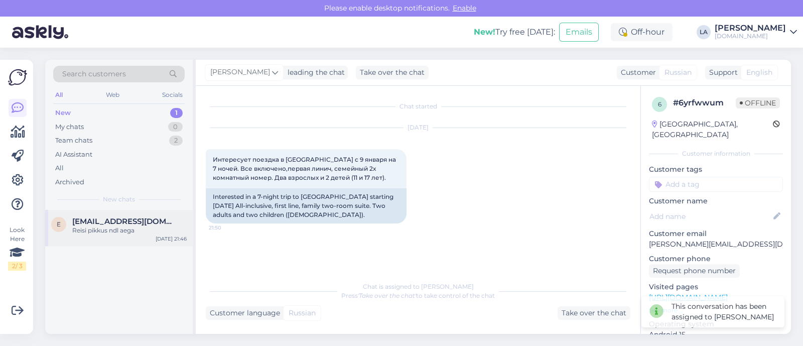
click at [165, 221] on span "[EMAIL_ADDRESS][DOMAIN_NAME]" at bounding box center [124, 221] width 104 height 9
